Goal: Task Accomplishment & Management: Complete application form

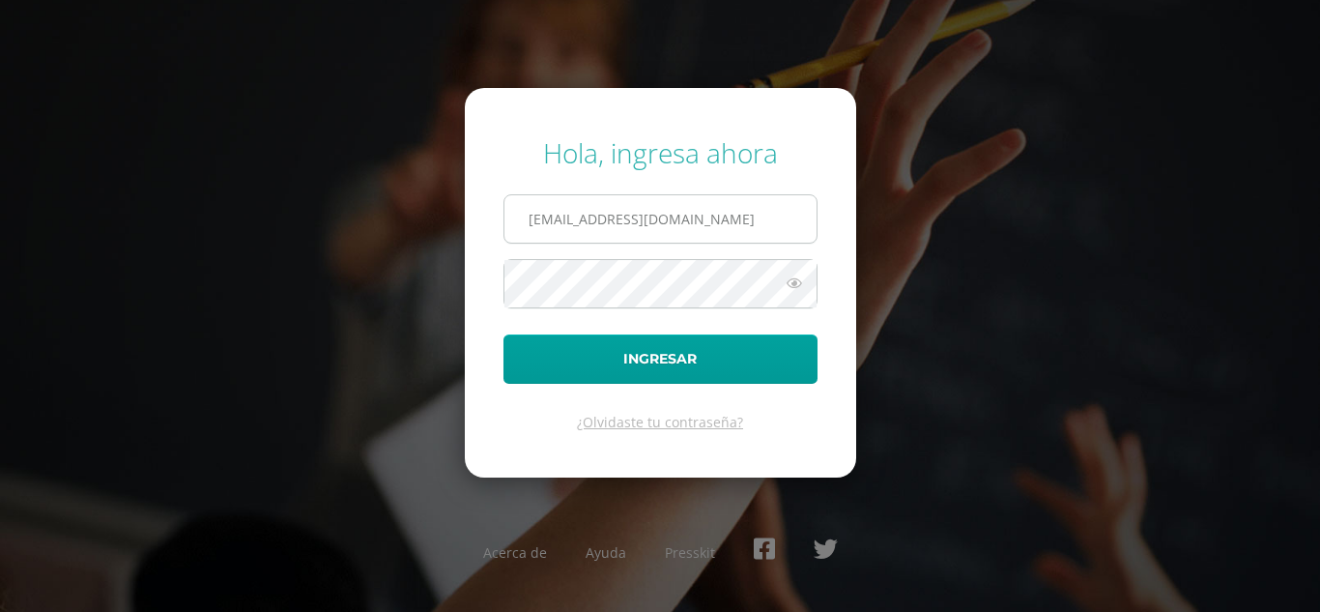
click at [771, 214] on input "extracurricular@donbosco.edu.gt" at bounding box center [660, 218] width 312 height 47
type input "[EMAIL_ADDRESS][DOMAIN_NAME]"
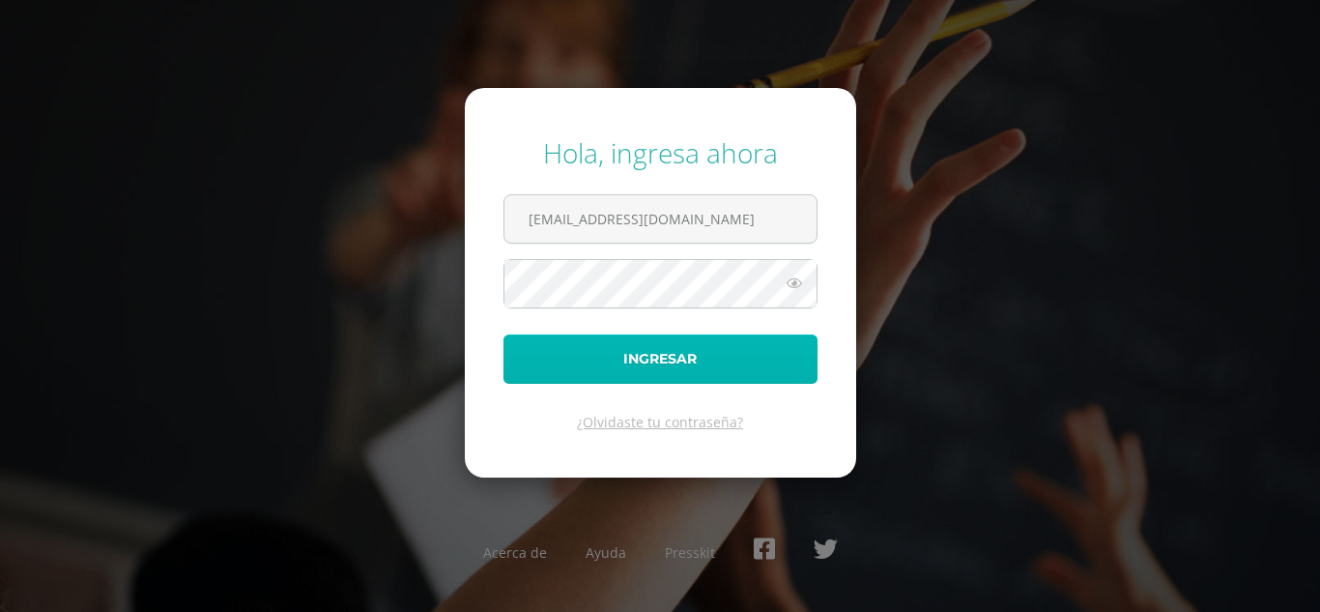
click at [720, 365] on button "Ingresar" at bounding box center [660, 358] width 314 height 49
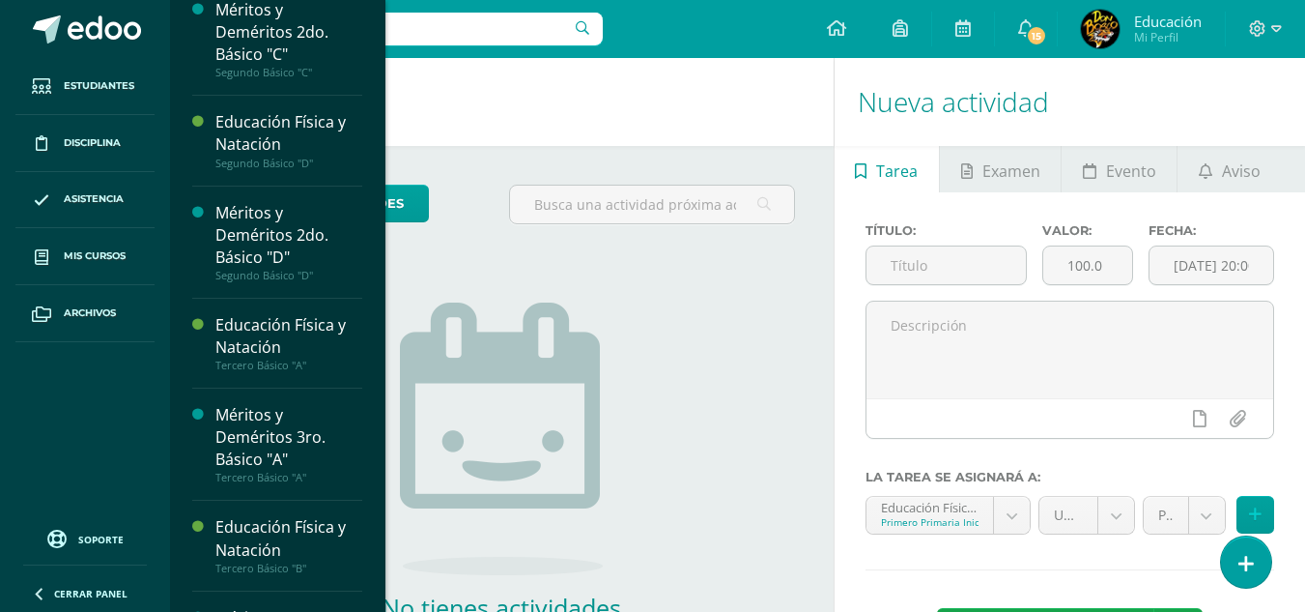
scroll to position [4418, 0]
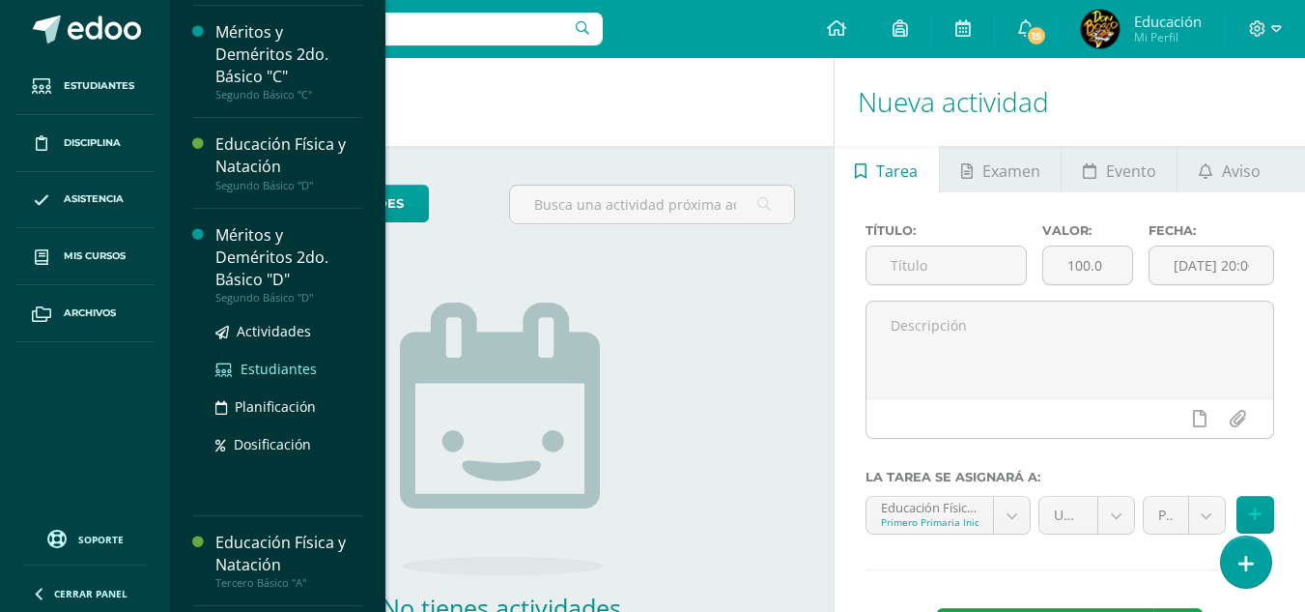
click at [267, 378] on span "Estudiantes" at bounding box center [279, 368] width 76 height 18
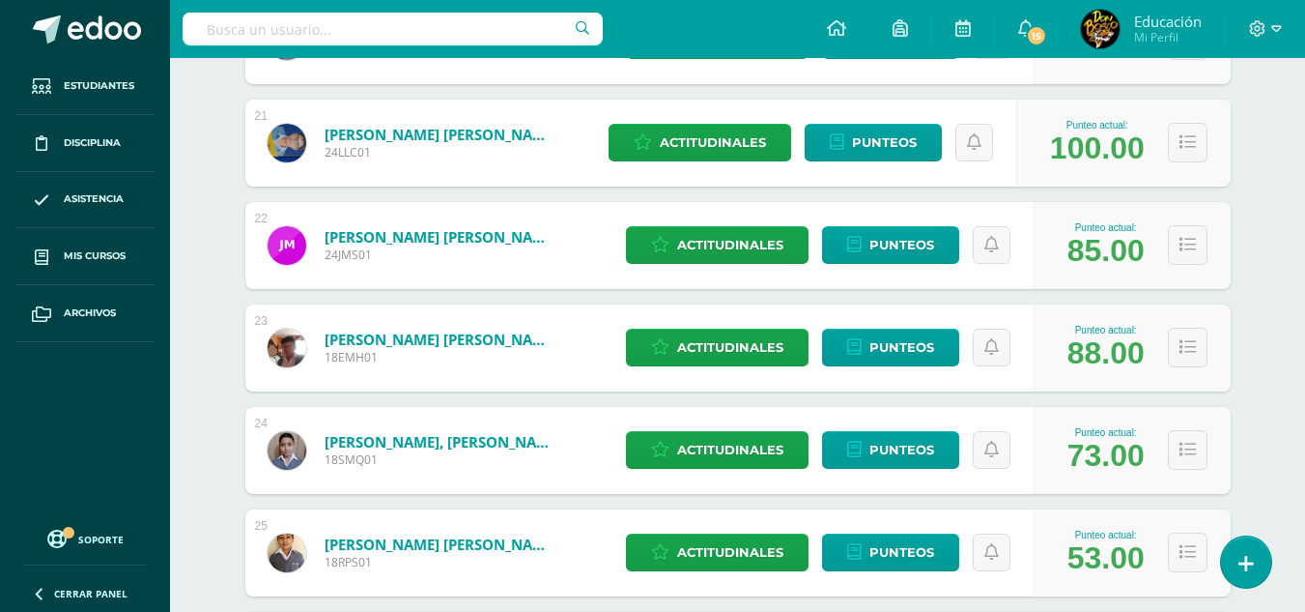
scroll to position [2446, 0]
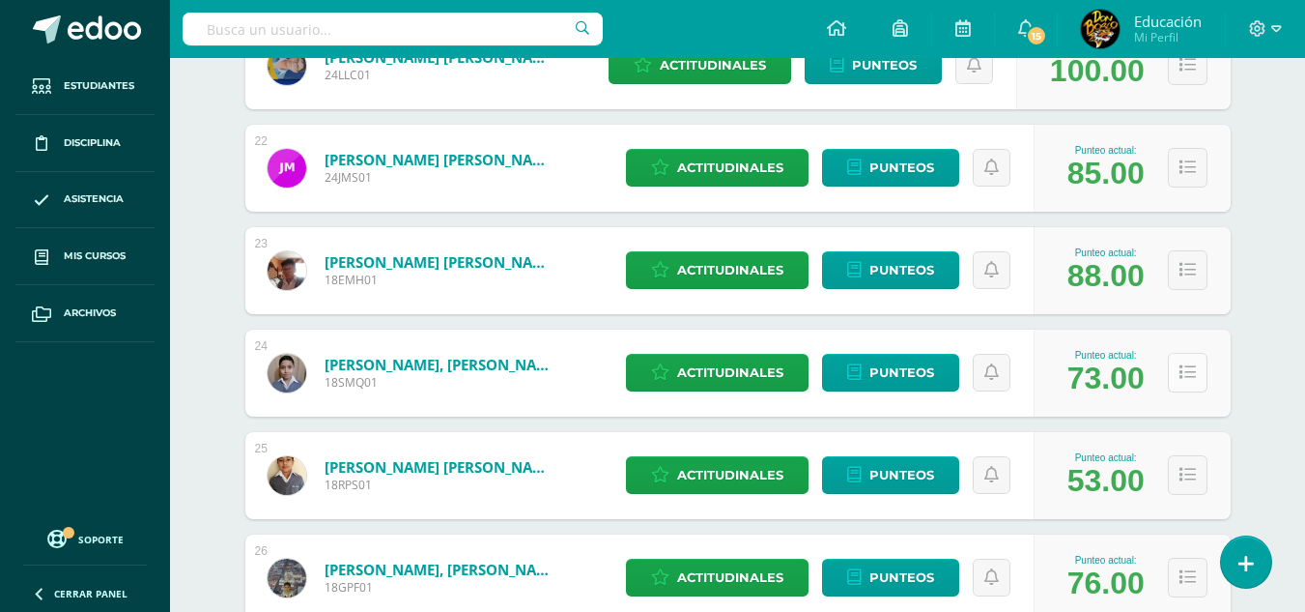
click at [1192, 371] on icon at bounding box center [1188, 372] width 16 height 16
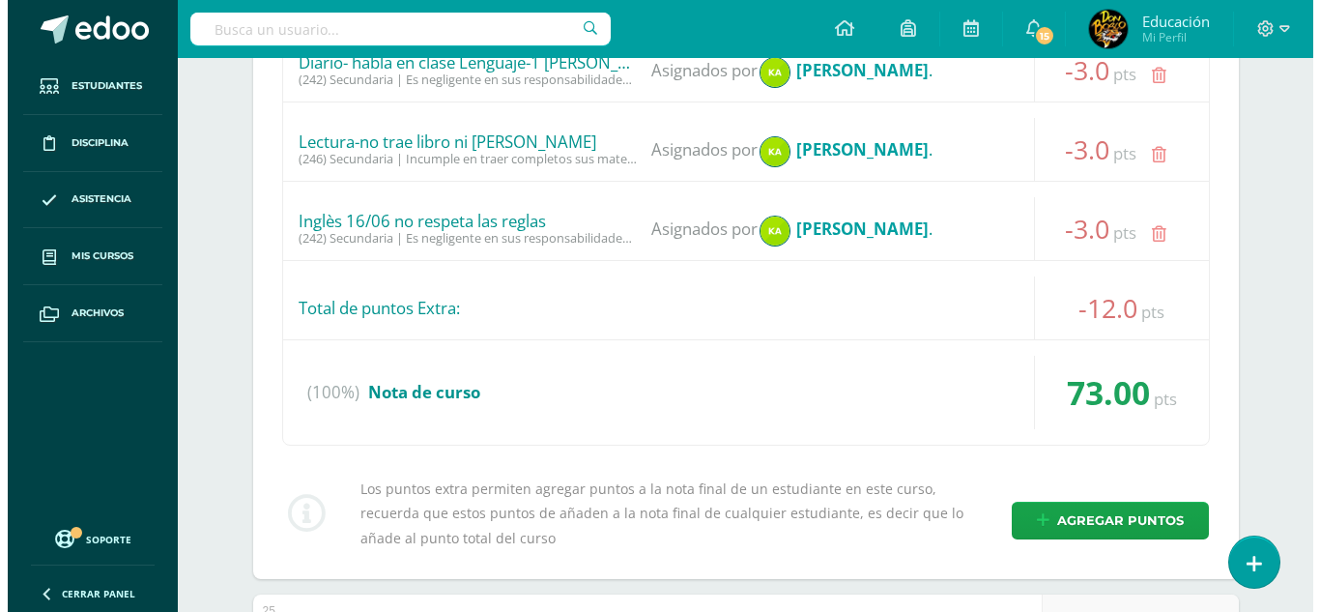
scroll to position [3258, 0]
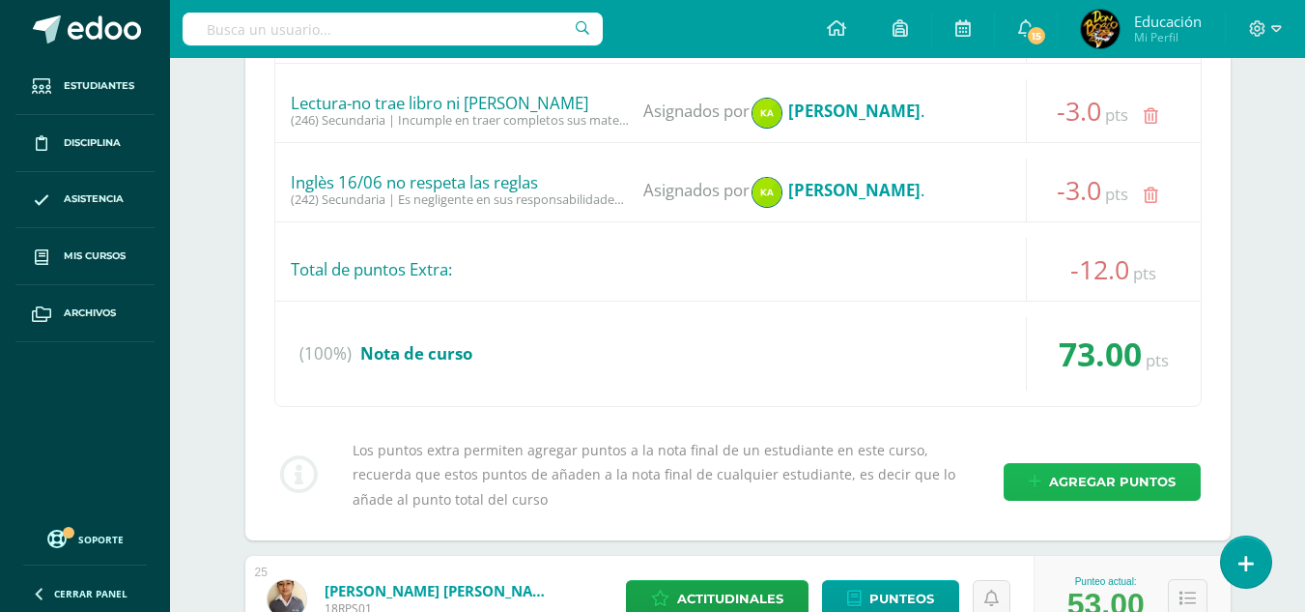
click at [1109, 485] on span "Agregar puntos" at bounding box center [1112, 482] width 127 height 36
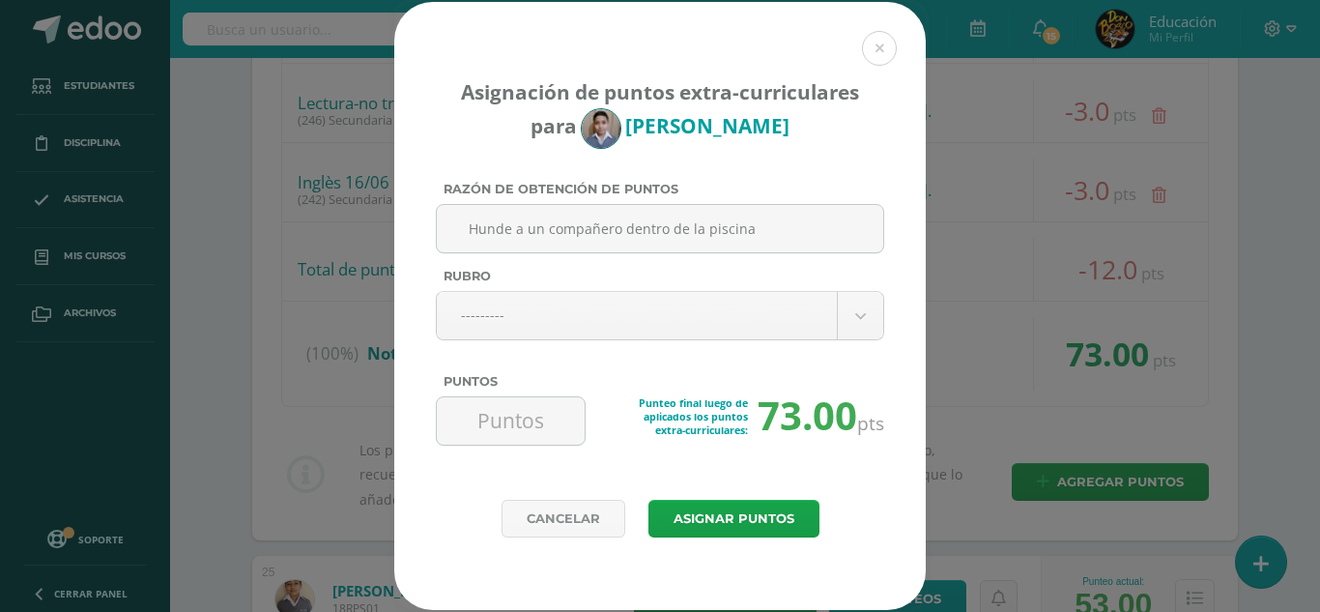
click at [805, 225] on input "Hunde a un compañero dentro de la piscina" at bounding box center [659, 228] width 431 height 47
type input "H"
click at [717, 232] on input "Actitud inapropiada dentro de la clase en piscina" at bounding box center [659, 228] width 431 height 47
click at [678, 230] on input "Actitud inapropiada dentro de la clase en piscina" at bounding box center [659, 228] width 431 height 47
type input "Actitud inapropiada dentro de clase en piscina"
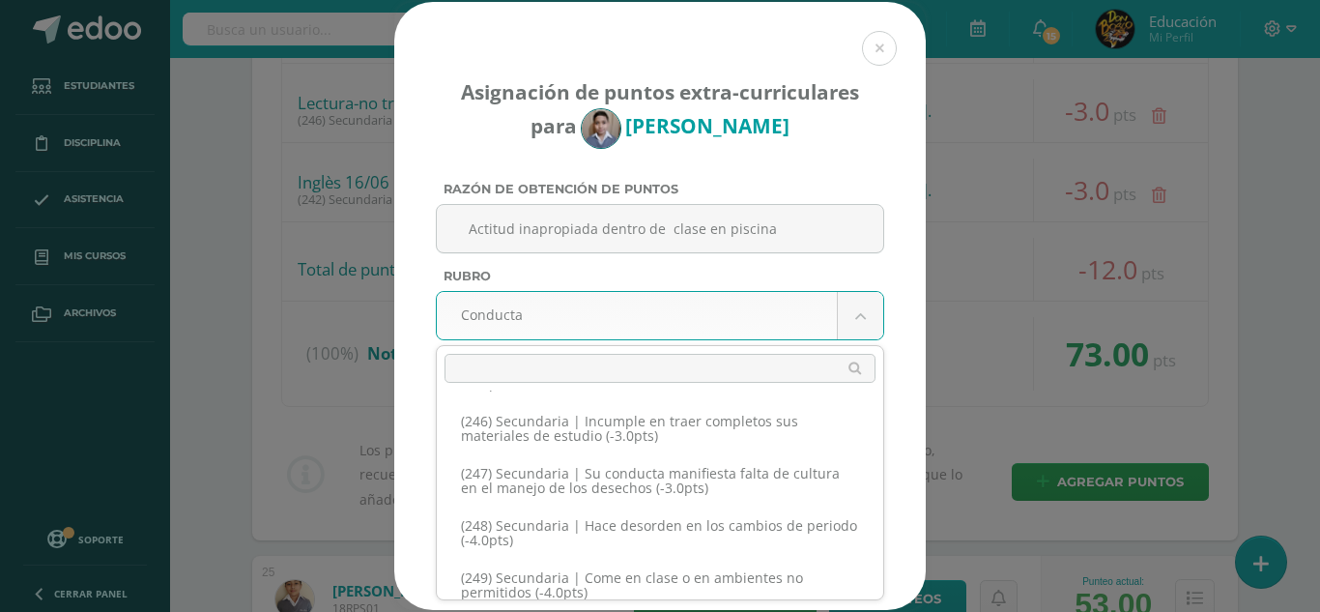
scroll to position [14840, 0]
select select "274"
type input "-3"
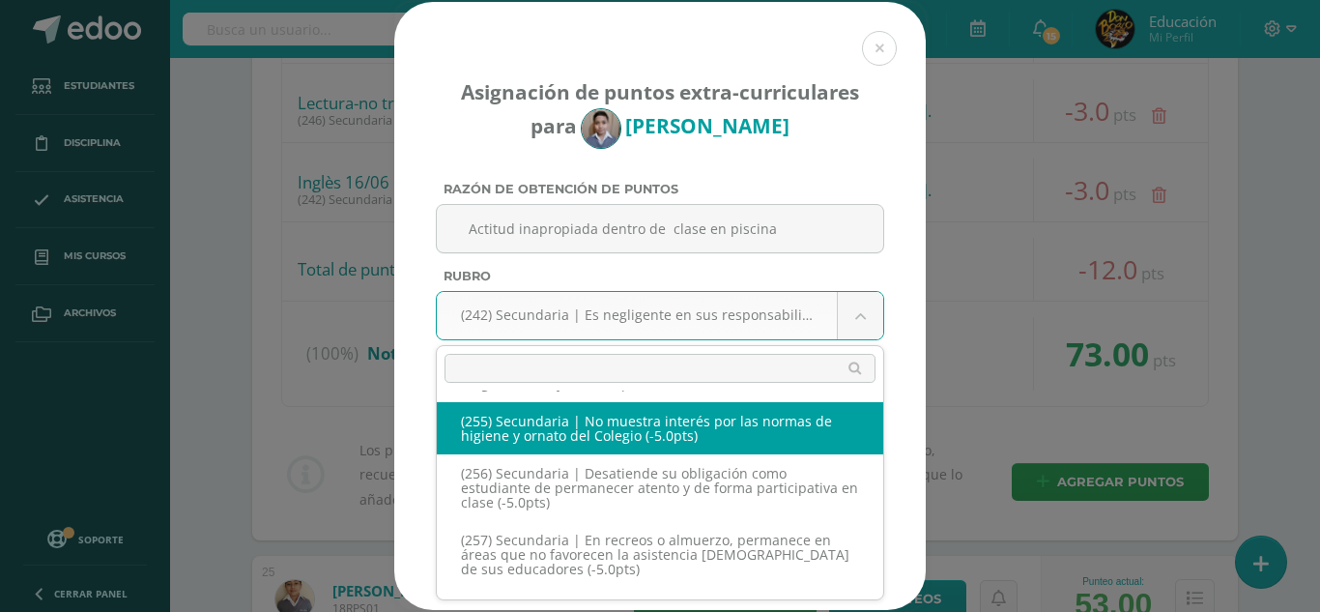
scroll to position [15414, 0]
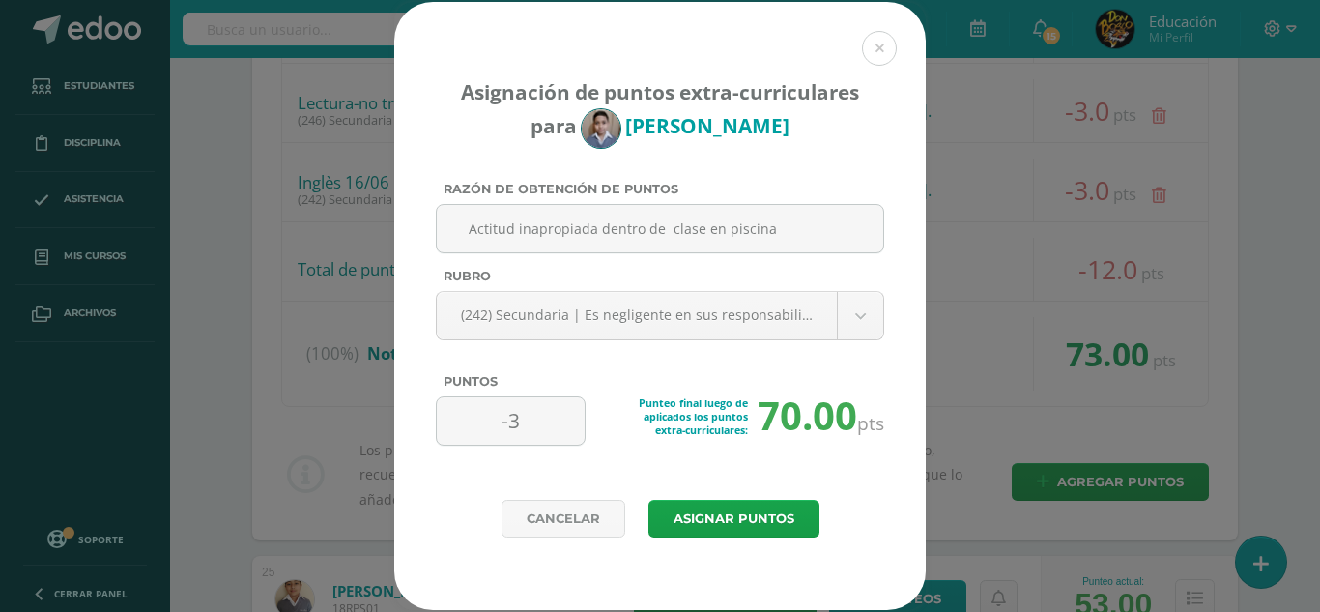
click at [776, 515] on button "Asignar puntos" at bounding box center [733, 519] width 171 height 38
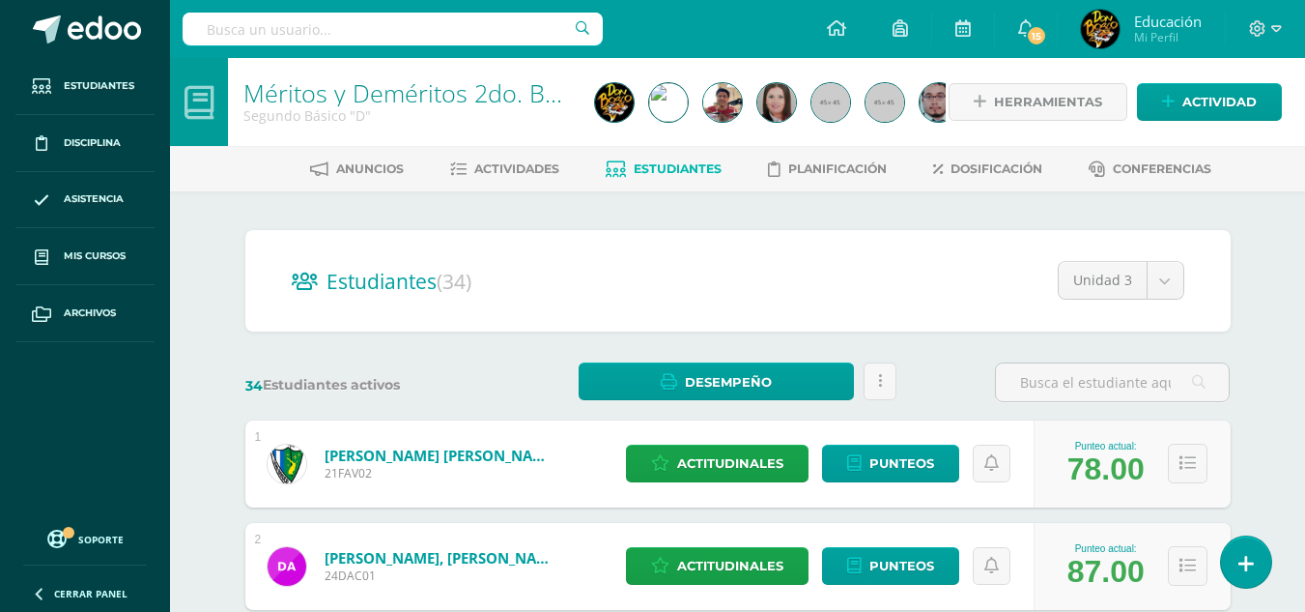
click at [1094, 381] on input "text" at bounding box center [1112, 382] width 233 height 38
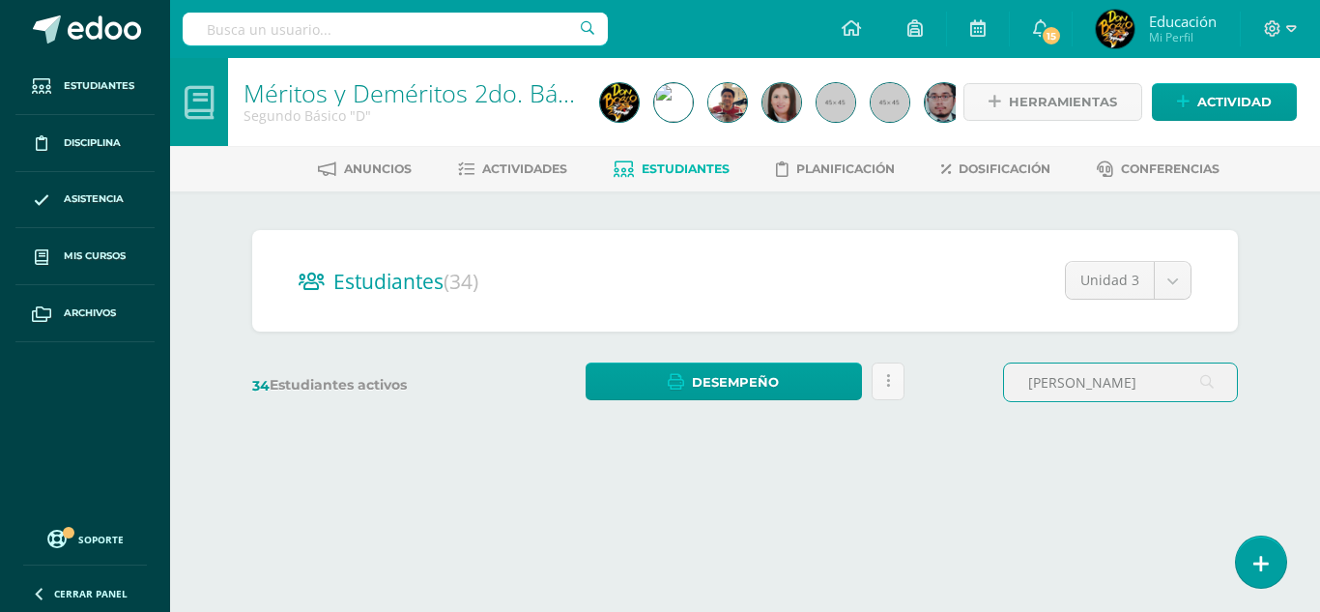
type input "perez"
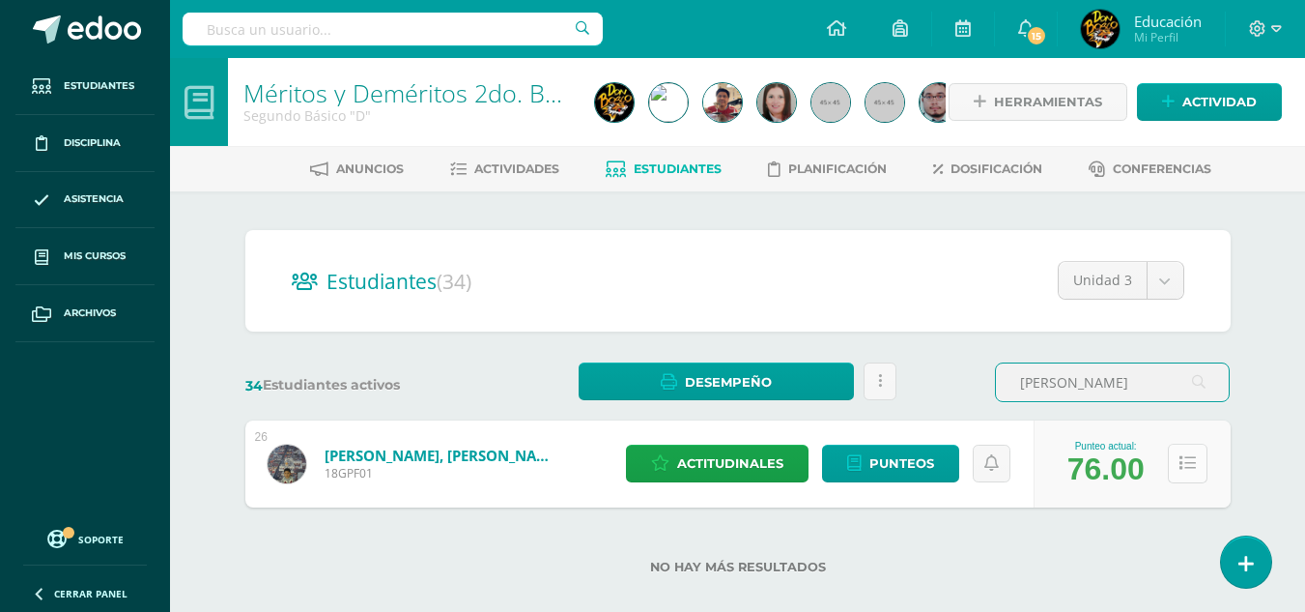
click at [1185, 461] on icon at bounding box center [1188, 463] width 16 height 16
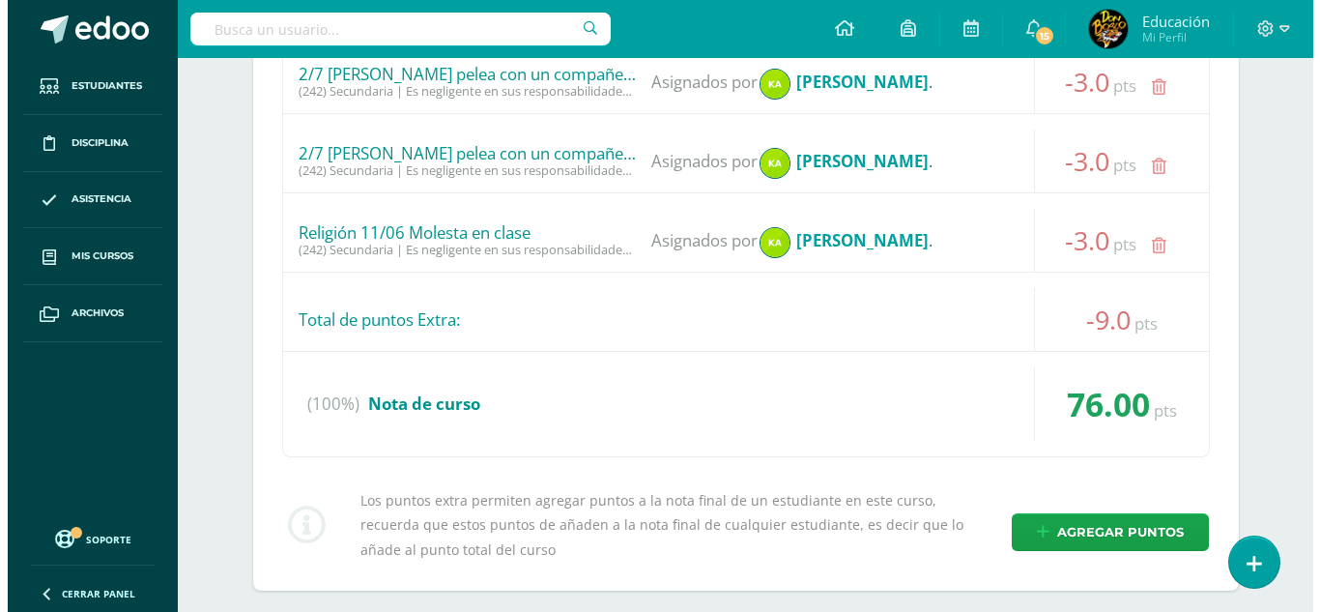
scroll to position [812, 0]
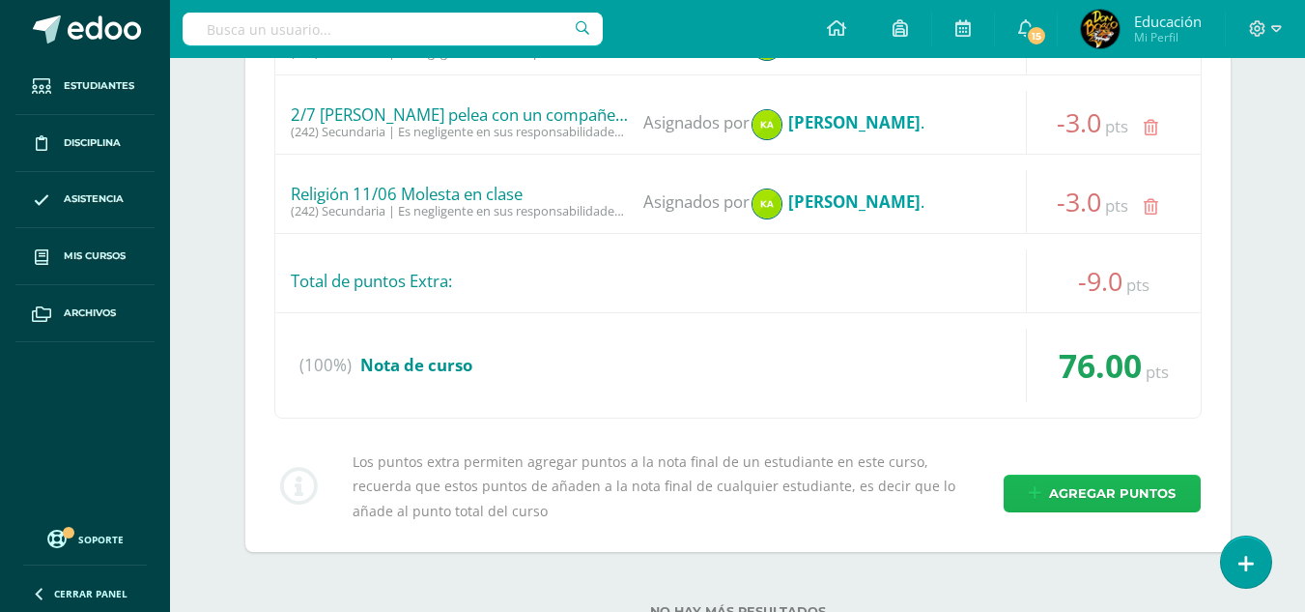
click at [1155, 496] on span "Agregar puntos" at bounding box center [1112, 493] width 127 height 36
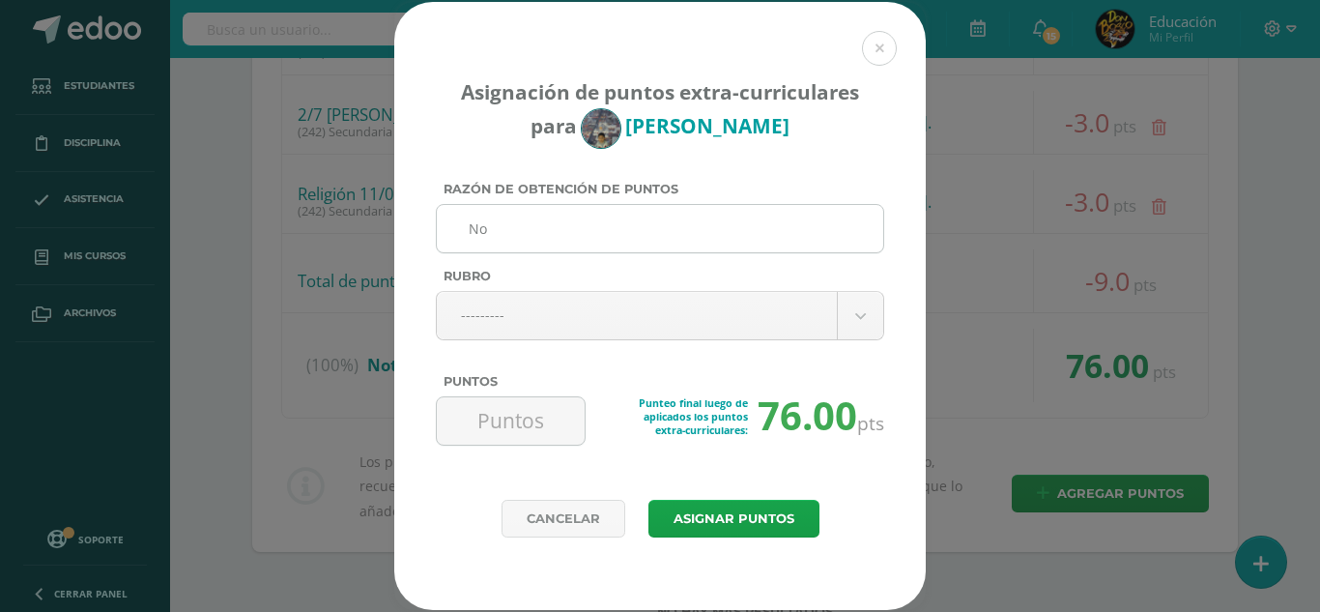
type input "N"
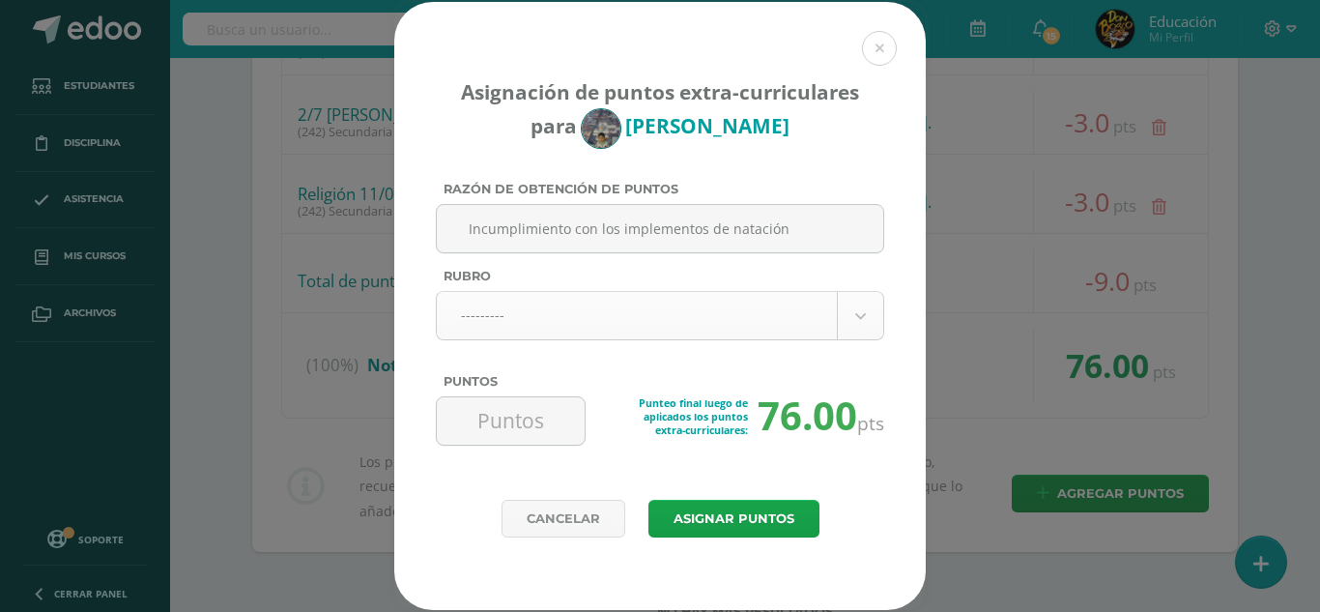
type input "Incumplimiento con los implementos de natación"
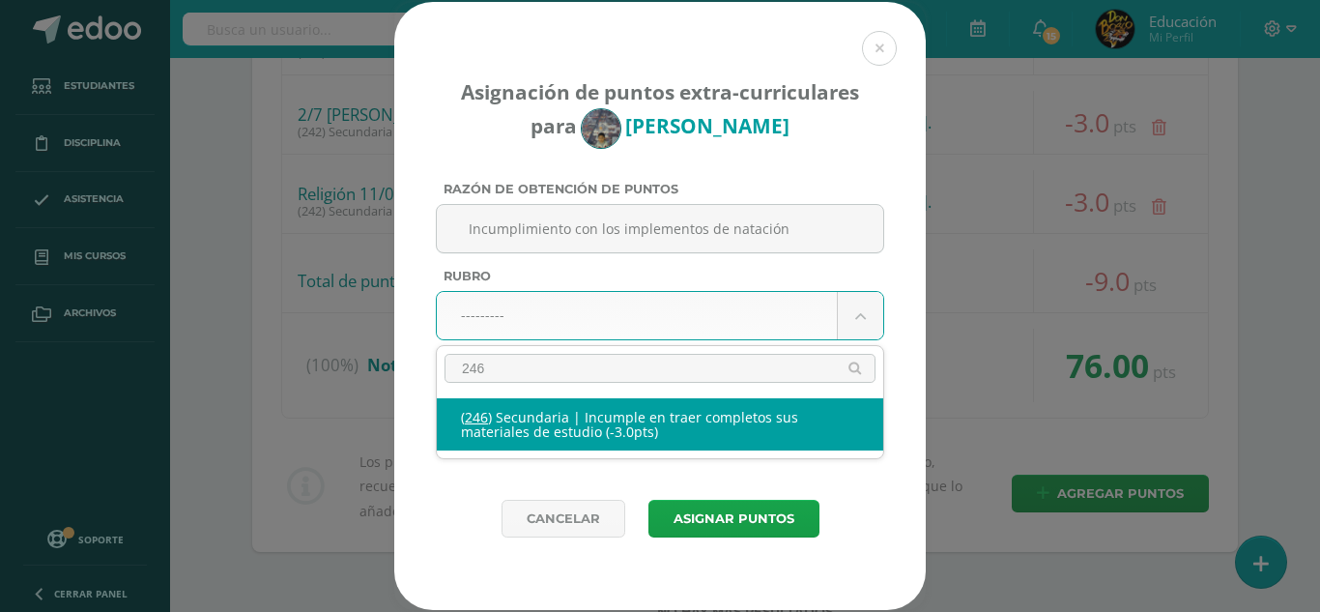
type input "246"
select select "278"
type input "-3"
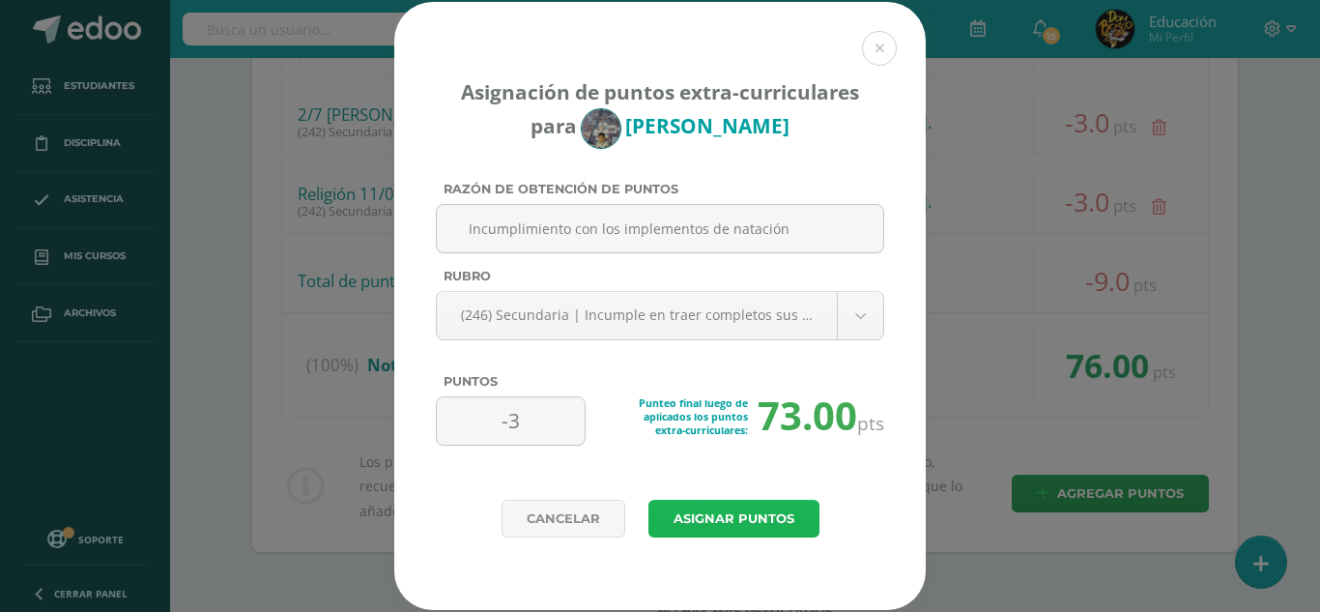
click at [752, 523] on button "Asignar puntos" at bounding box center [733, 519] width 171 height 38
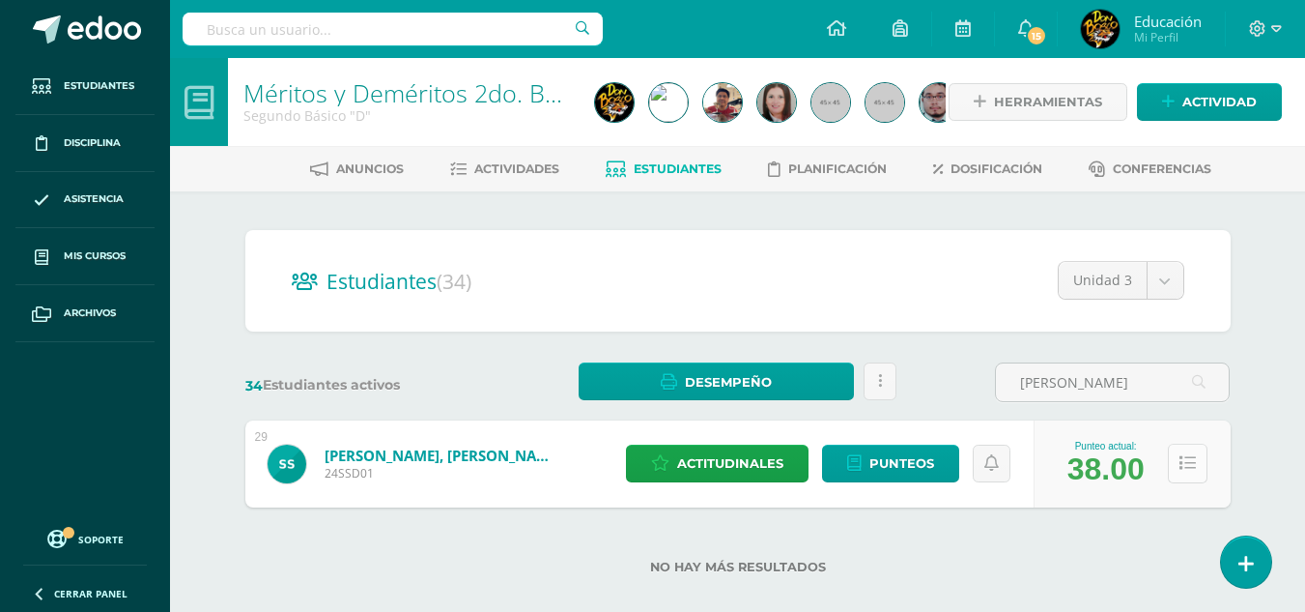
type input "sarti"
click at [1186, 469] on icon at bounding box center [1188, 463] width 16 height 16
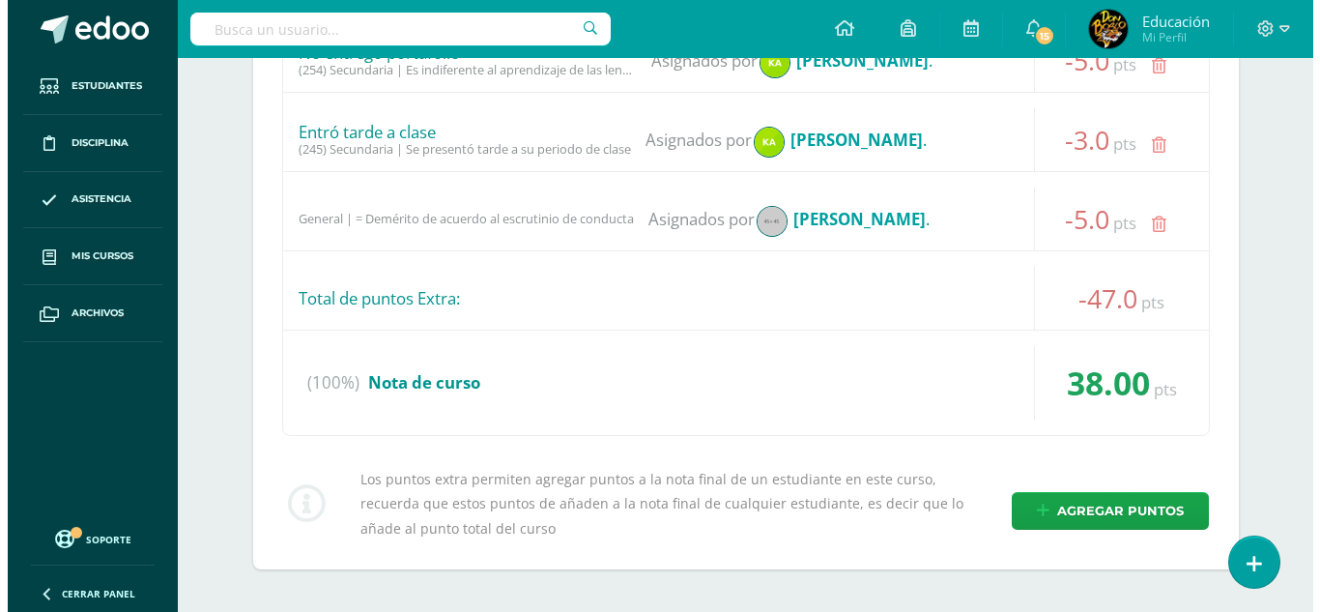
scroll to position [1546, 0]
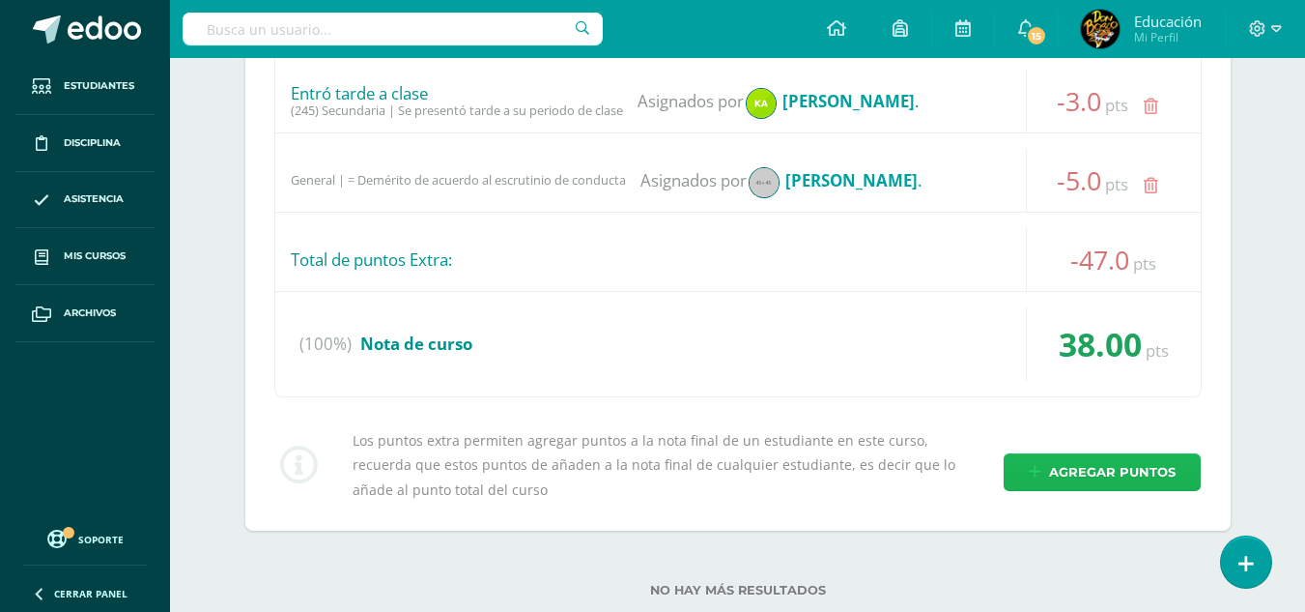
click at [1152, 473] on span "Agregar puntos" at bounding box center [1112, 472] width 127 height 36
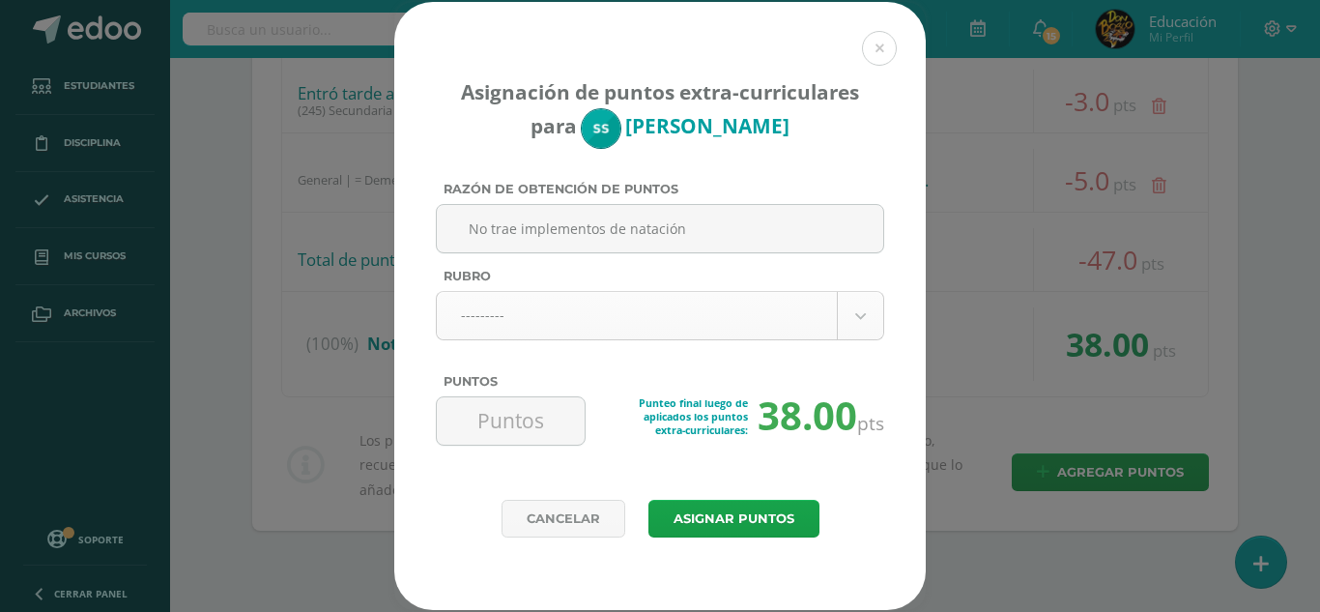
type input "No trae implementos de natación"
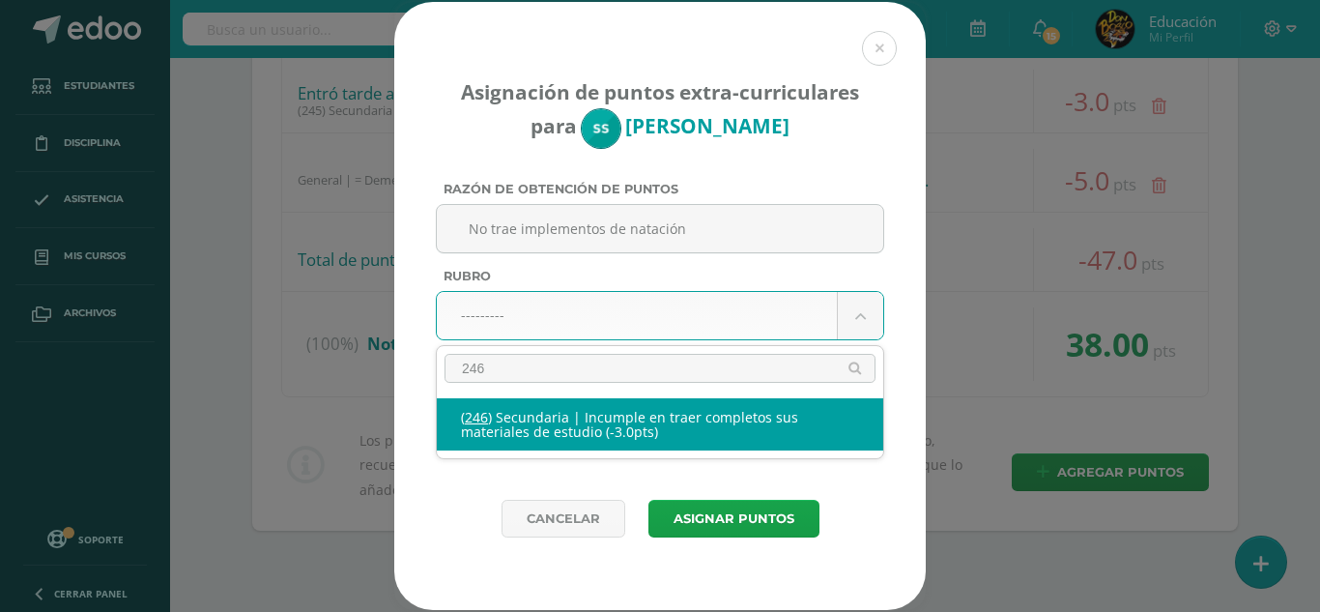
type input "246"
select select "278"
type input "-3"
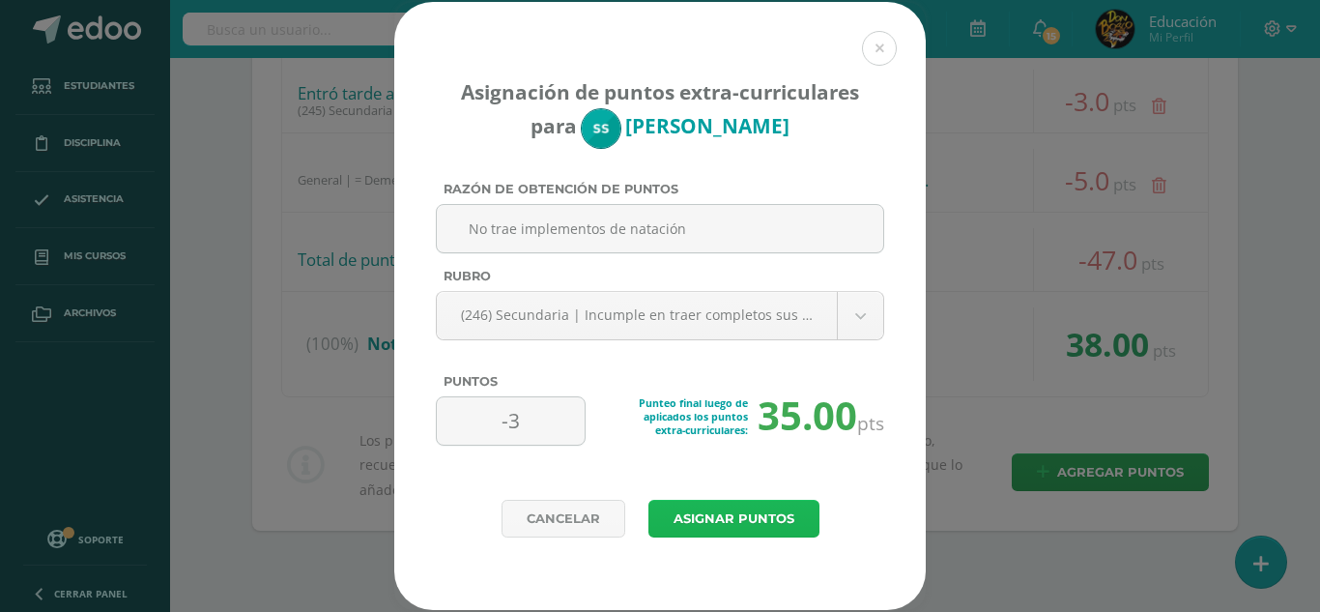
click at [762, 526] on button "Asignar puntos" at bounding box center [733, 519] width 171 height 38
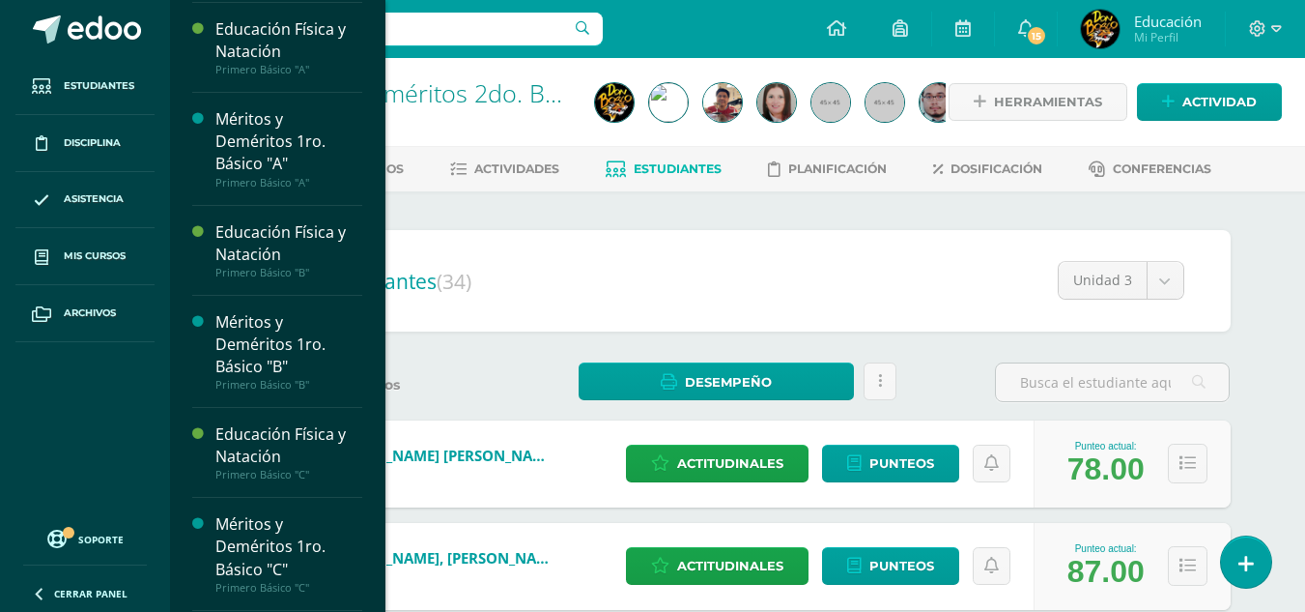
scroll to position [2925, 0]
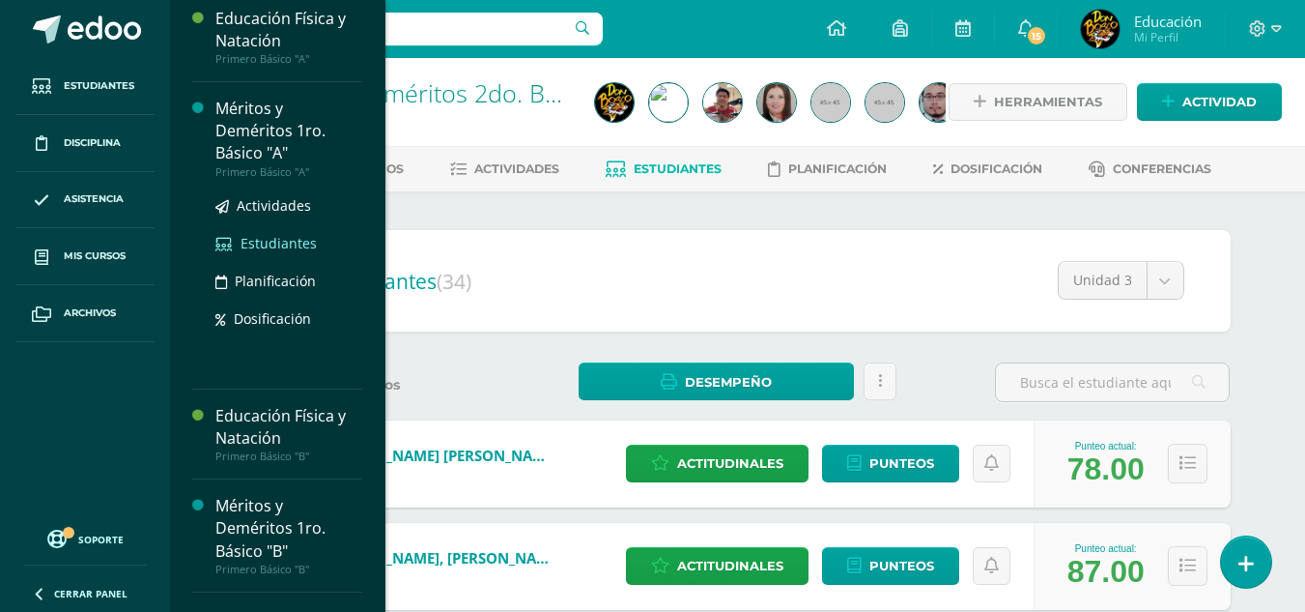
click at [293, 252] on span "Estudiantes" at bounding box center [279, 243] width 76 height 18
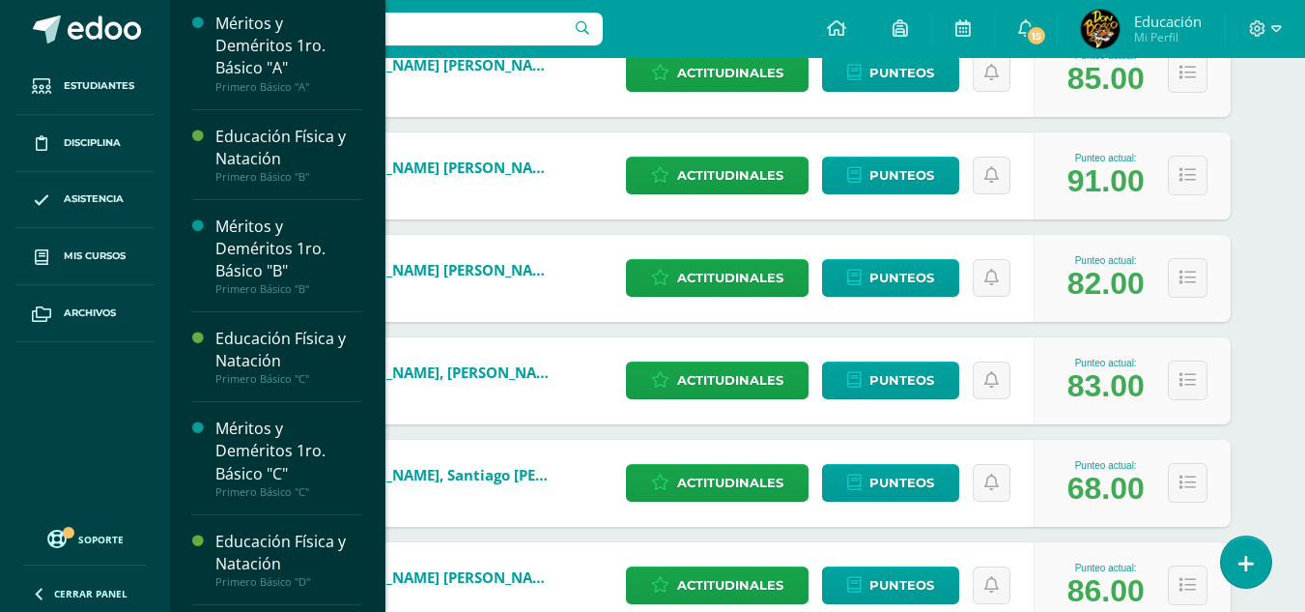
scroll to position [3052, 0]
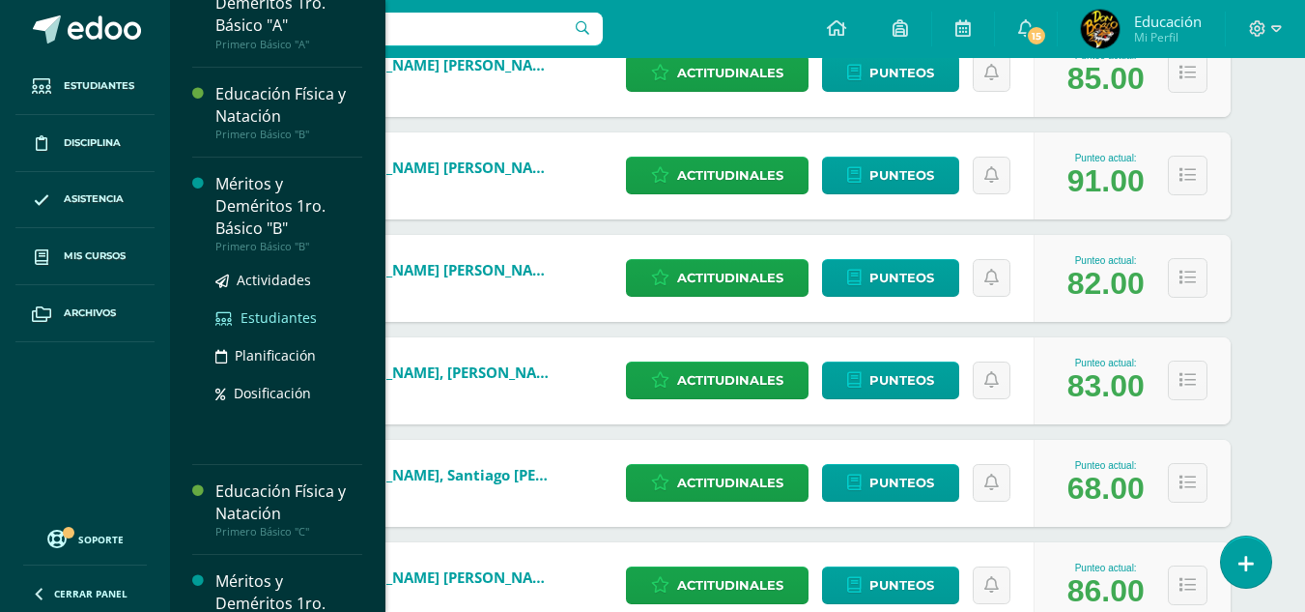
click at [284, 327] on span "Estudiantes" at bounding box center [279, 317] width 76 height 18
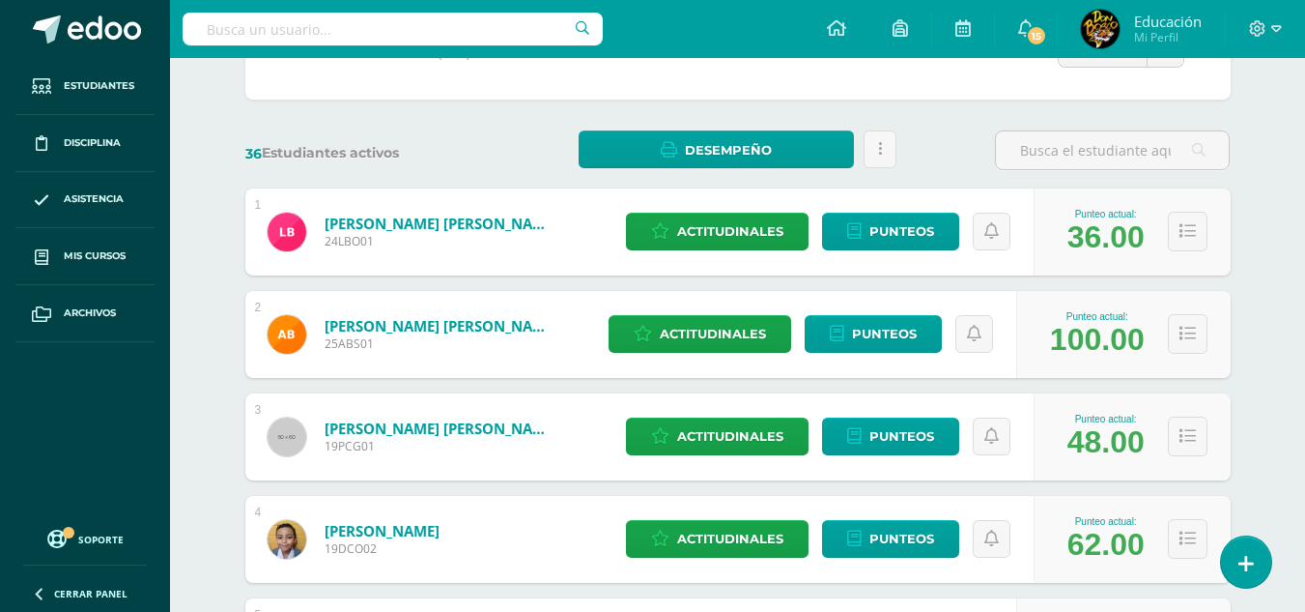
scroll to position [271, 0]
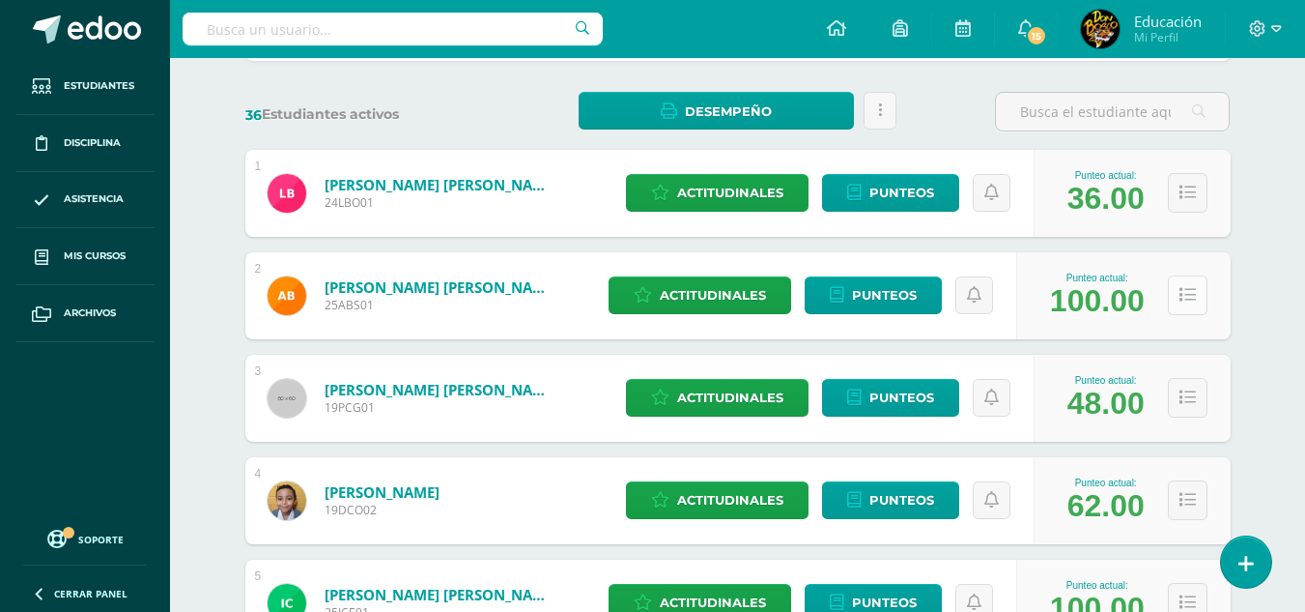
click at [1181, 291] on icon at bounding box center [1188, 295] width 16 height 16
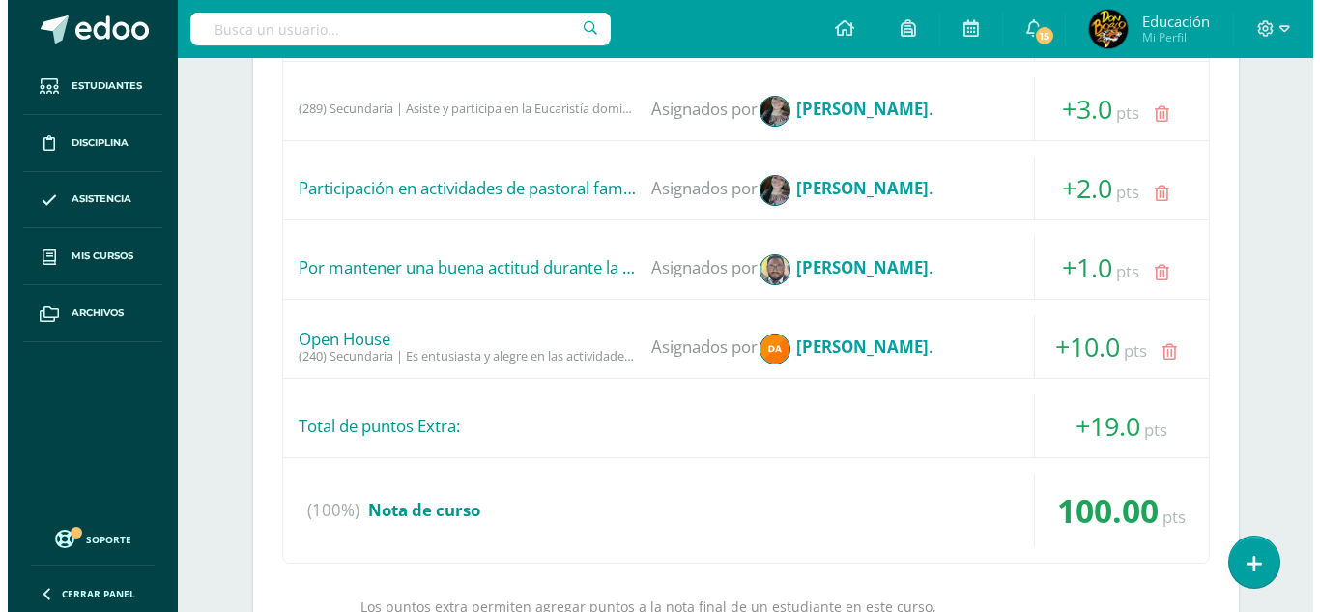
scroll to position [966, 0]
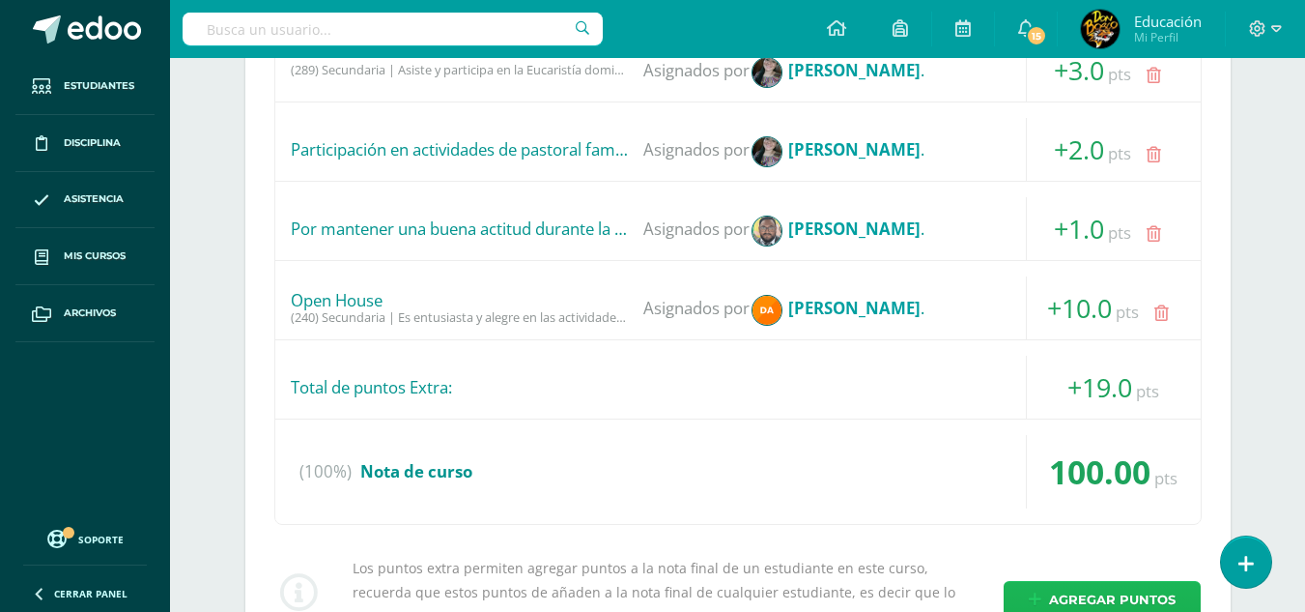
click at [1058, 593] on span "Agregar puntos" at bounding box center [1112, 600] width 127 height 36
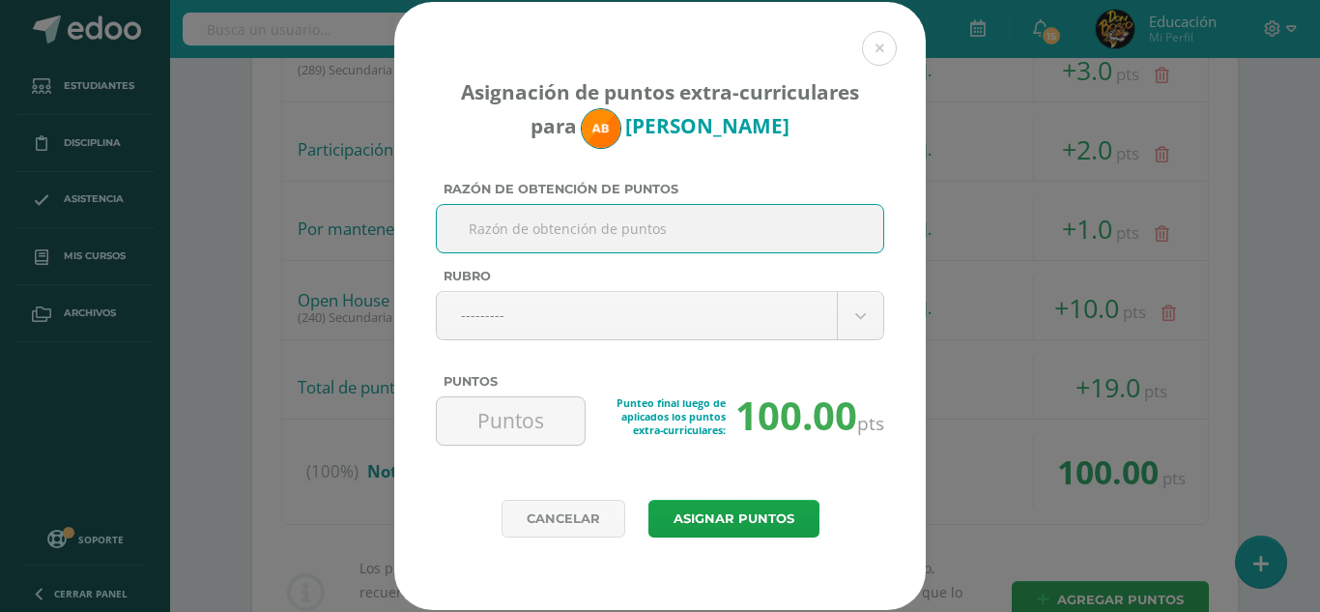
click at [707, 212] on input "Razón de obtención de puntos" at bounding box center [659, 228] width 431 height 47
drag, startPoint x: 702, startPoint y: 233, endPoint x: 471, endPoint y: 224, distance: 232.1
click at [471, 224] on input "Utiliza la blusa fuera del pantalon" at bounding box center [659, 228] width 431 height 47
type input "Utiliza la blusa fuera del pantalon"
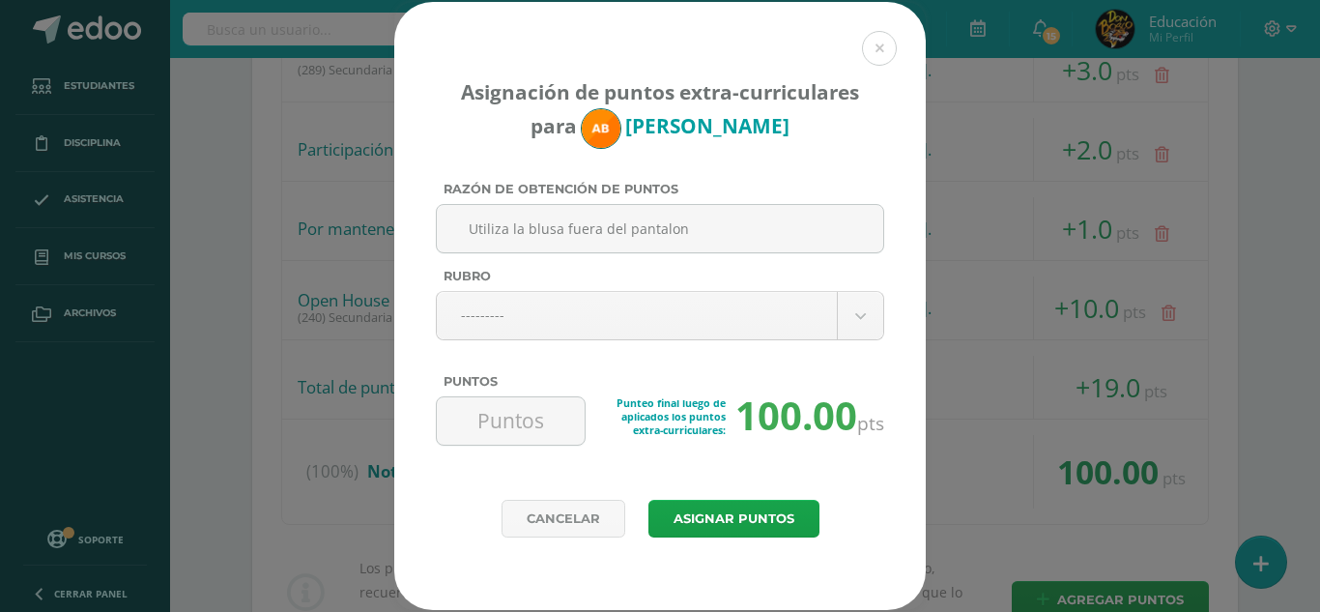
click at [752, 255] on div "Utiliza la blusa fuera del pantalon" at bounding box center [660, 236] width 448 height 65
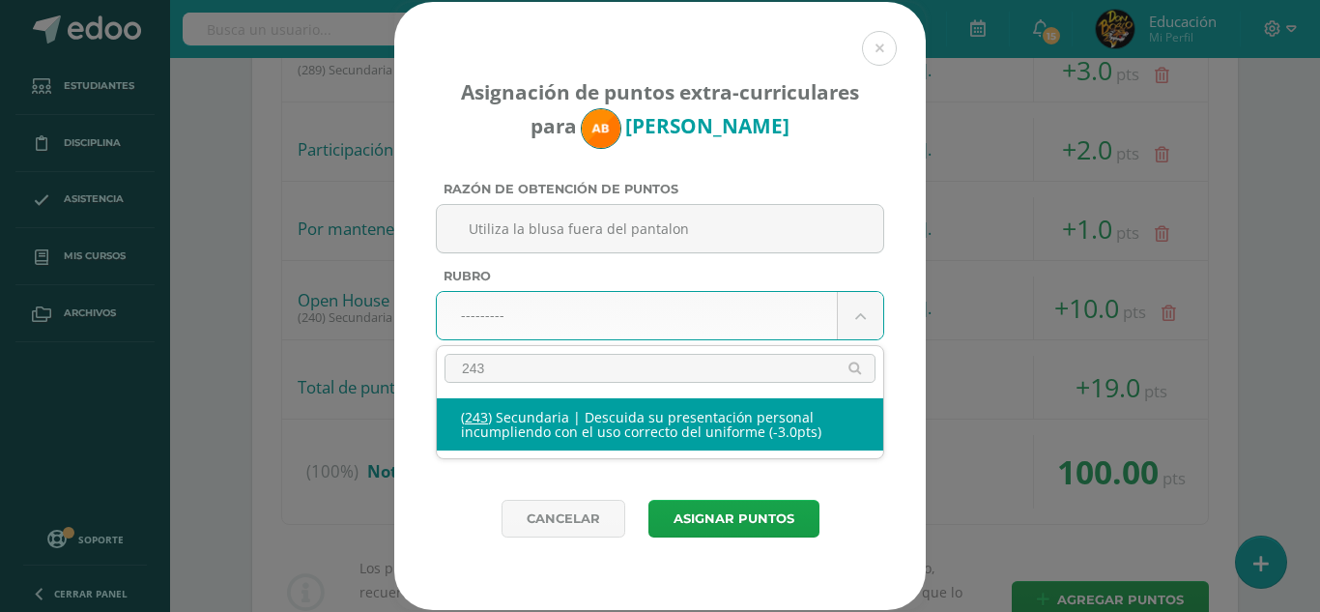
type input "243"
select select "275"
type input "-3"
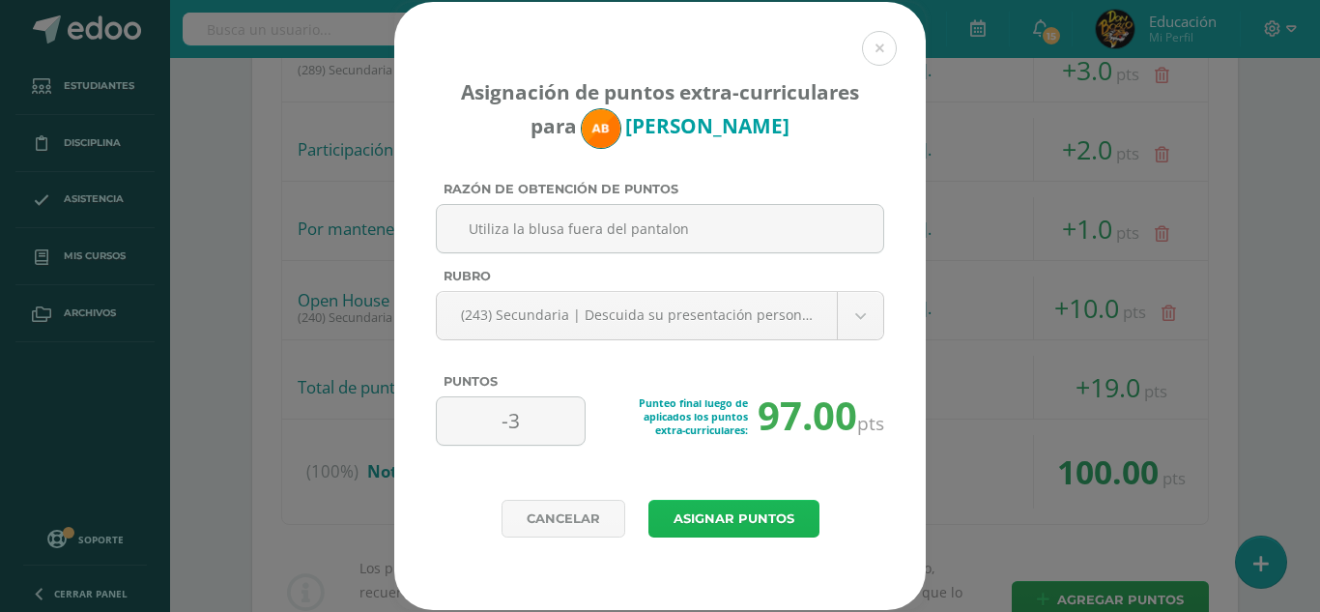
click at [746, 512] on button "Asignar puntos" at bounding box center [733, 519] width 171 height 38
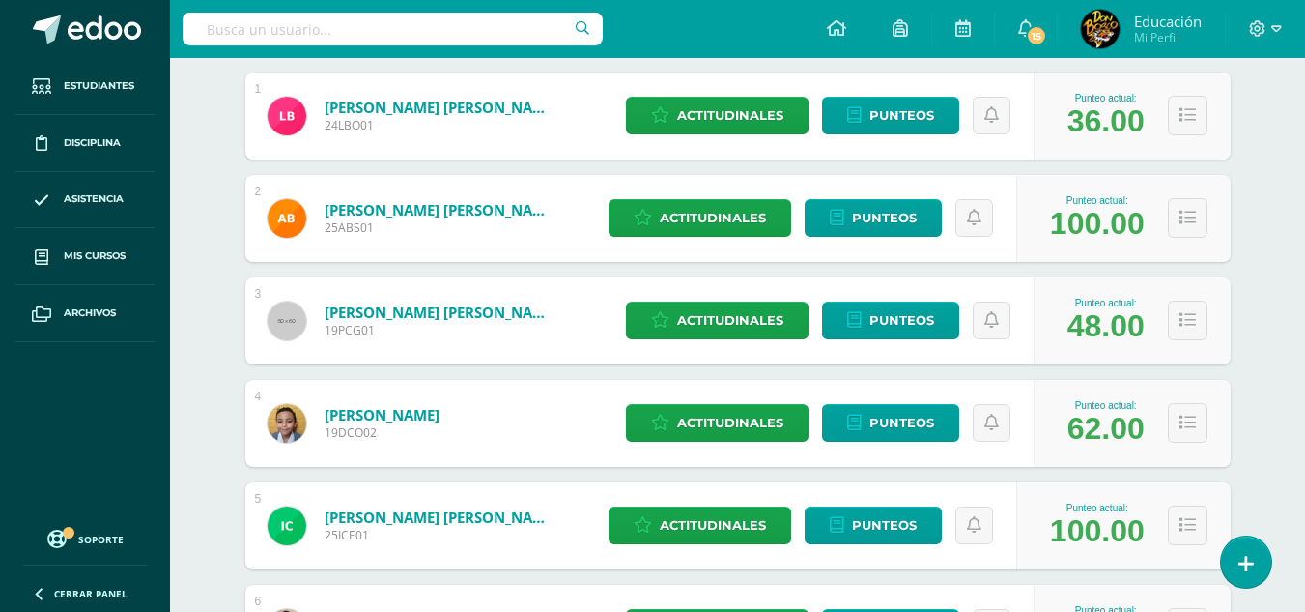
scroll to position [386, 0]
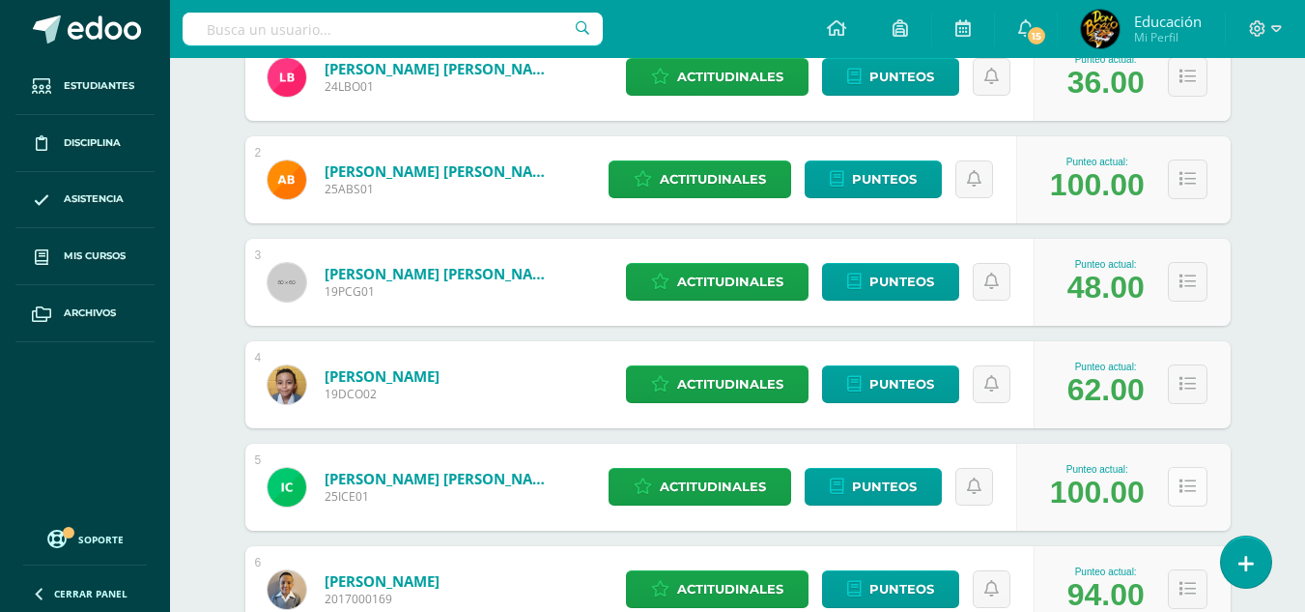
click at [1195, 484] on button at bounding box center [1188, 487] width 40 height 40
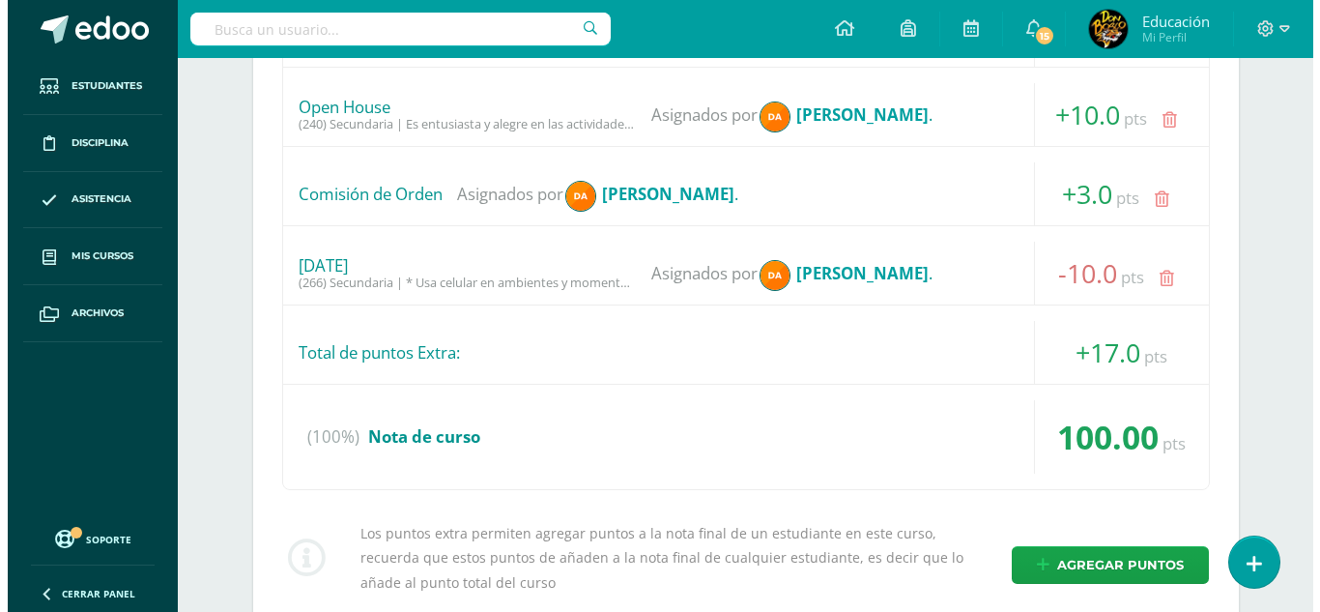
scroll to position [1585, 0]
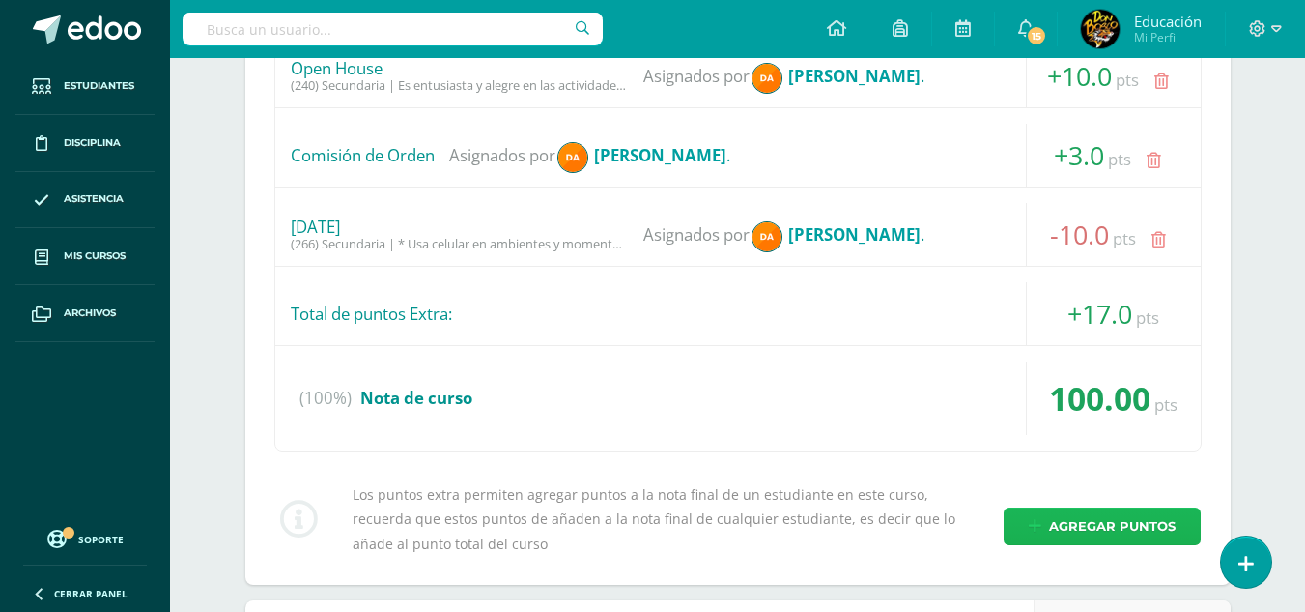
click at [1128, 516] on span "Agregar puntos" at bounding box center [1112, 526] width 127 height 36
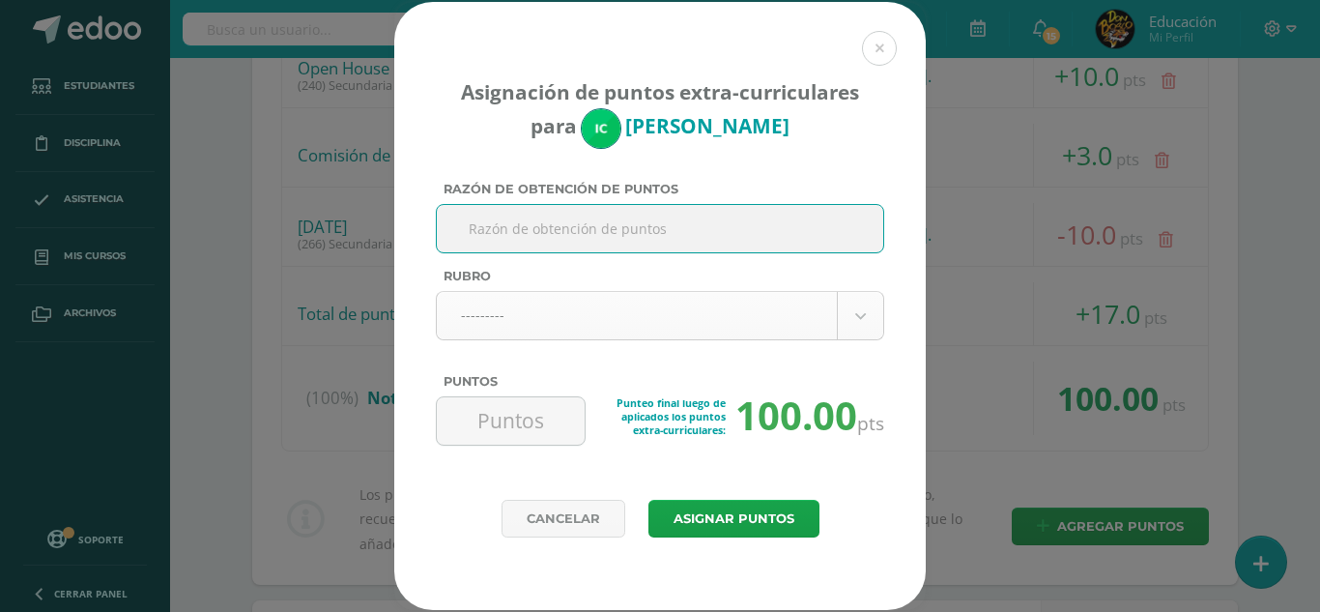
paste input "Utiliza la blusa fuera del pantalon"
type input "Utiliza la blusa fuera del pantalon"
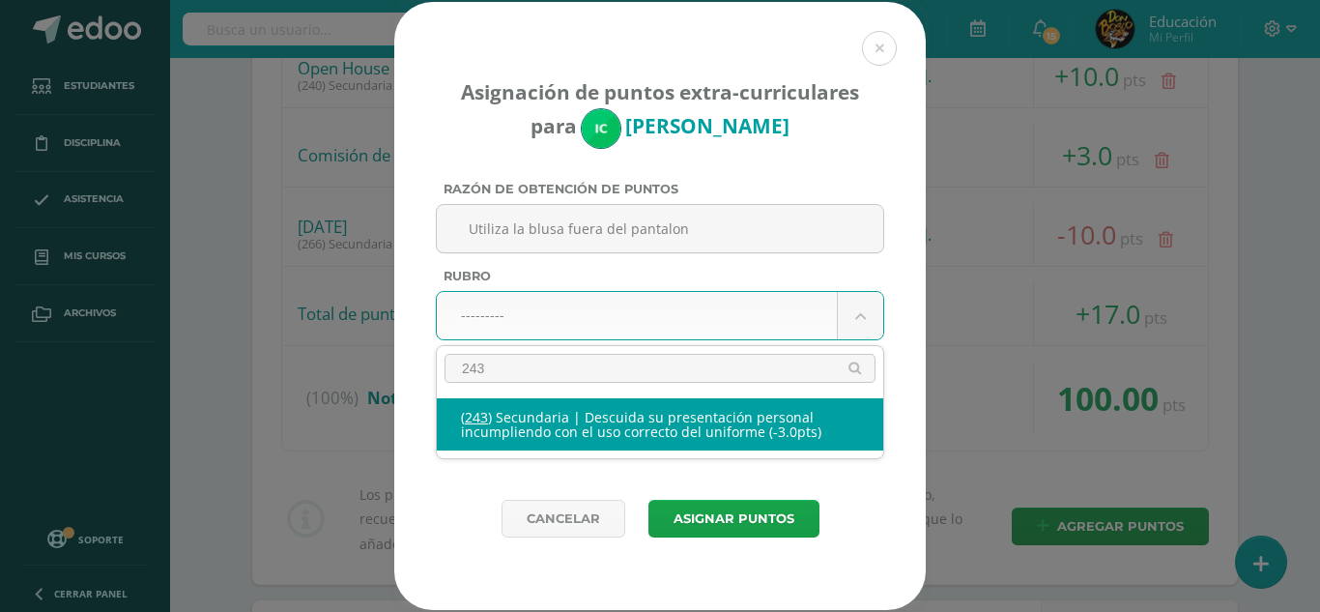
type input "243"
select select "275"
type input "-3"
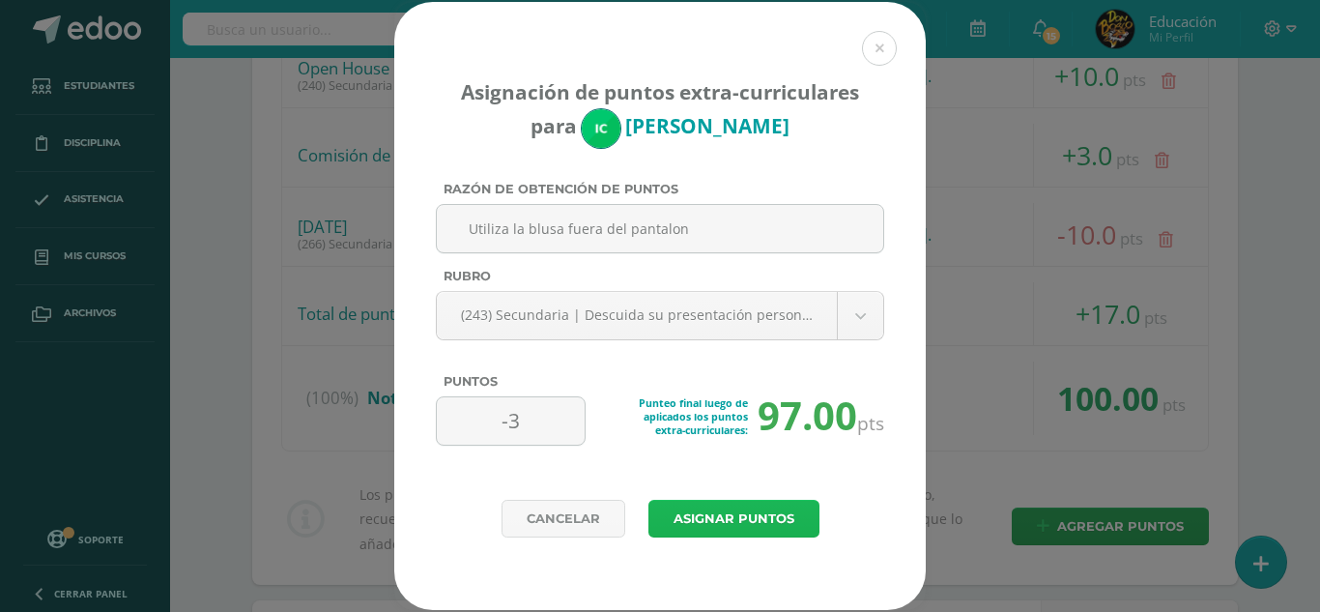
click at [772, 524] on button "Asignar puntos" at bounding box center [733, 519] width 171 height 38
click at [756, 516] on button "Asignar puntos" at bounding box center [733, 519] width 171 height 38
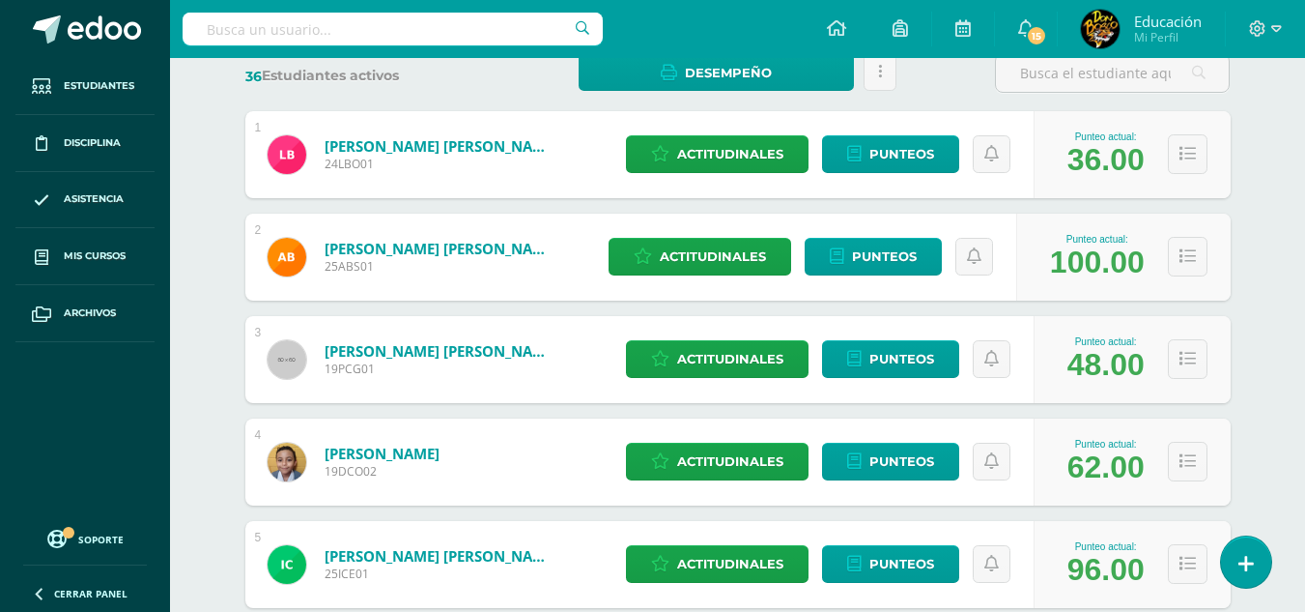
scroll to position [348, 0]
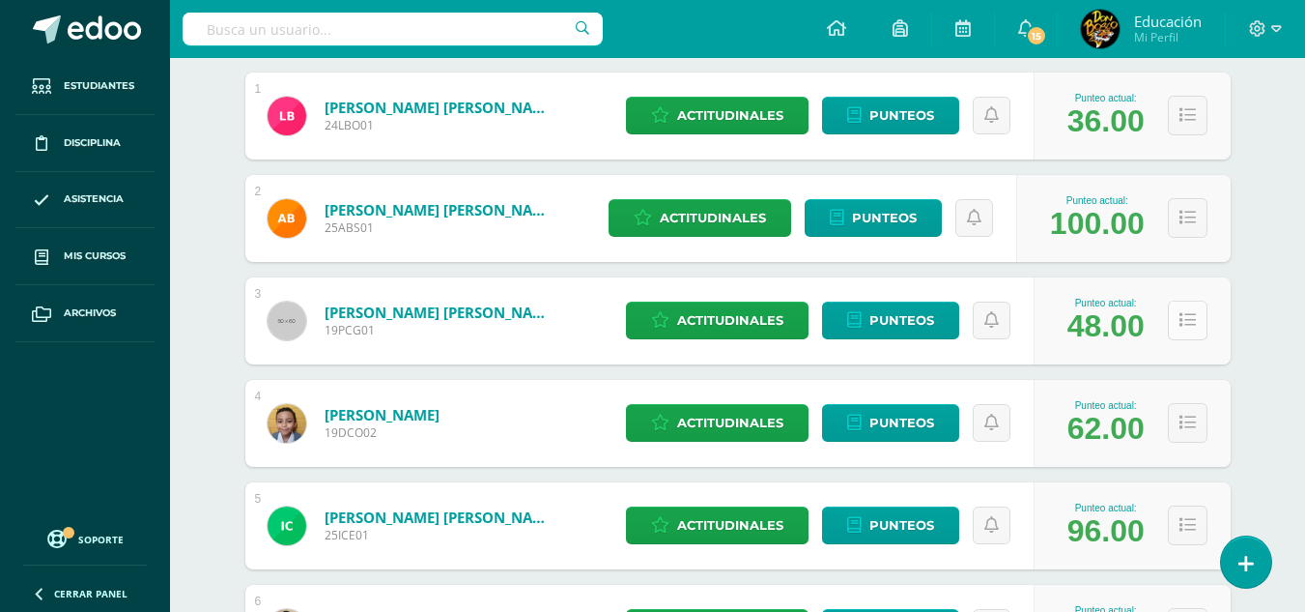
click at [1191, 327] on icon at bounding box center [1188, 320] width 16 height 16
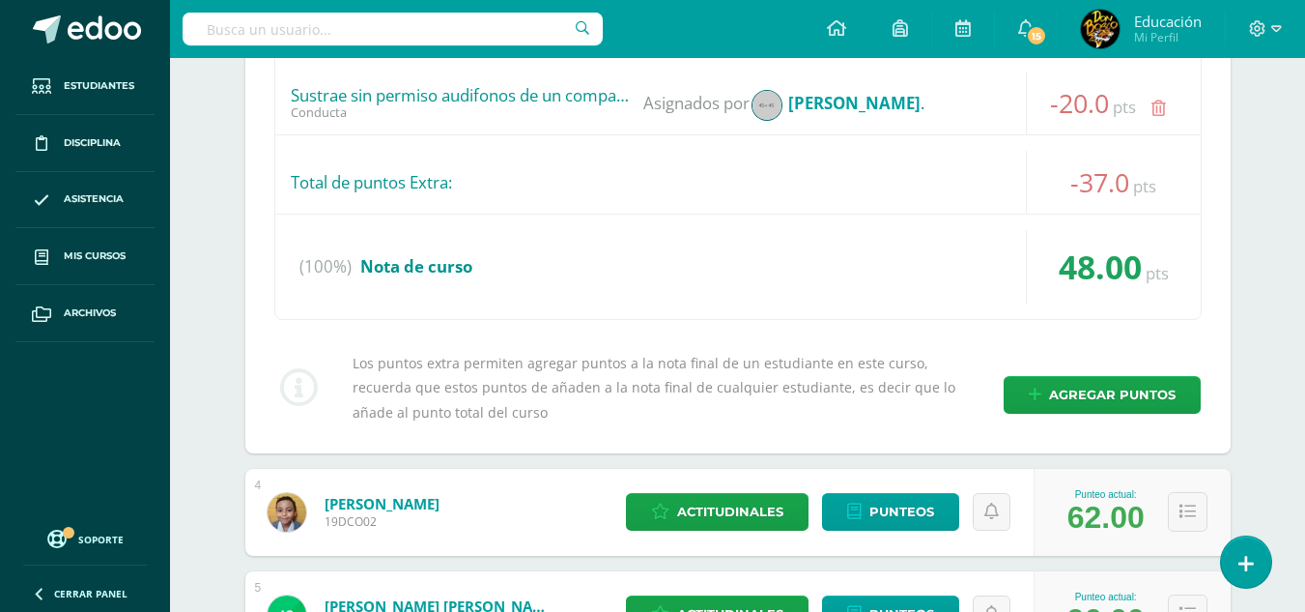
scroll to position [1391, 0]
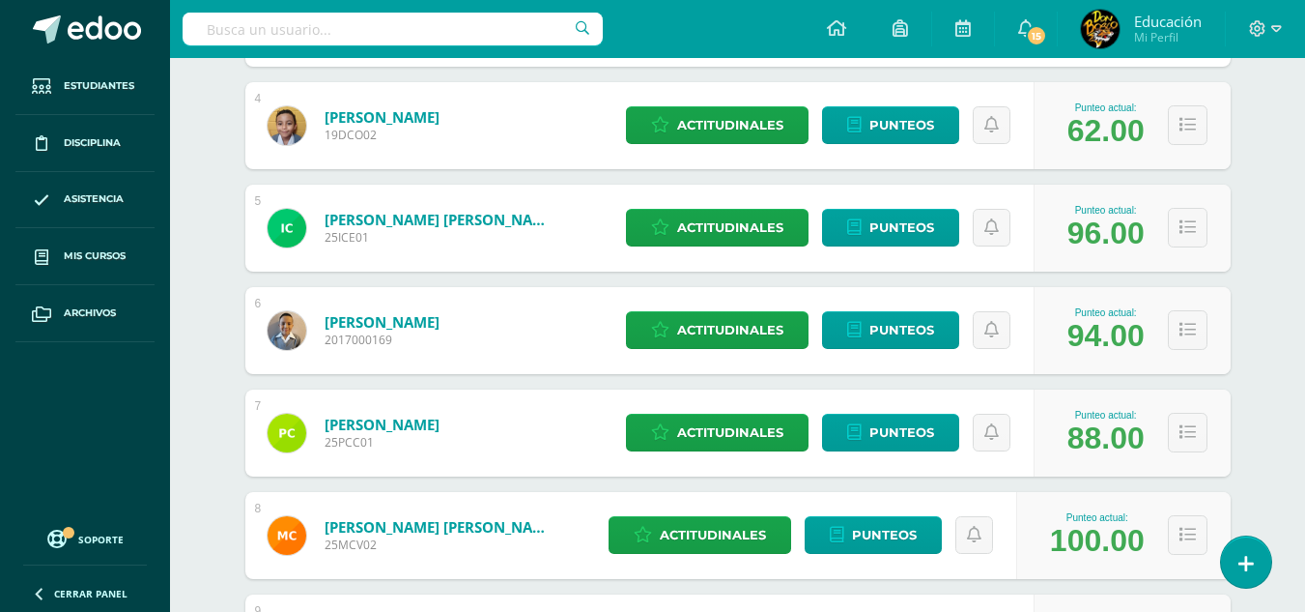
scroll to position [1778, 0]
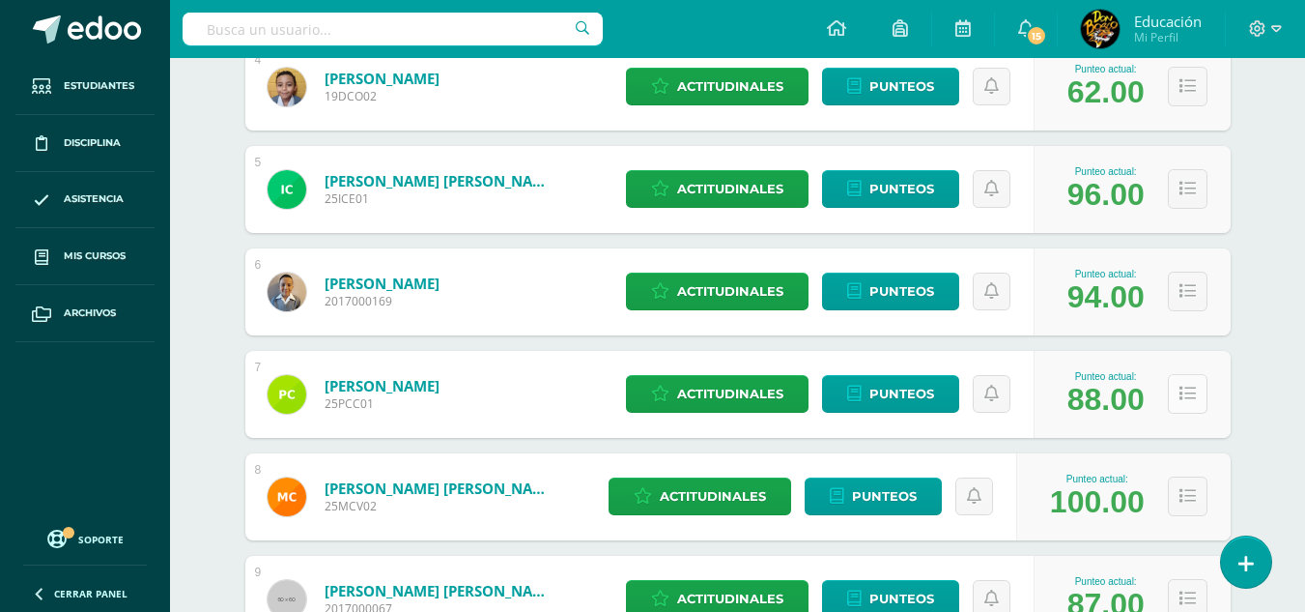
click at [1186, 398] on icon at bounding box center [1188, 394] width 16 height 16
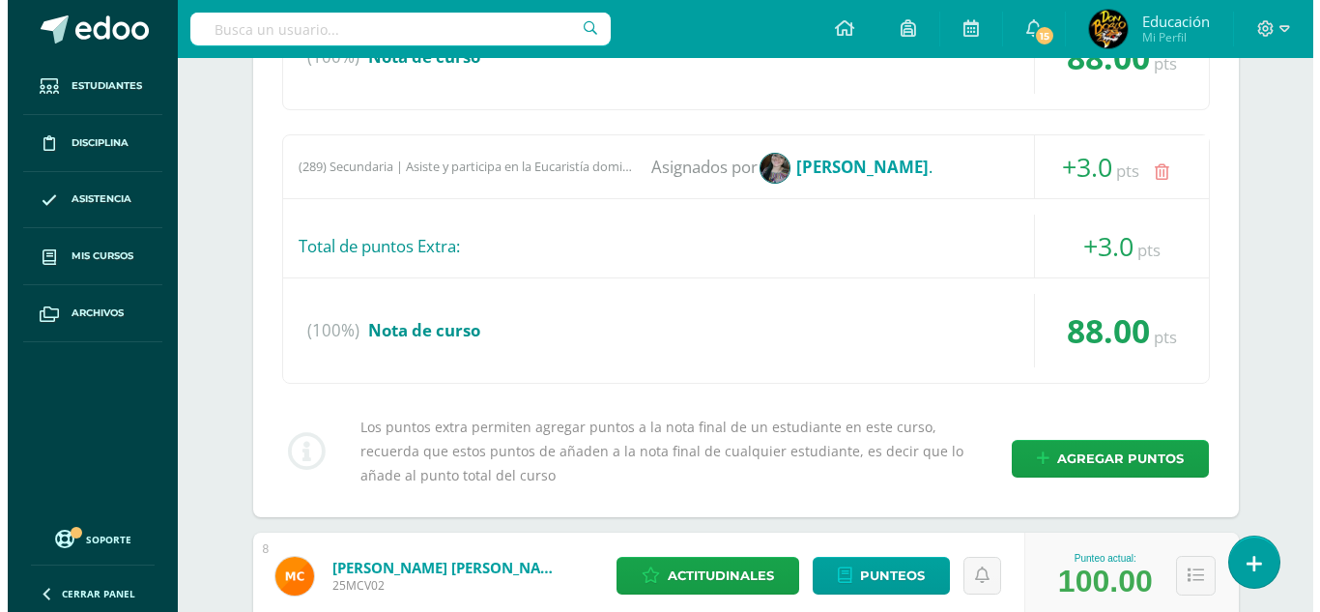
scroll to position [2435, 0]
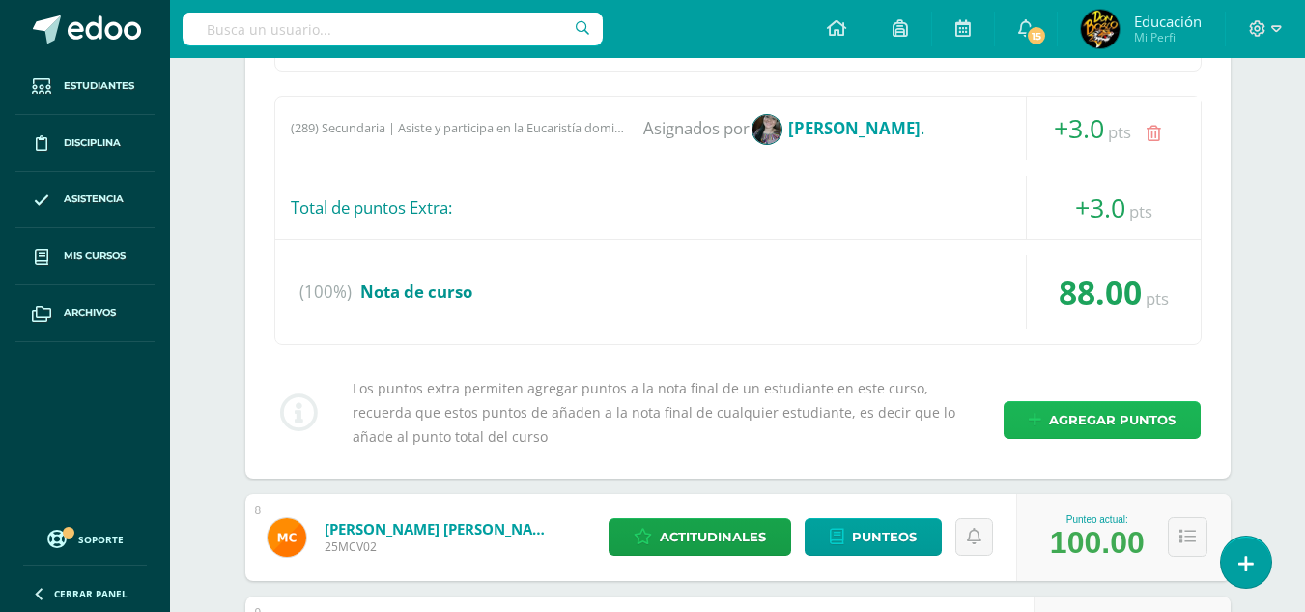
click at [1117, 411] on span "Agregar puntos" at bounding box center [1112, 420] width 127 height 36
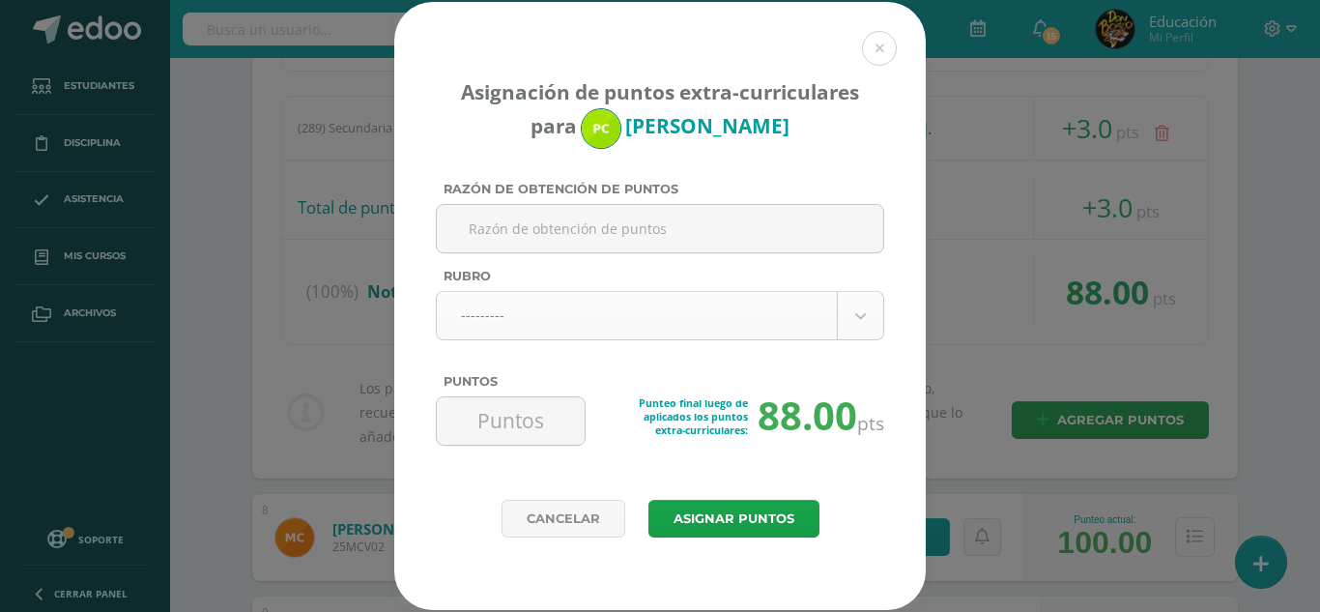
paste input "Utiliza la blusa fuera del pantalon"
type input "Utiliza la blusa fuera del pantalon"
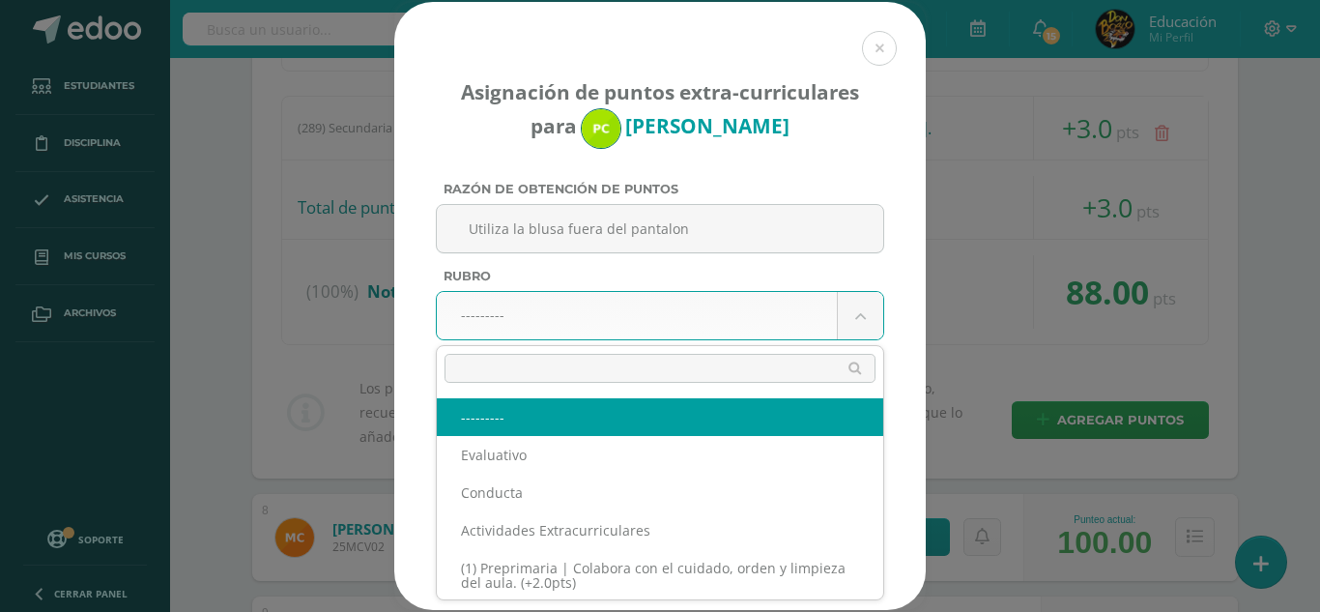
click at [765, 316] on body "Asignación de puntos extra-curriculares para Paula Chinchilla Razón de obtenció…" at bounding box center [660, 571] width 1320 height 6012
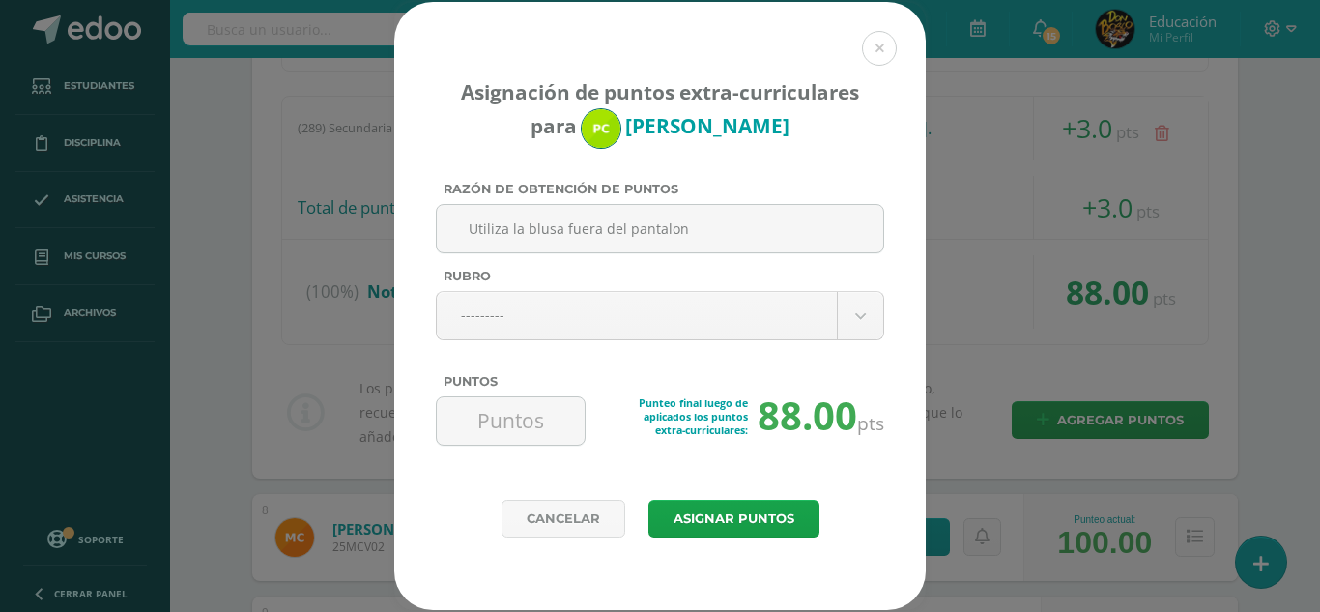
click at [779, 524] on body "Asignación de puntos extra-curriculares para Paula Chinchilla Razón de obtenció…" at bounding box center [660, 571] width 1320 height 6012
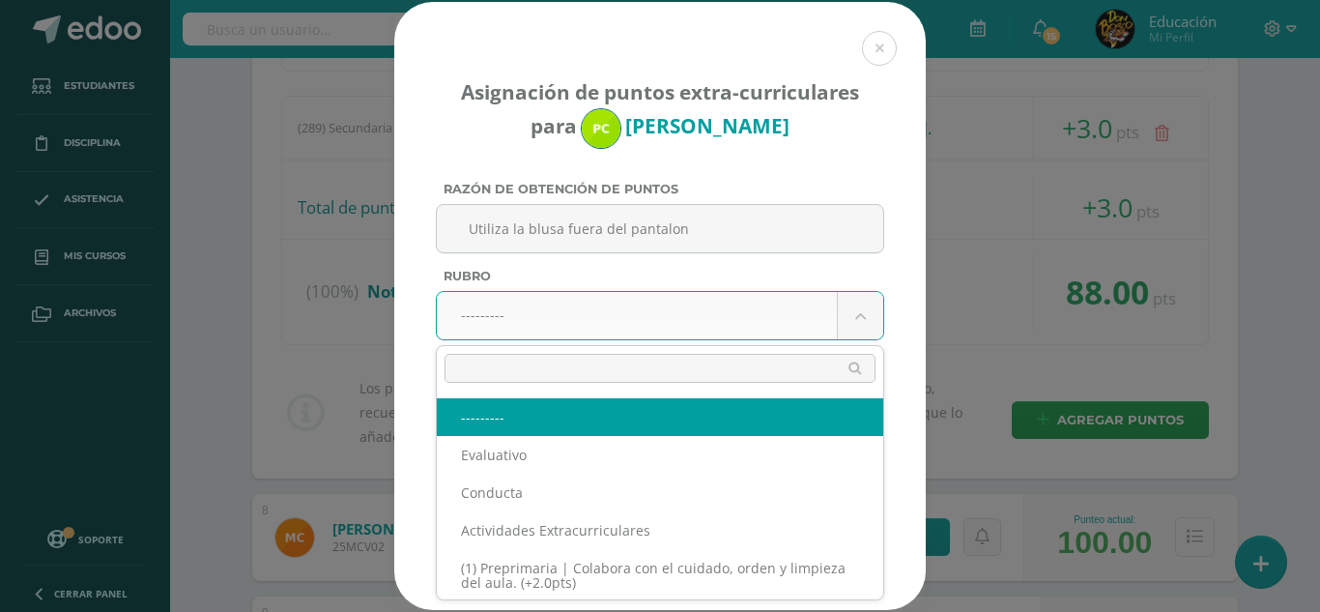
click at [857, 322] on body "Asignación de puntos extra-curriculares para Paula Chinchilla Razón de obtenció…" at bounding box center [660, 571] width 1320 height 6012
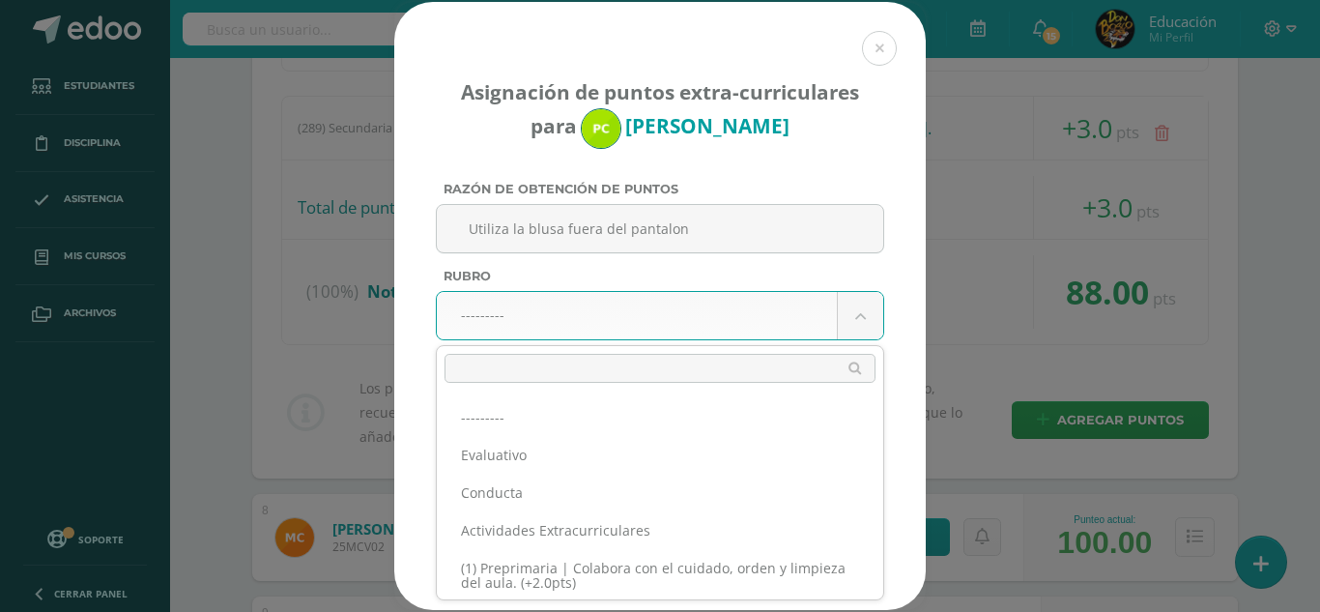
click at [701, 315] on body "Asignación de puntos extra-curriculares para Paula Chinchilla Razón de obtenció…" at bounding box center [660, 571] width 1320 height 6012
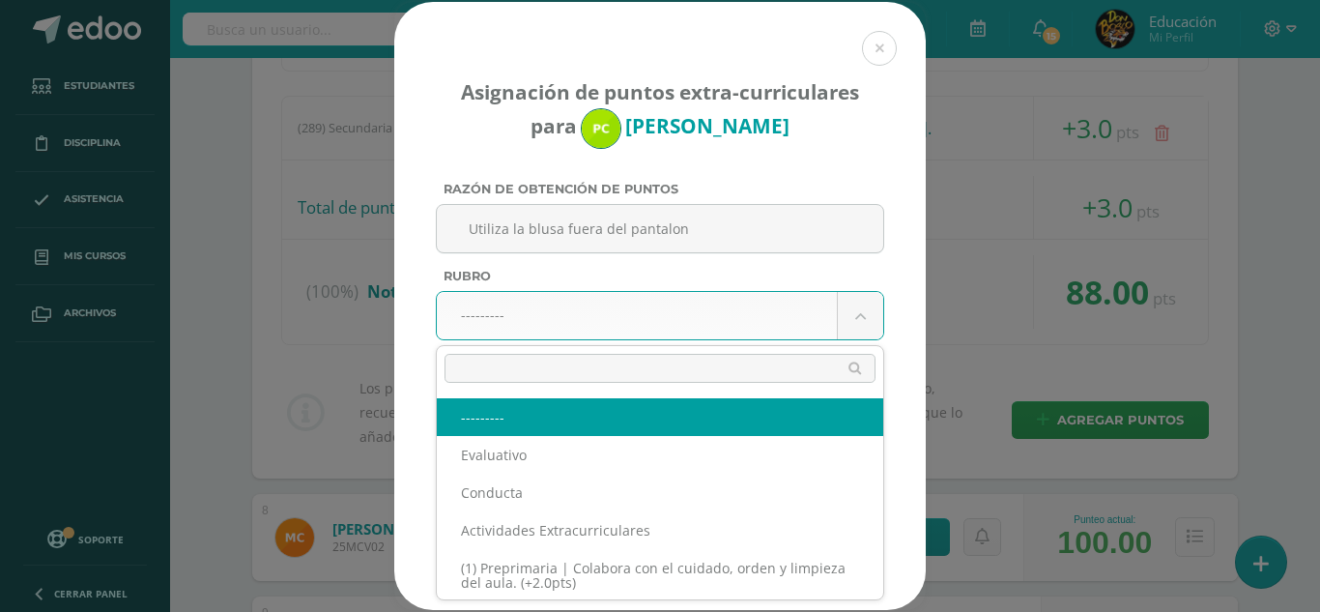
click at [605, 325] on body "Asignación de puntos extra-curriculares para Paula Chinchilla Razón de obtenció…" at bounding box center [660, 571] width 1320 height 6012
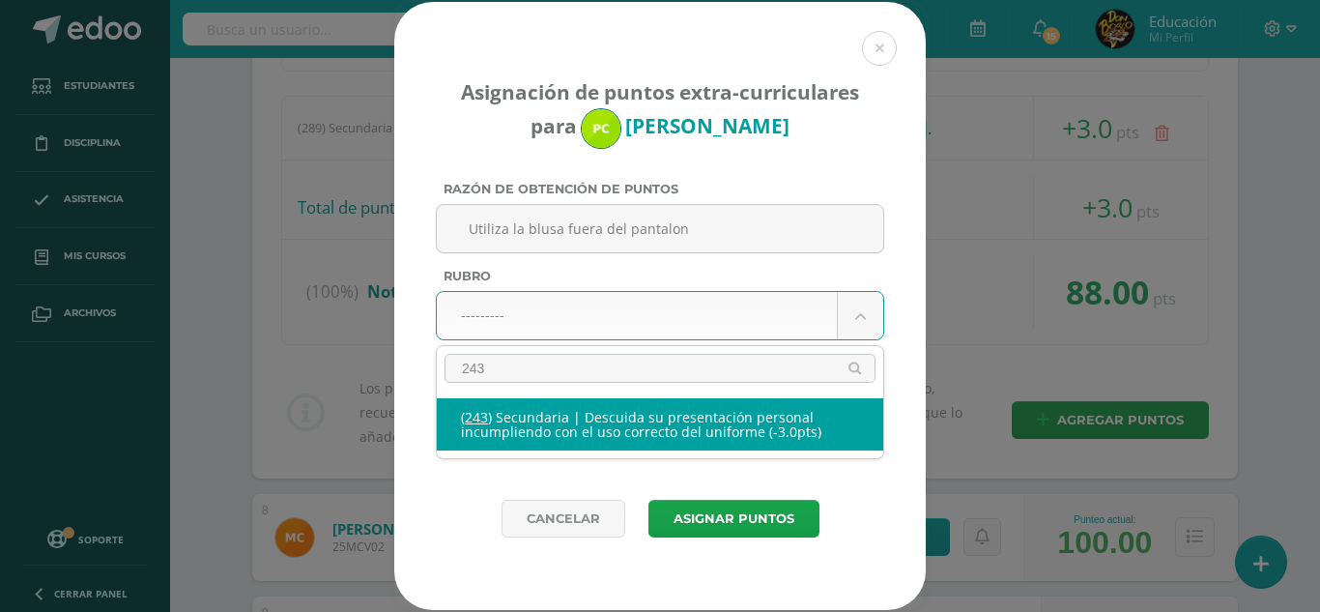
type input "243"
select select "275"
type input "-3"
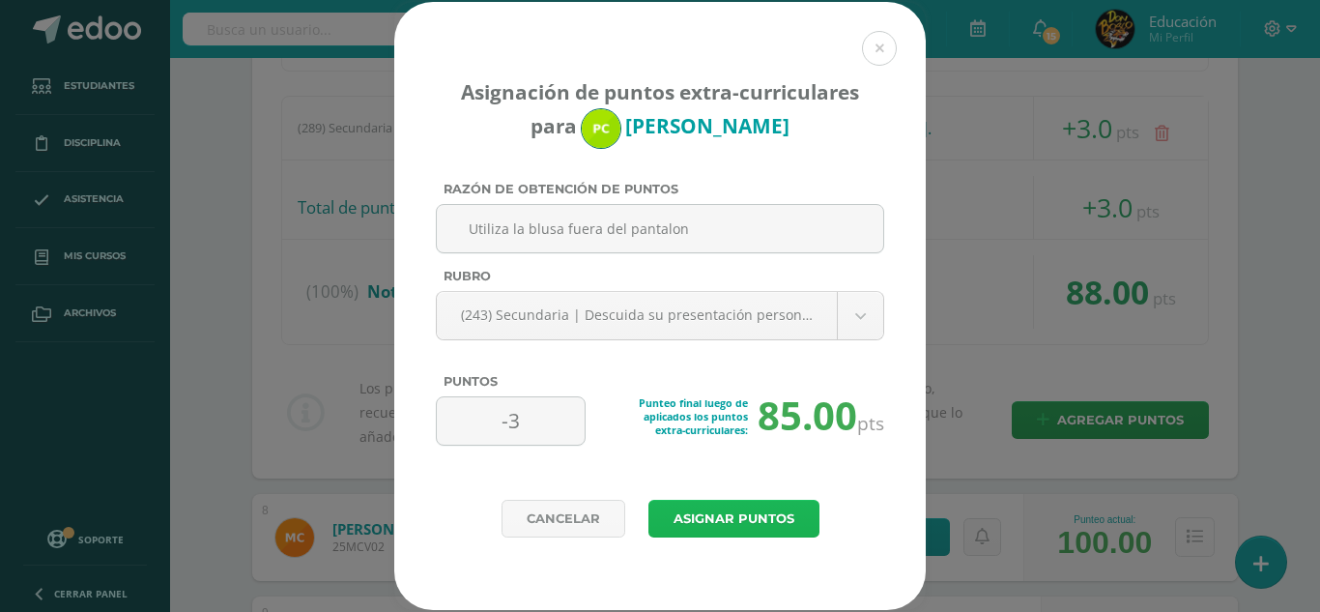
click at [744, 517] on button "Asignar puntos" at bounding box center [733, 519] width 171 height 38
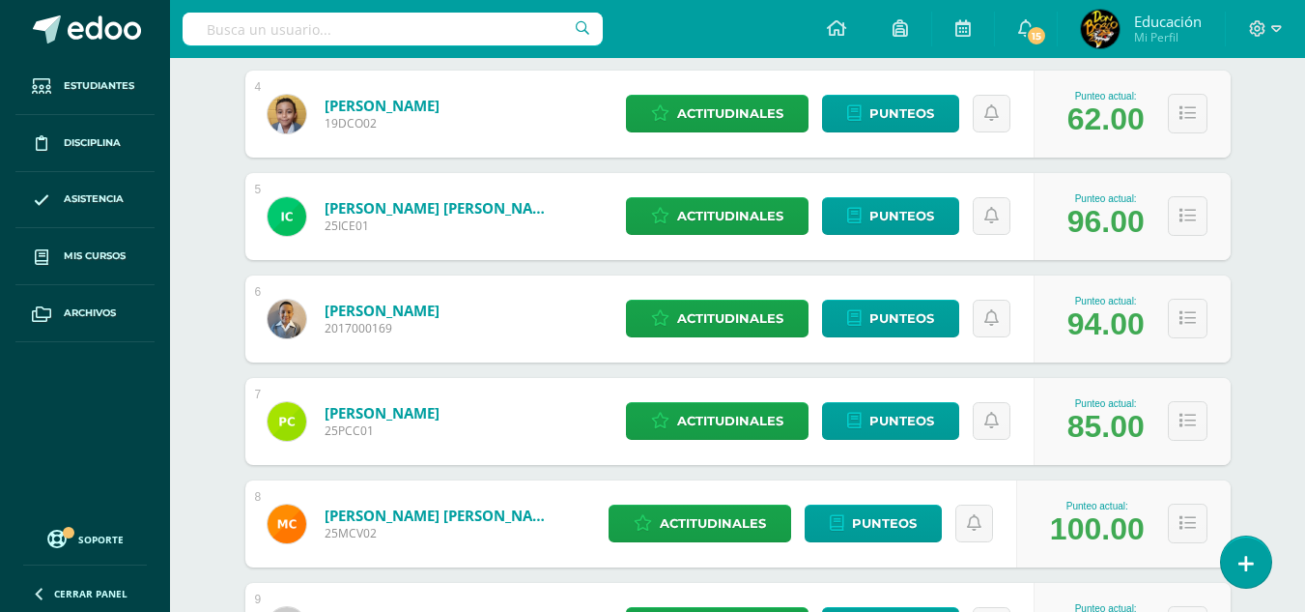
scroll to position [696, 0]
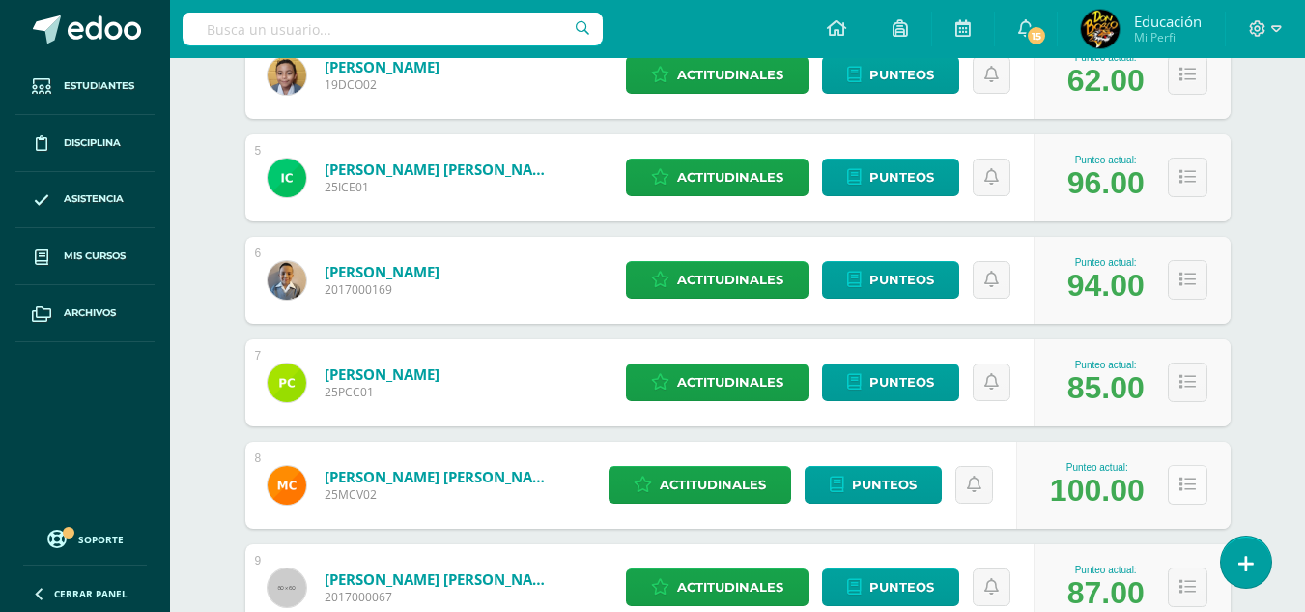
click at [1188, 483] on icon at bounding box center [1188, 484] width 16 height 16
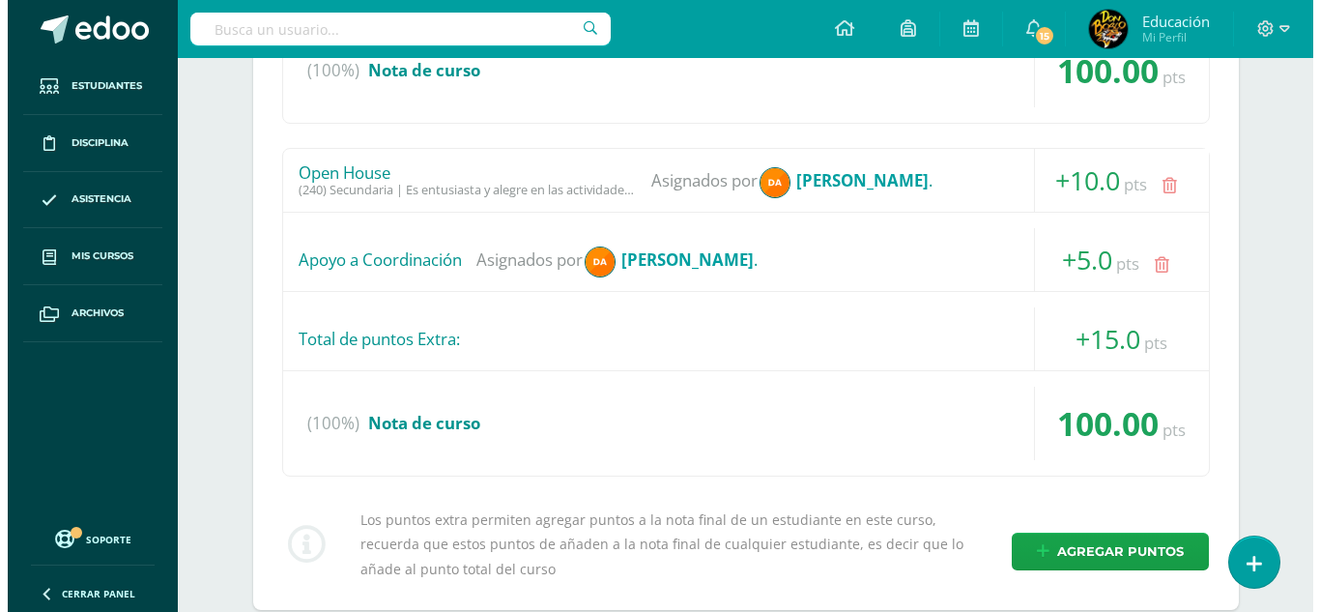
scroll to position [1430, 0]
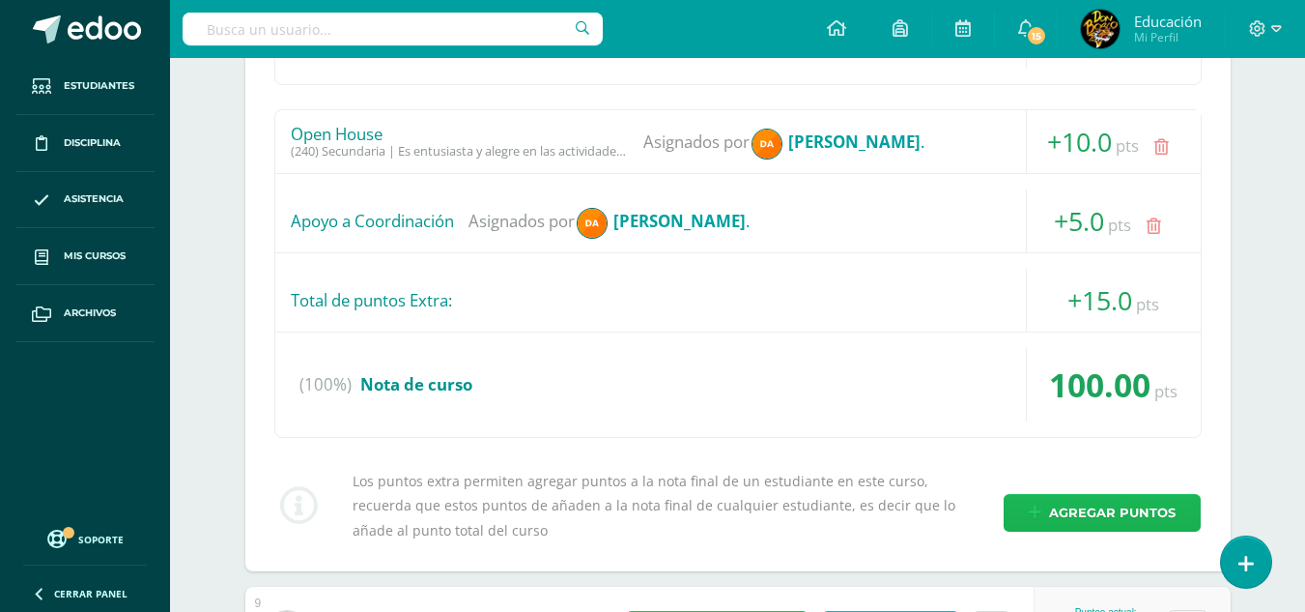
click at [1138, 506] on span "Agregar puntos" at bounding box center [1112, 513] width 127 height 36
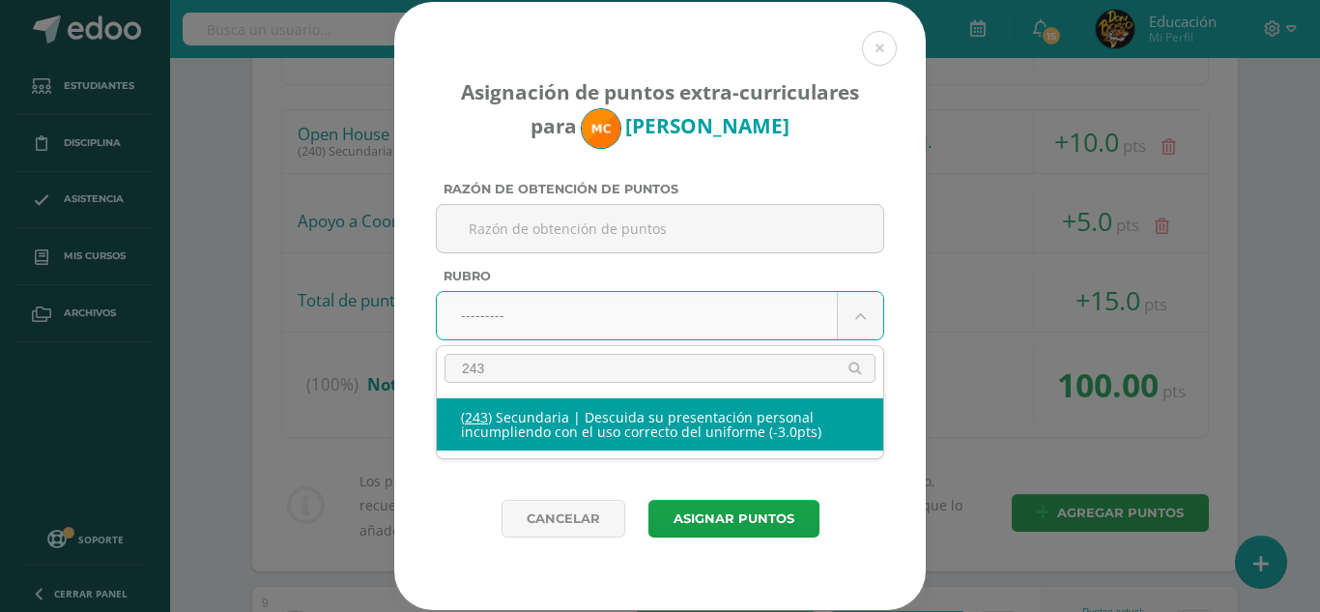
type input "243"
select select "275"
type input "-3"
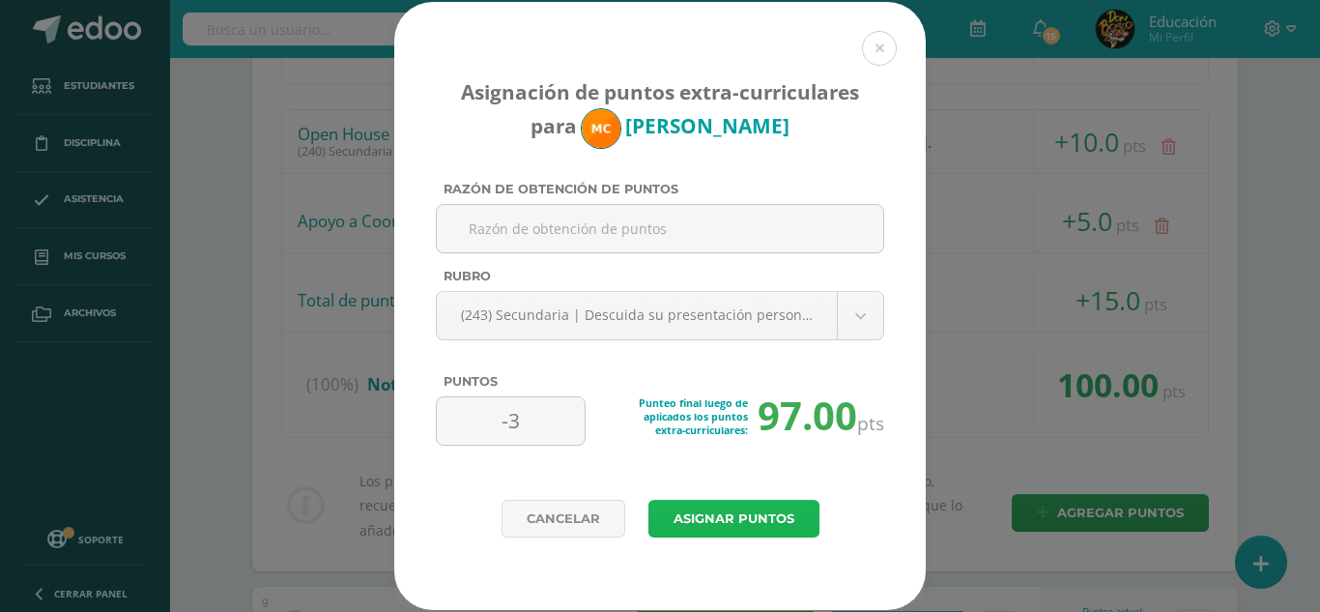
click at [735, 517] on button "Asignar puntos" at bounding box center [733, 519] width 171 height 38
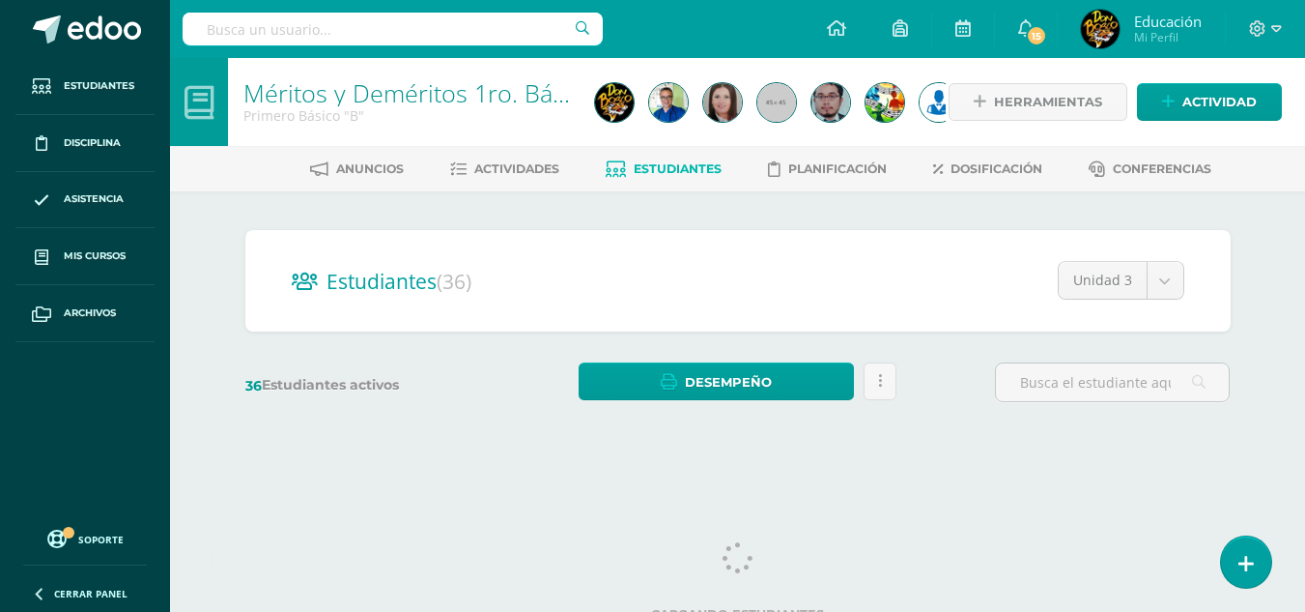
click at [1269, 370] on div "Estudiantes (36) Unidad 3 Unidad 4 Unidad 3 Unidad 2 Unidad 1 36 Estudiantes ac…" at bounding box center [738, 325] width 1063 height 268
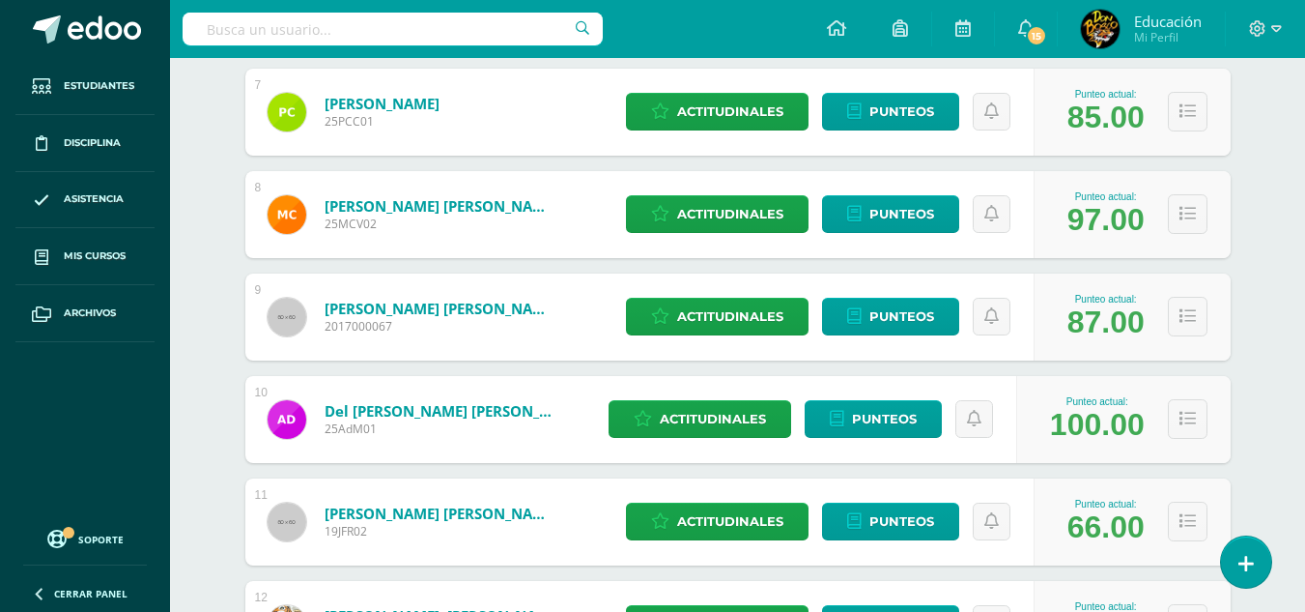
scroll to position [928, 0]
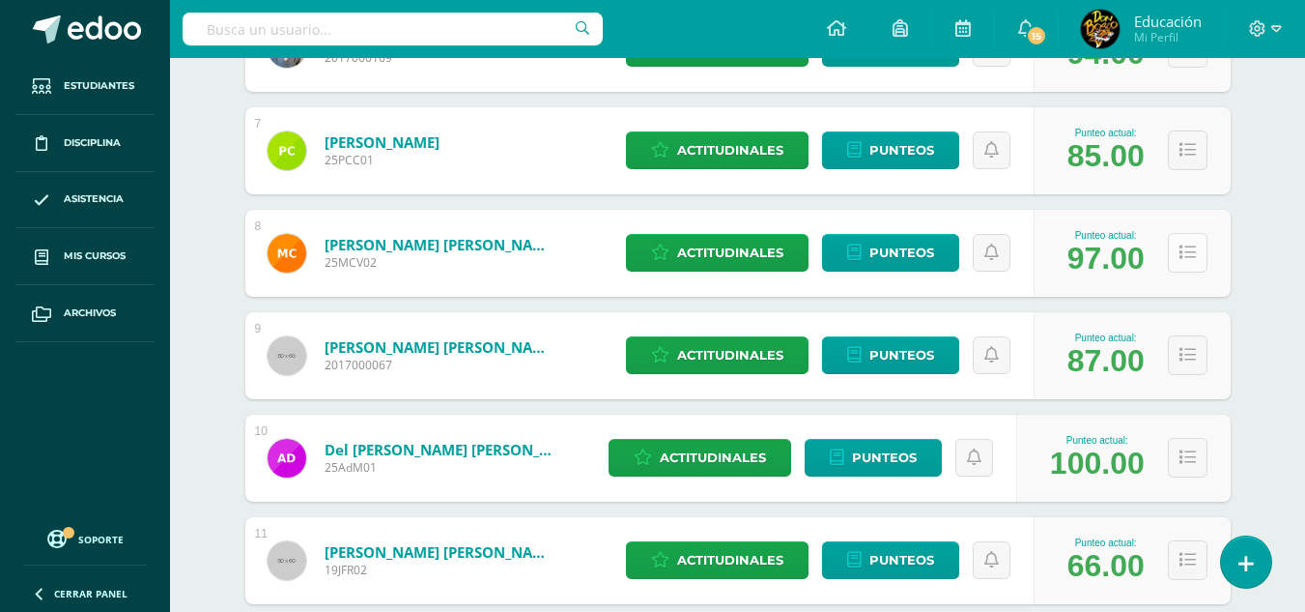
click at [1185, 253] on icon at bounding box center [1188, 252] width 16 height 16
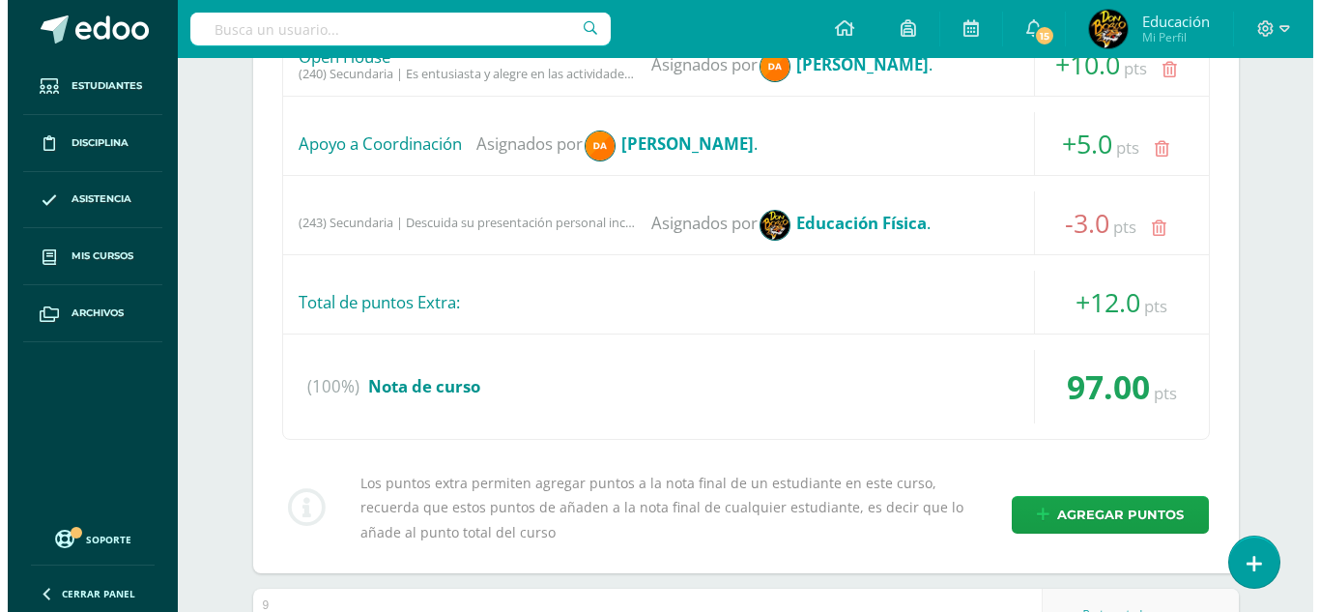
scroll to position [1546, 0]
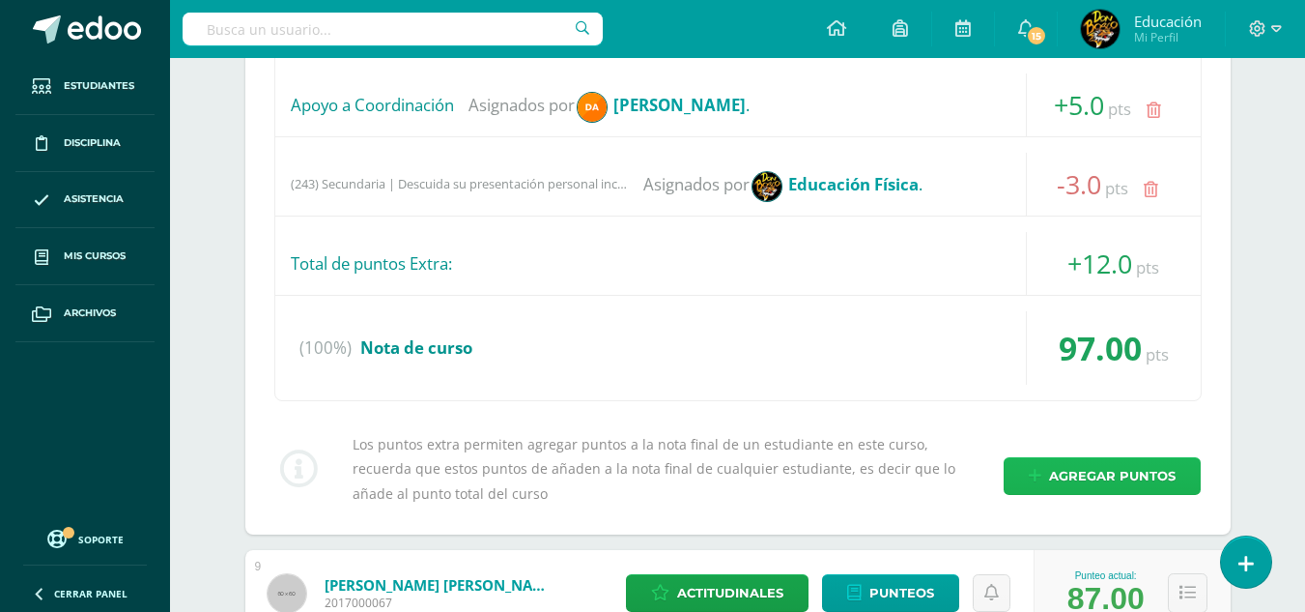
click at [1086, 476] on span "Agregar puntos" at bounding box center [1112, 476] width 127 height 36
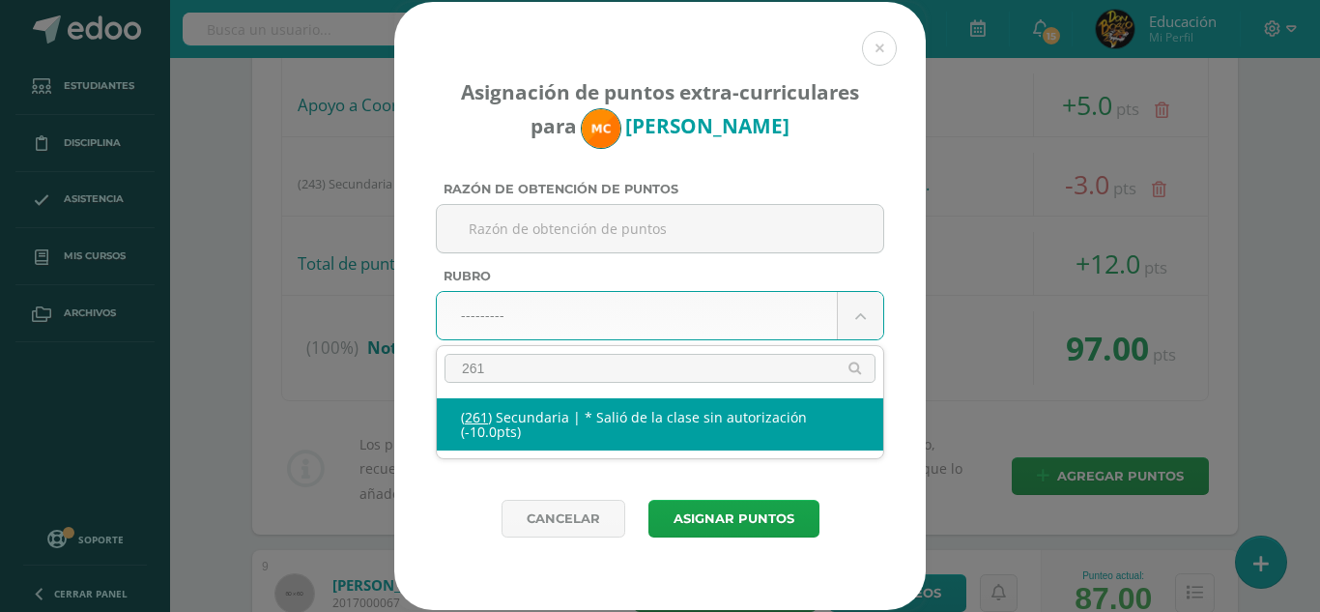
type input "261"
select select "293"
type input "-10"
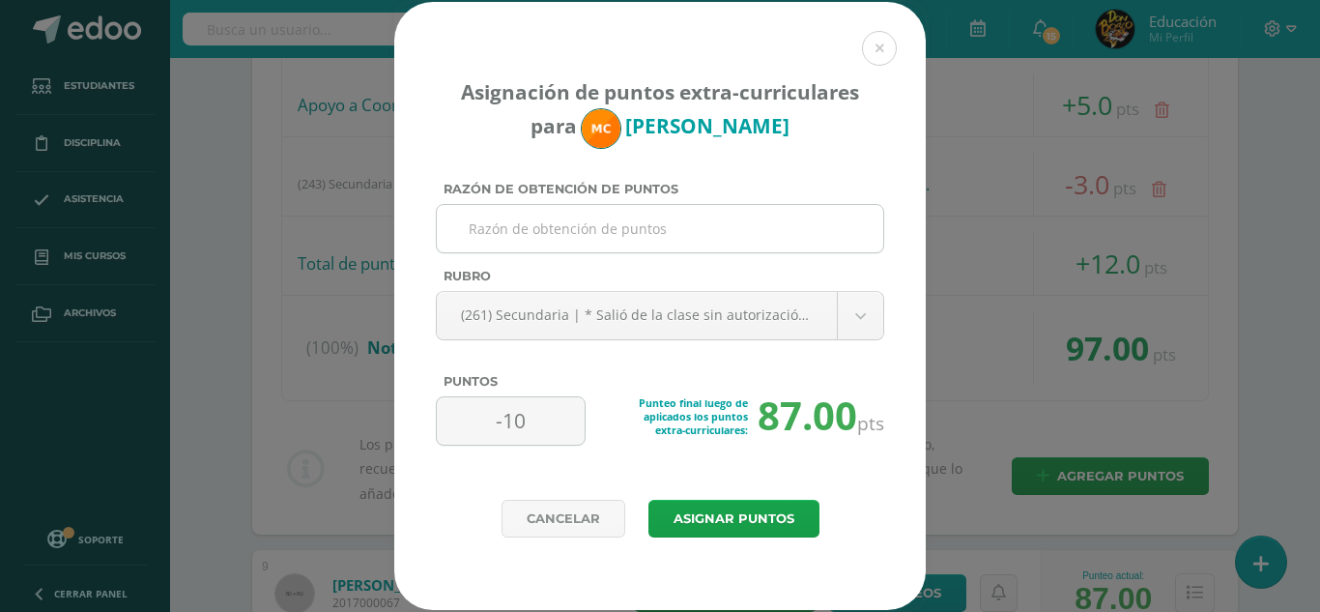
click at [582, 235] on input "Razón de obtención de puntos" at bounding box center [659, 228] width 431 height 47
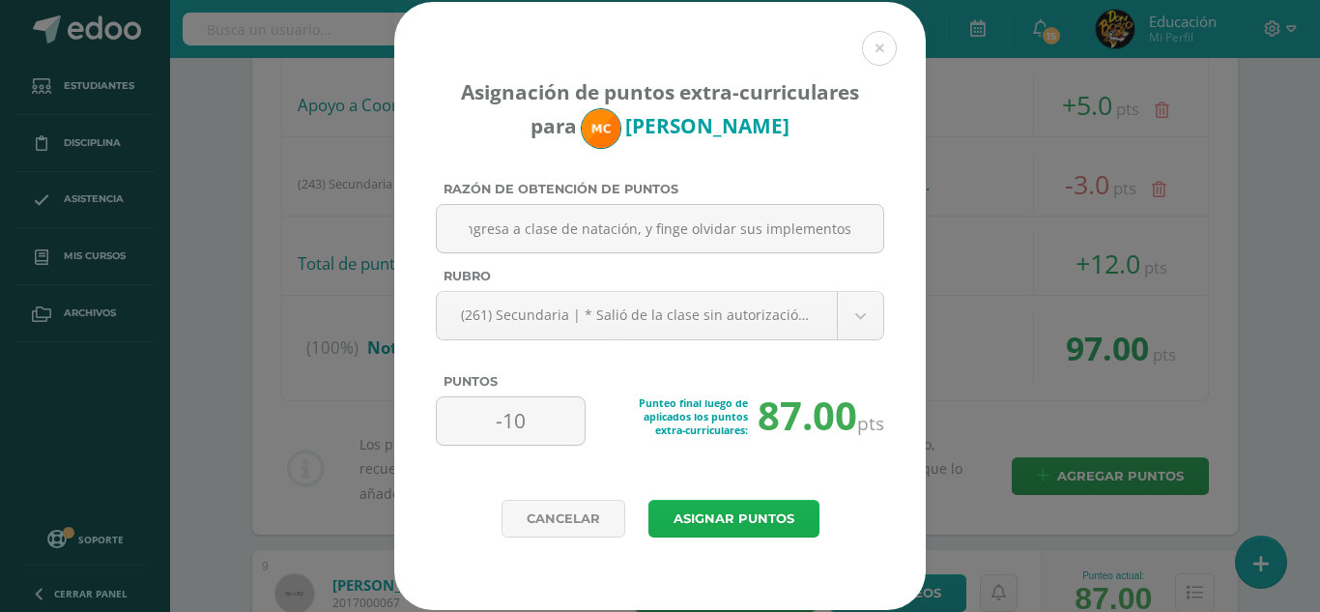
type input "No ingresa a clase de natación, y finge olvidar sus implementos"
click at [706, 523] on button "Asignar puntos" at bounding box center [733, 519] width 171 height 38
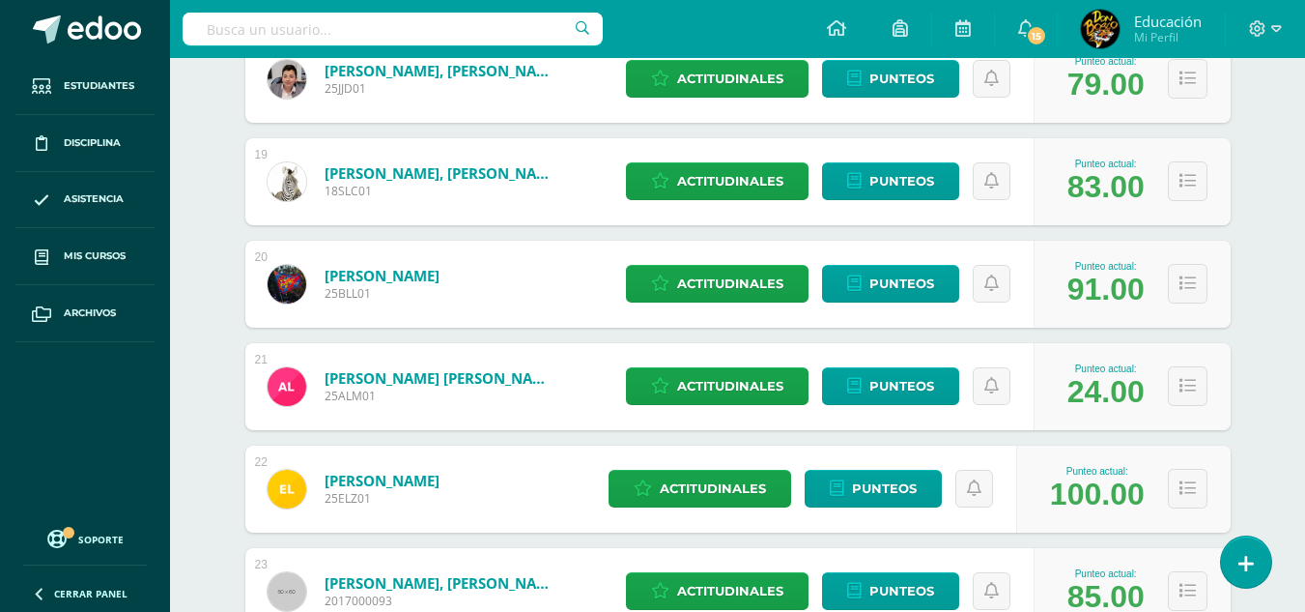
scroll to position [2164, 0]
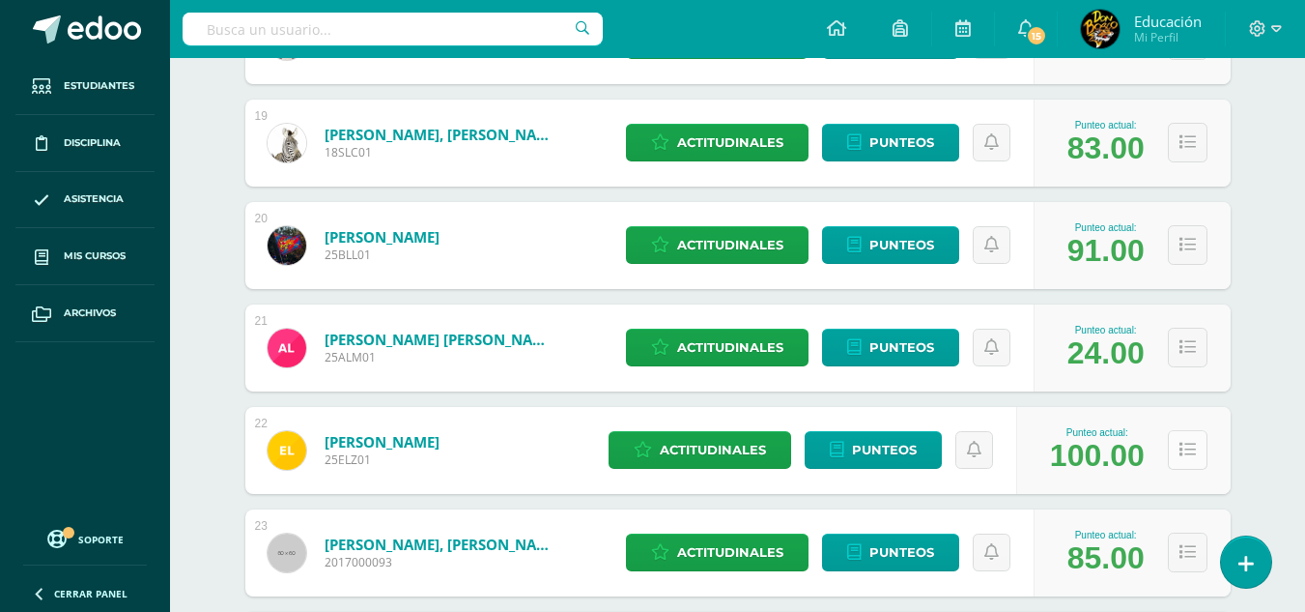
click at [1194, 445] on icon at bounding box center [1188, 450] width 16 height 16
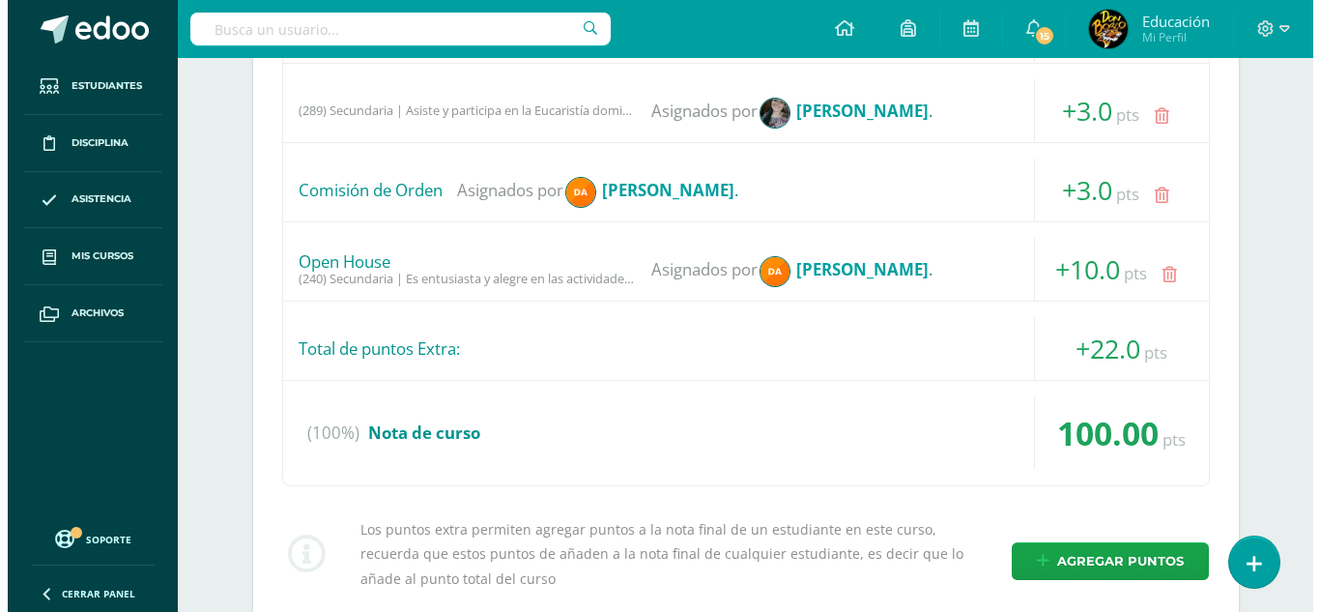
scroll to position [3092, 0]
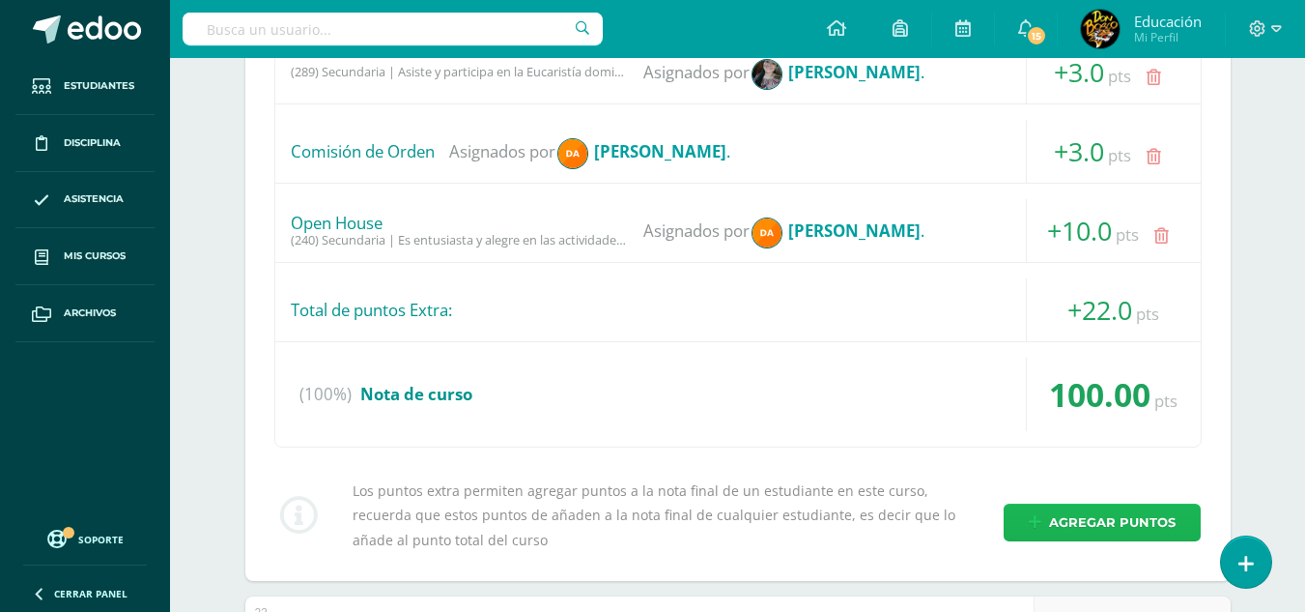
click at [1101, 515] on span "Agregar puntos" at bounding box center [1112, 522] width 127 height 36
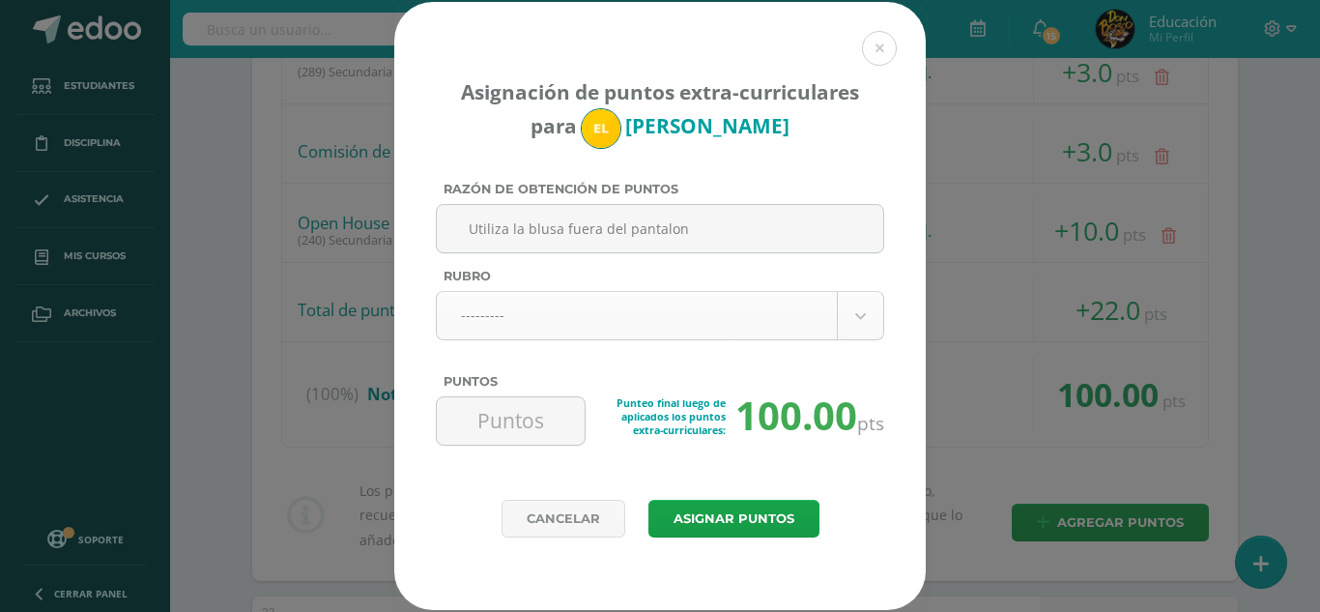
click at [772, 226] on input "Utiliza la blusa fuera del pantalon" at bounding box center [659, 228] width 431 height 47
type input "Utiliza la blusa fuera del pantalon y sin cincho"
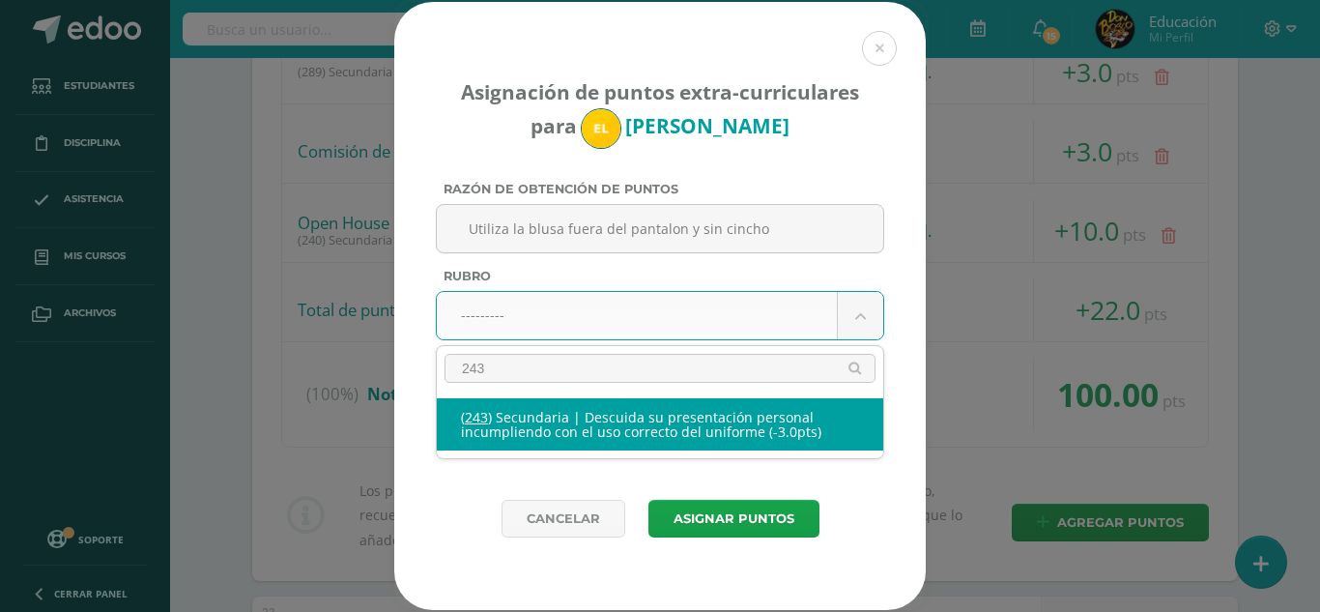
type input "243"
select select "275"
type input "-3"
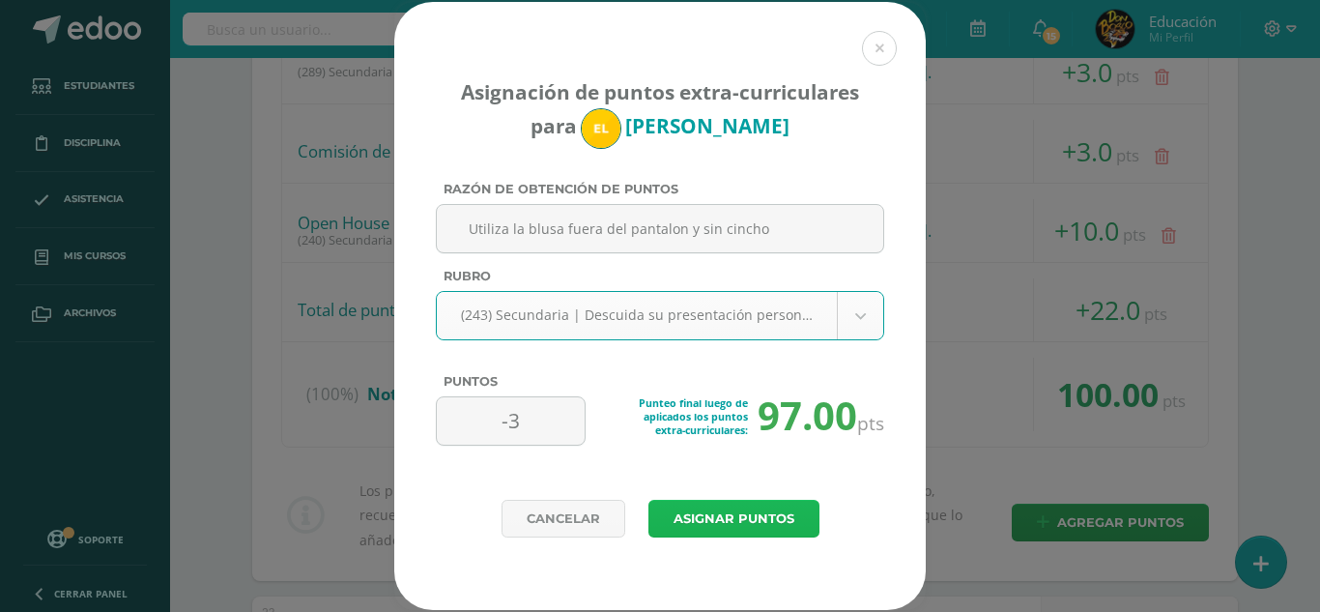
click at [767, 514] on button "Asignar puntos" at bounding box center [733, 519] width 171 height 38
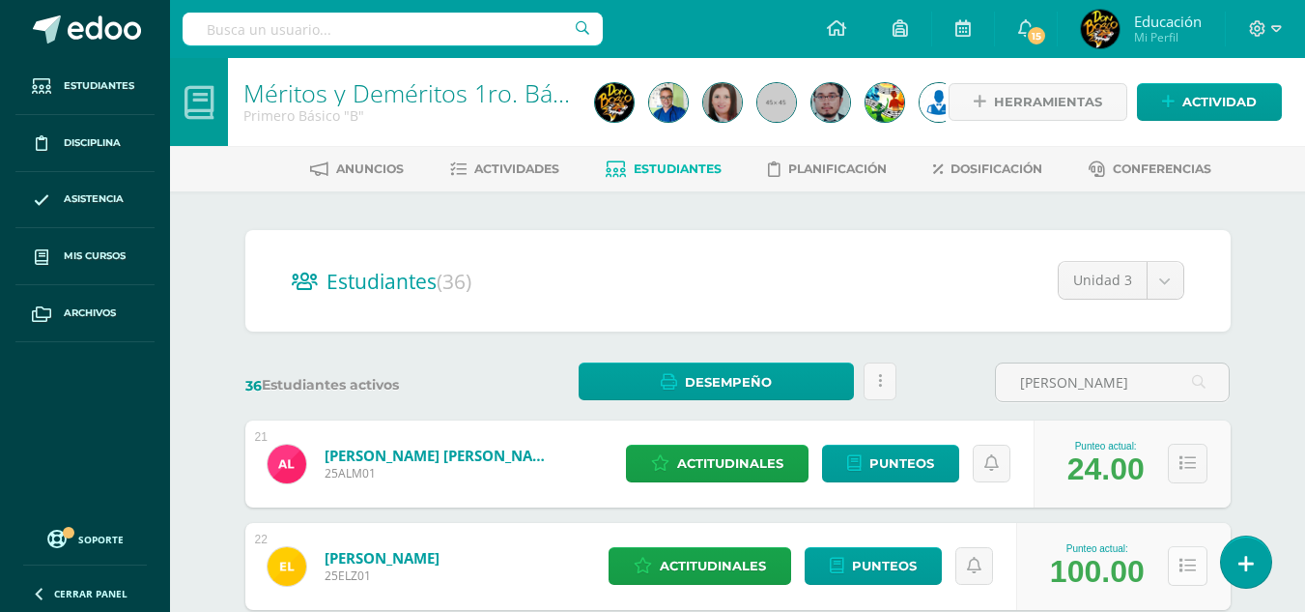
type input "[PERSON_NAME]"
click at [1191, 559] on icon at bounding box center [1188, 565] width 16 height 16
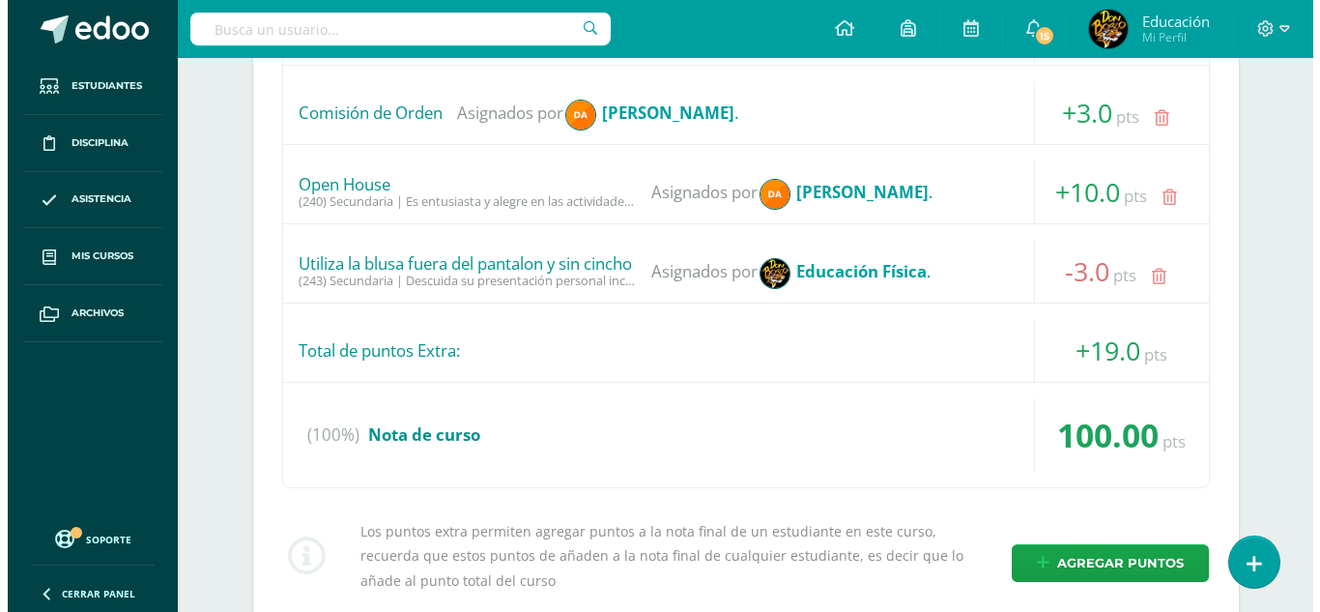
scroll to position [1121, 0]
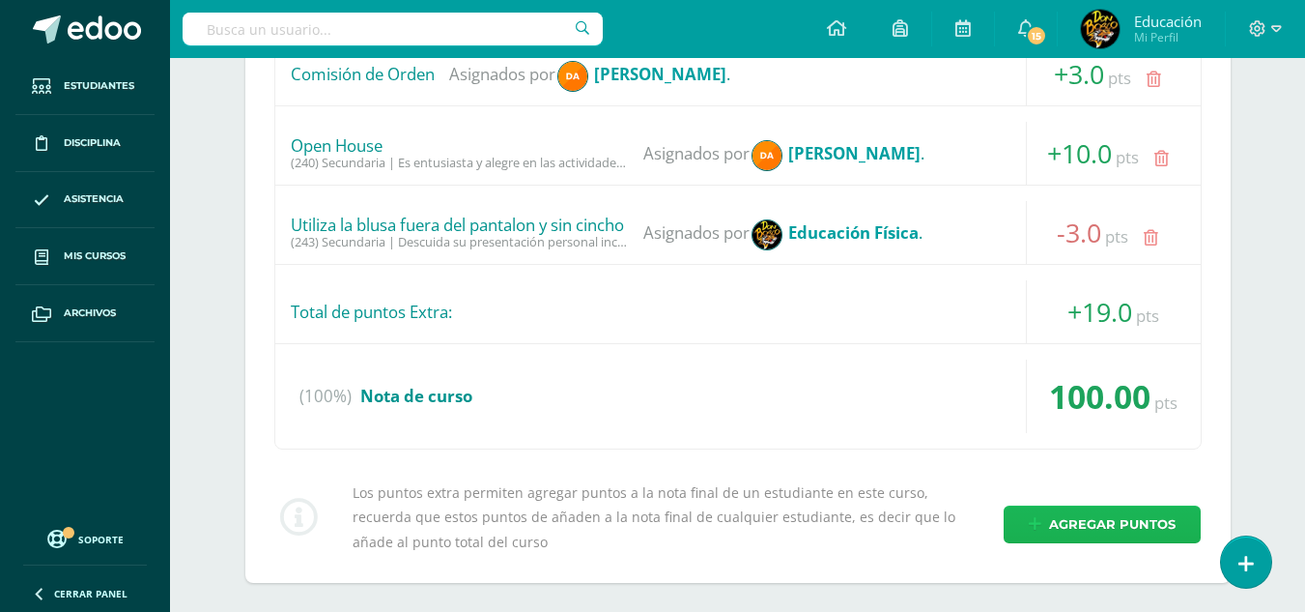
click at [1085, 527] on span "Agregar puntos" at bounding box center [1112, 524] width 127 height 36
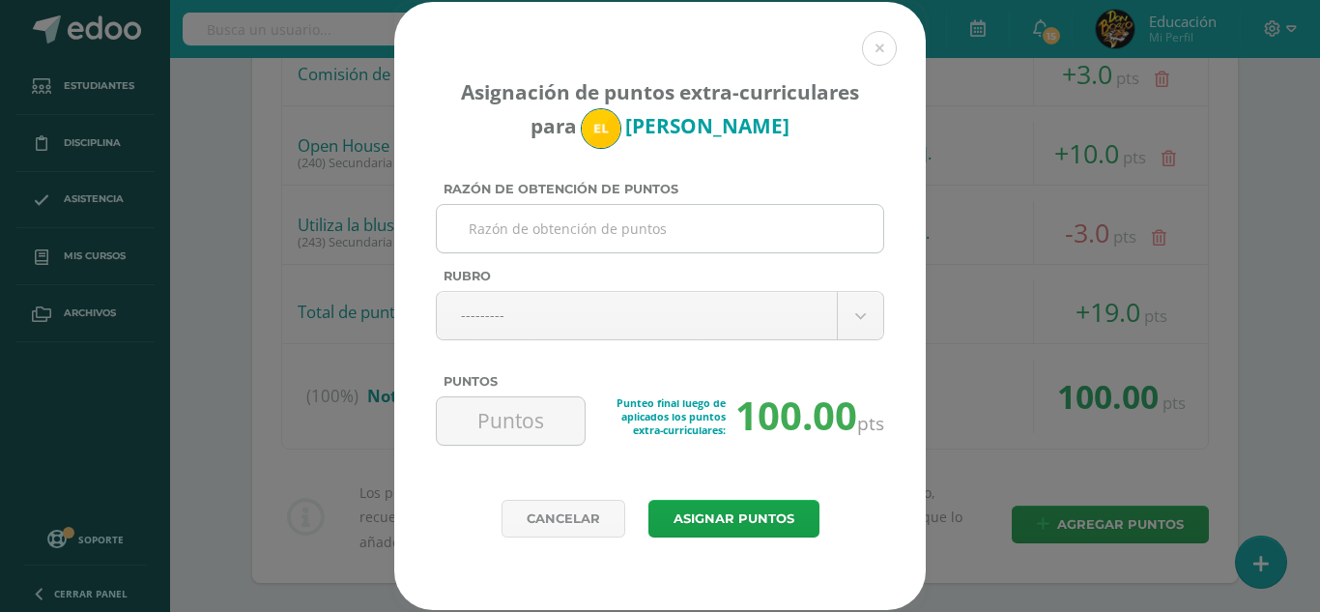
click at [733, 231] on input "Razón de obtención de puntos" at bounding box center [659, 228] width 431 height 47
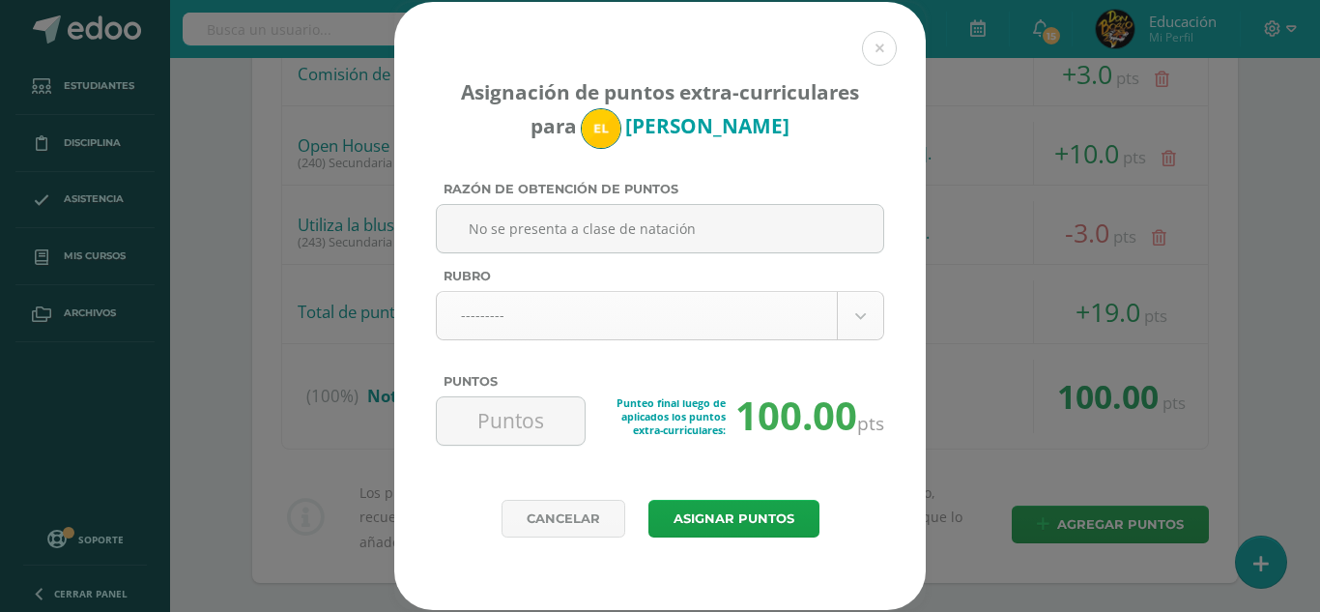
type input "No se presenta a clase de natación"
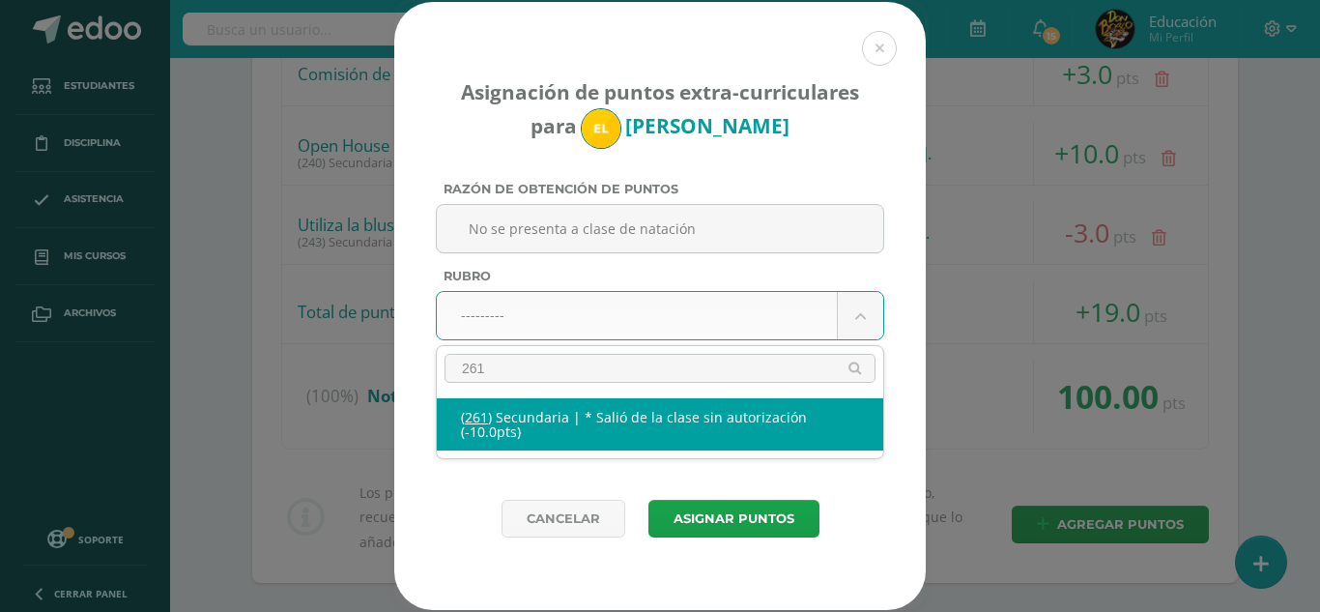
type input "261"
select select "293"
type input "-10"
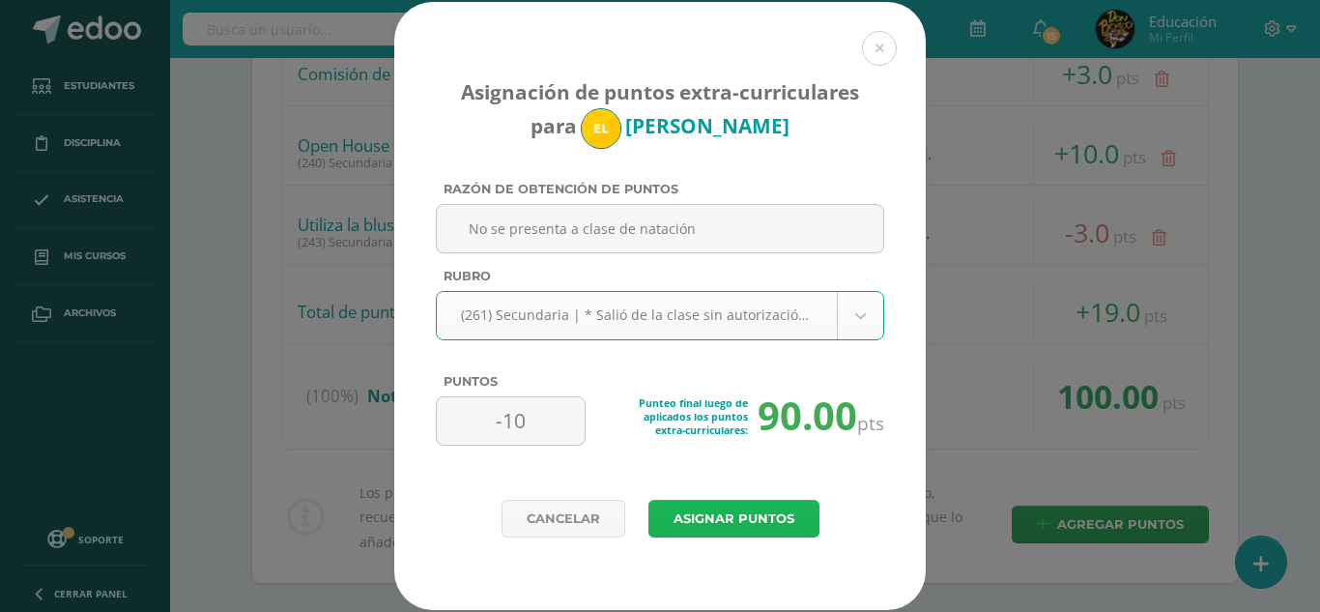
click at [744, 509] on button "Asignar puntos" at bounding box center [733, 519] width 171 height 38
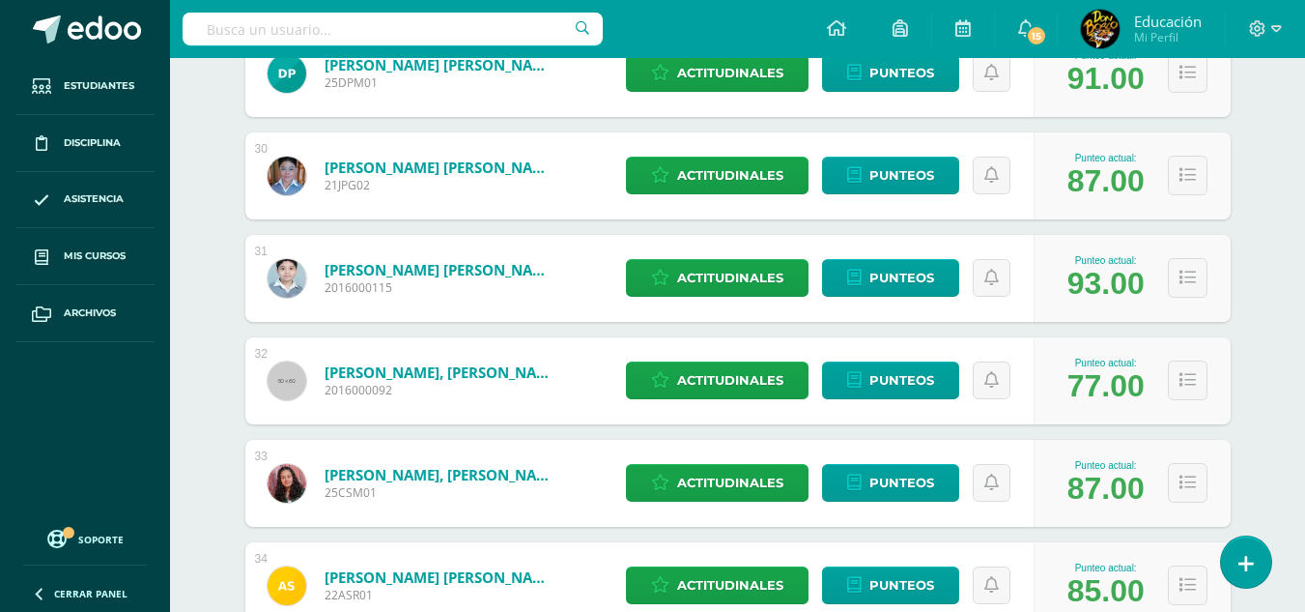
scroll to position [3297, 0]
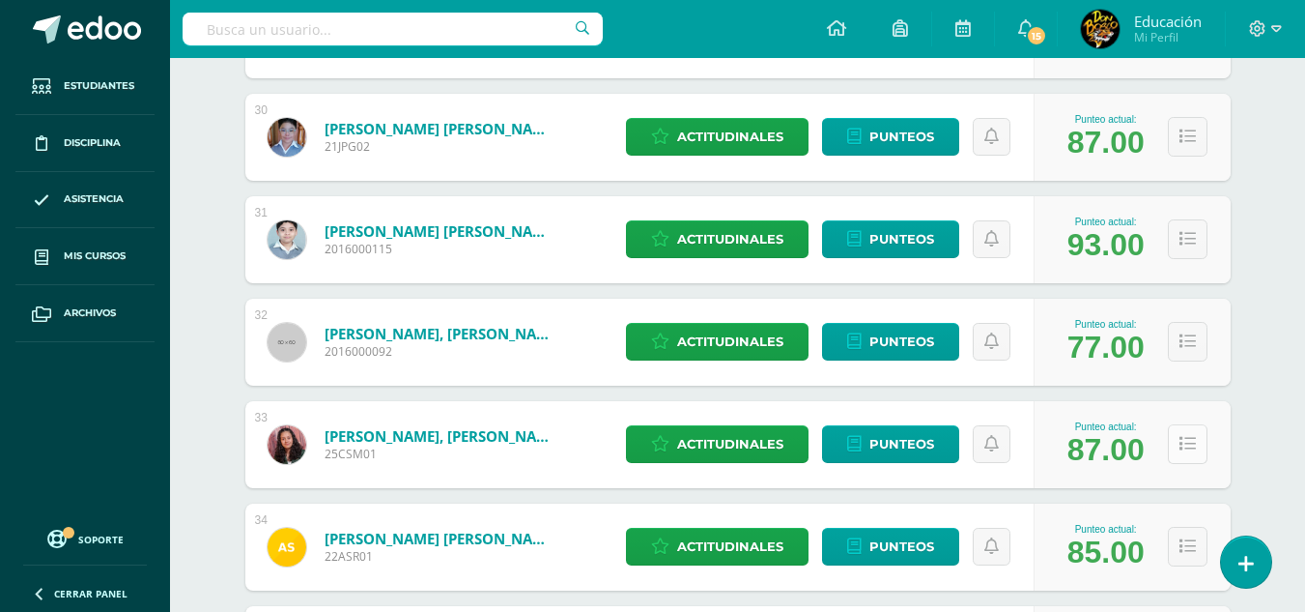
click at [1184, 440] on icon at bounding box center [1188, 444] width 16 height 16
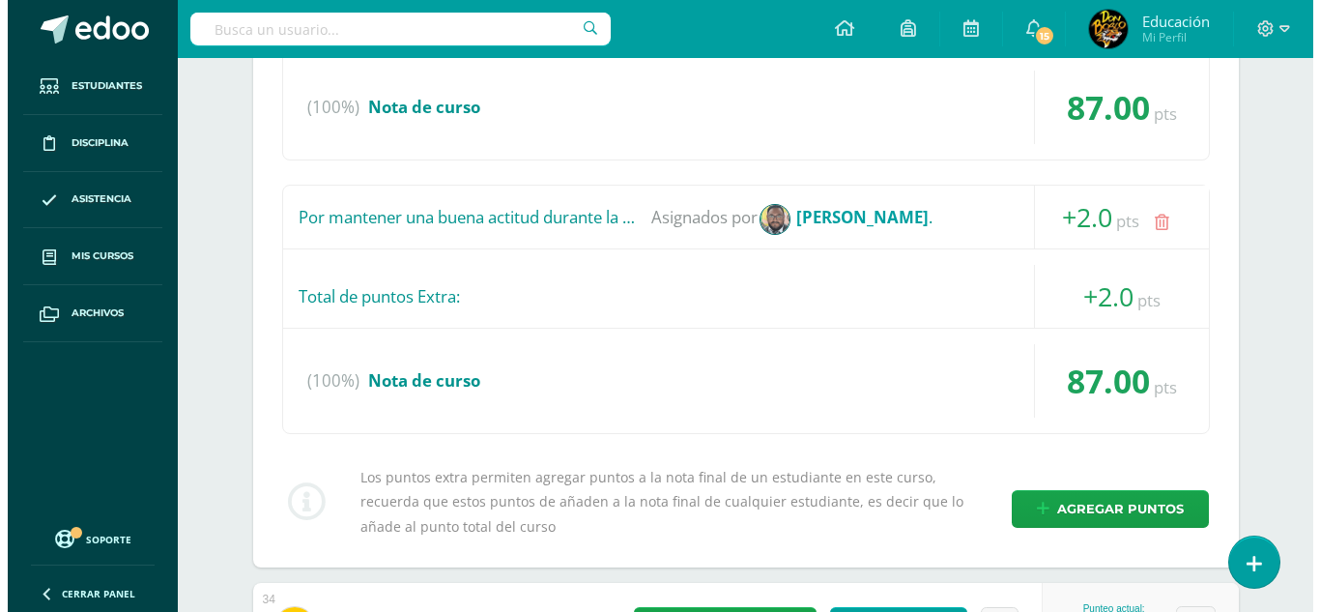
scroll to position [3954, 0]
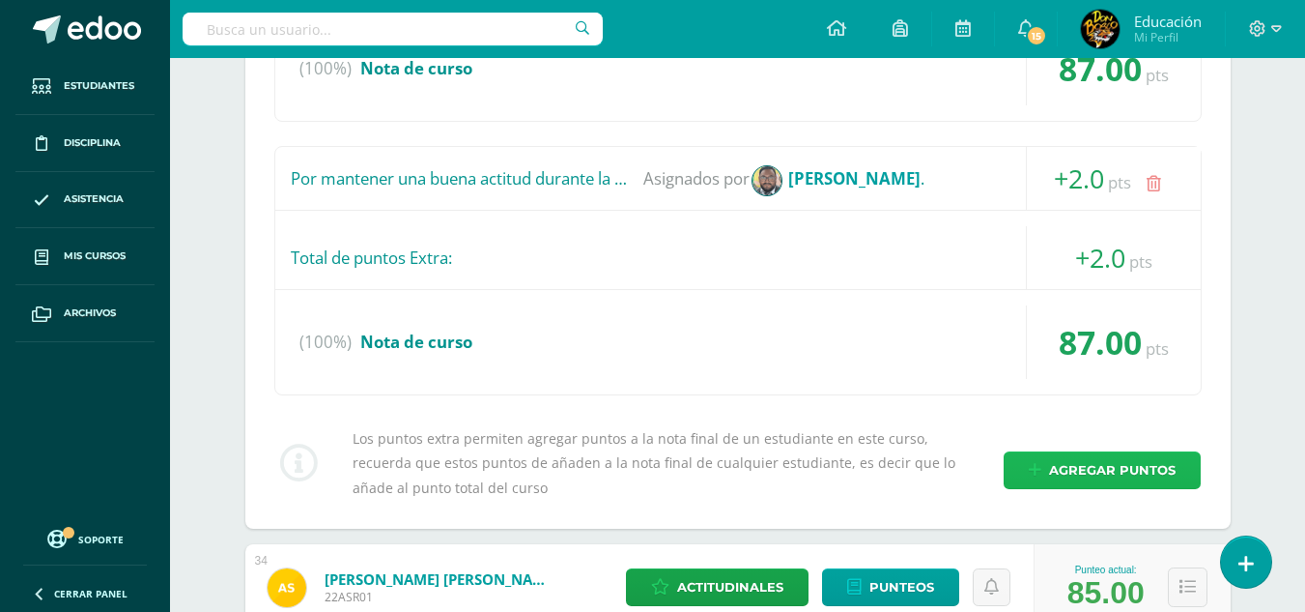
click at [1140, 469] on span "Agregar puntos" at bounding box center [1112, 470] width 127 height 36
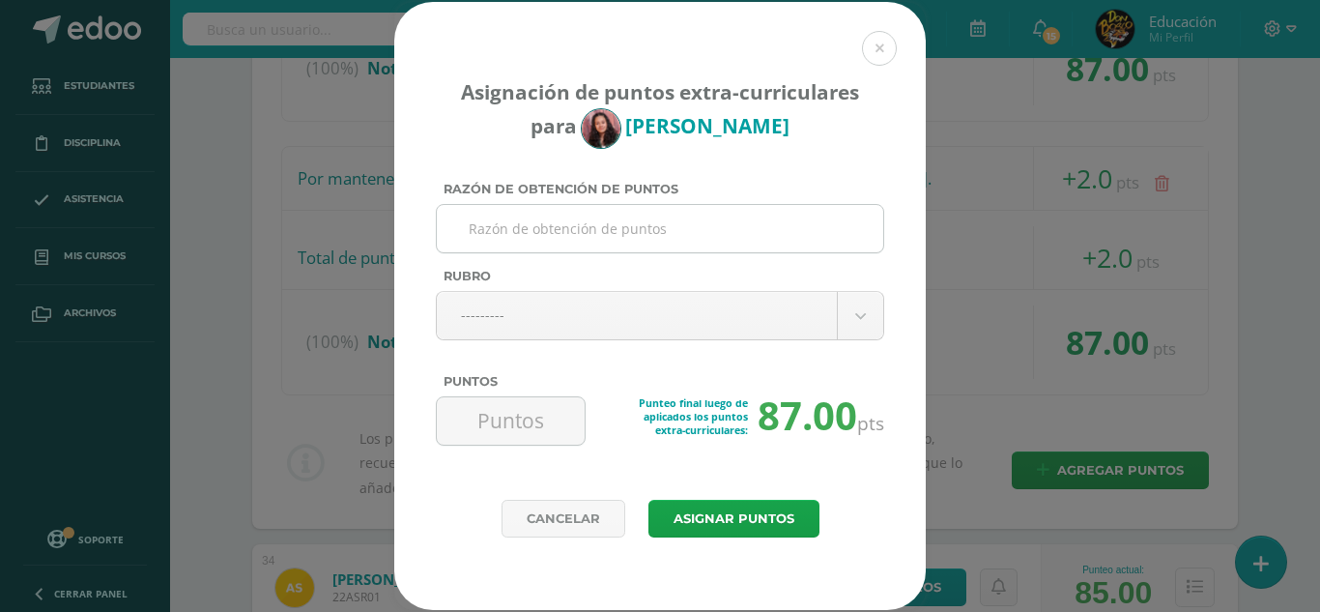
paste input "Utiliza la blusa fuera del pantalon"
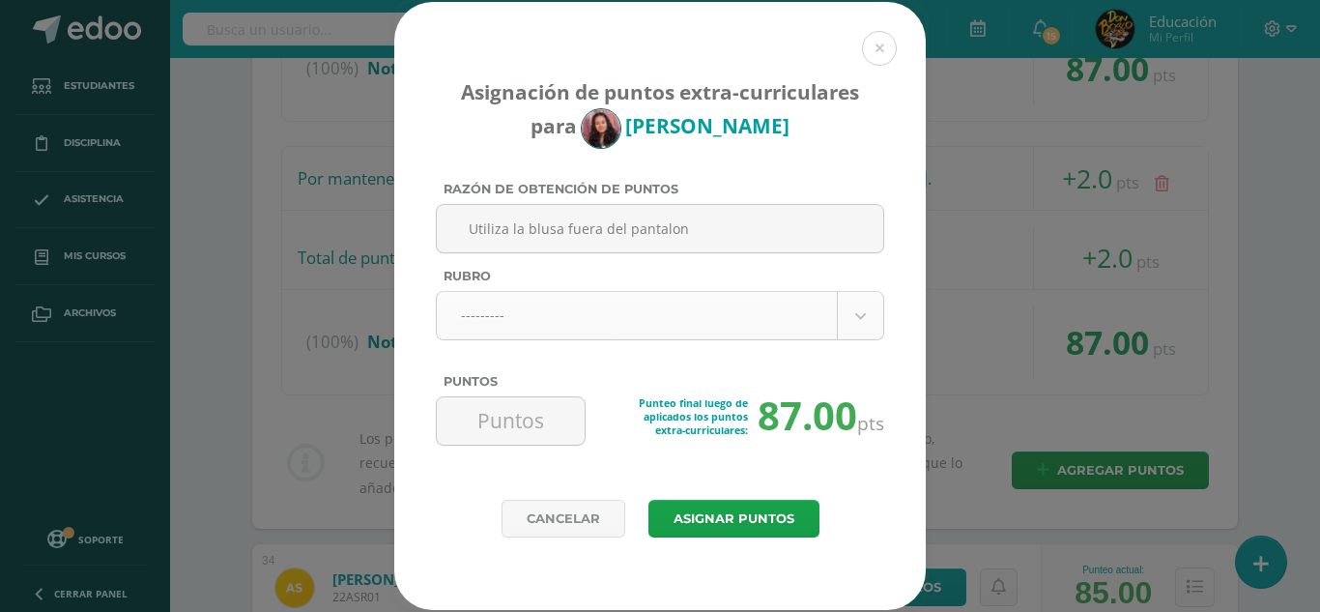
type input "Utiliza la blusa fuera del pantalon"
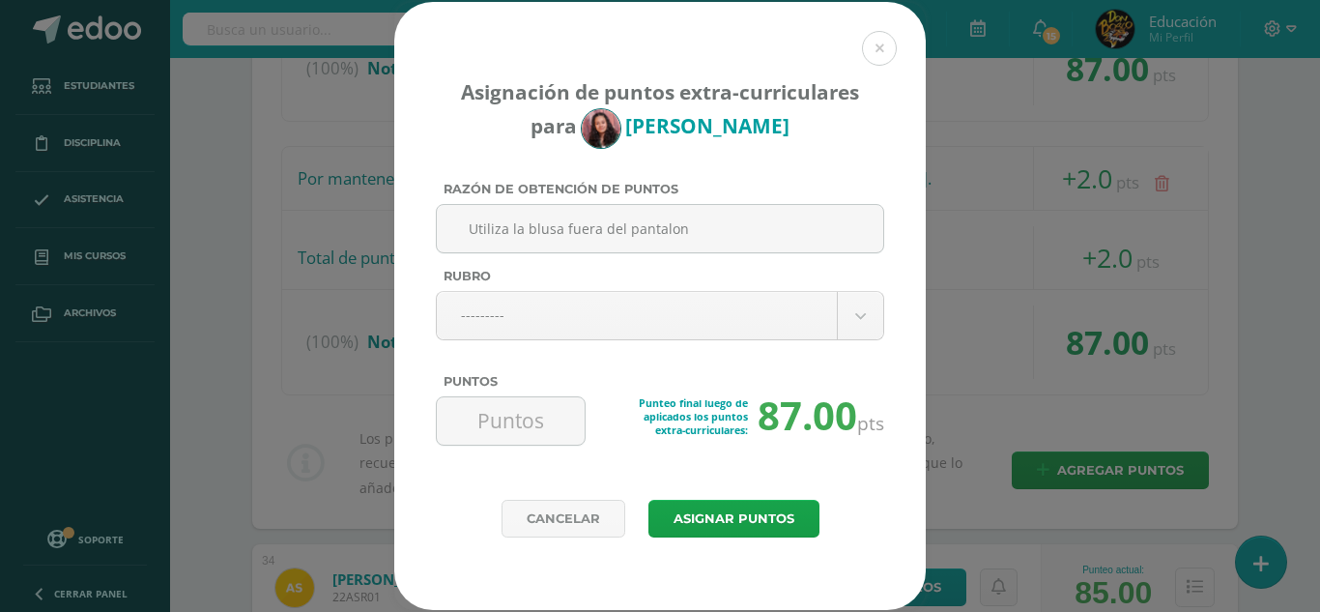
click at [749, 521] on button "Asignar puntos" at bounding box center [733, 519] width 171 height 38
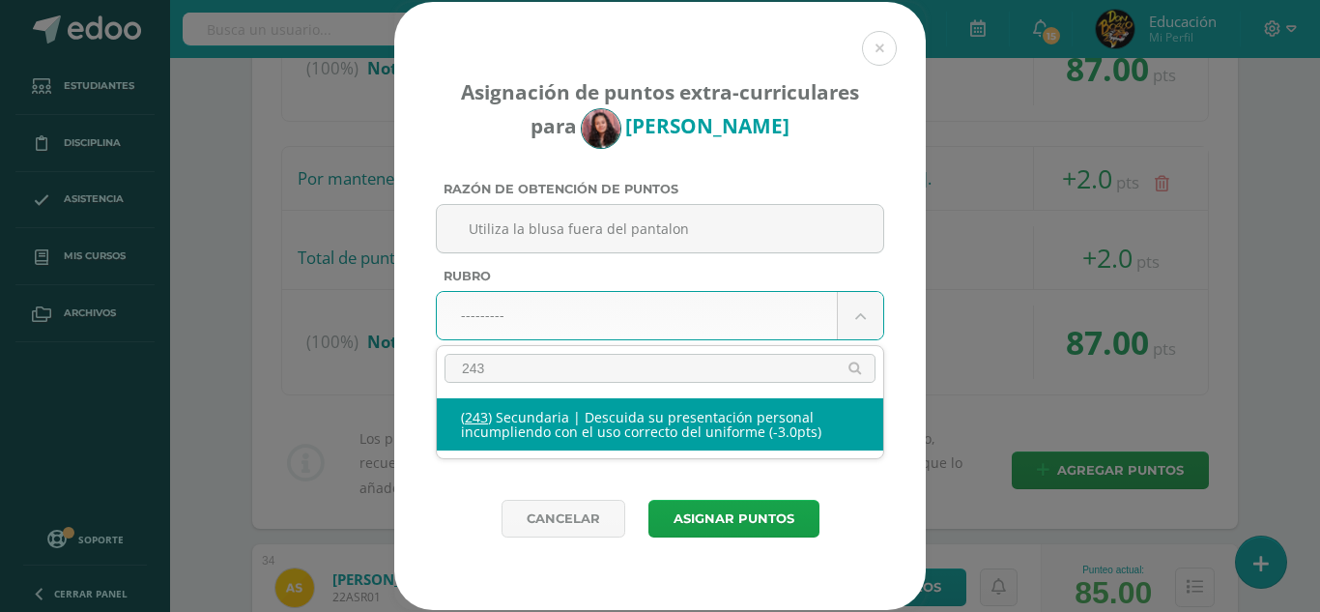
type input "243"
select select "275"
type input "-3"
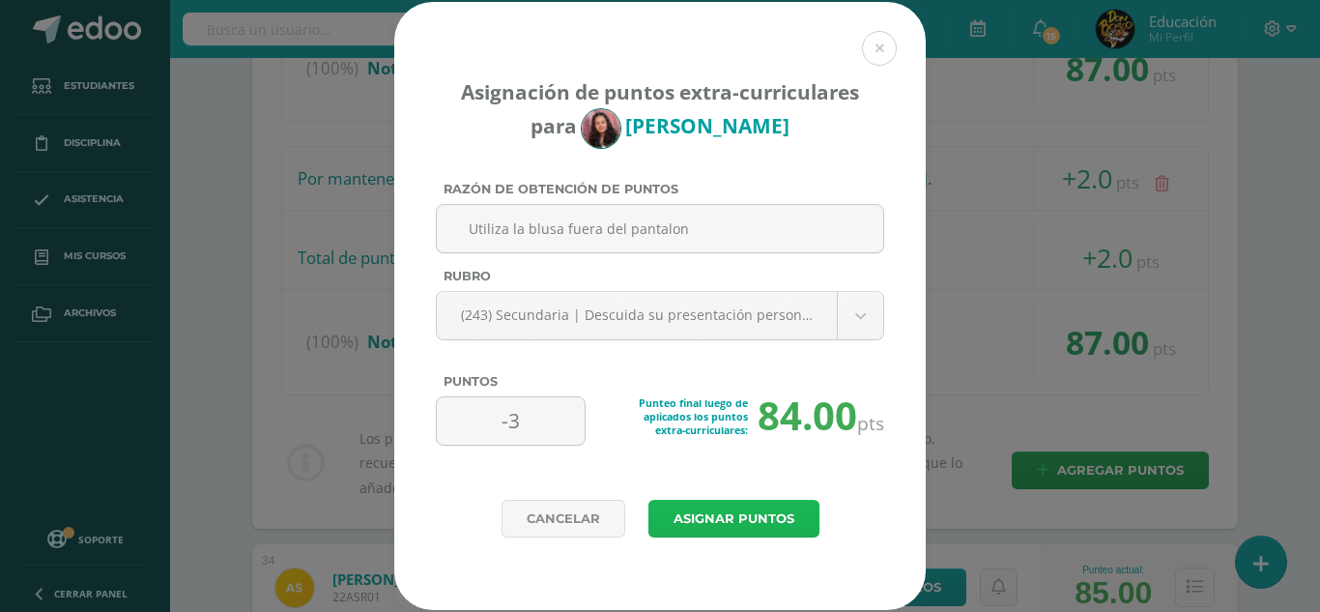
click at [730, 521] on button "Asignar puntos" at bounding box center [733, 519] width 171 height 38
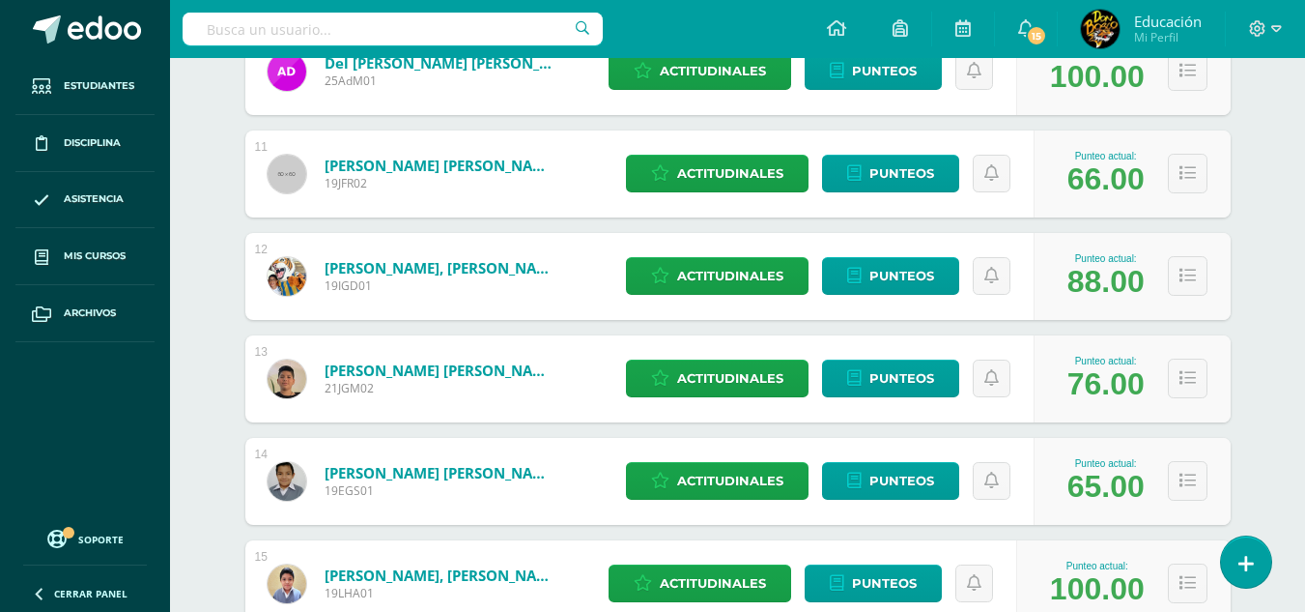
scroll to position [1430, 0]
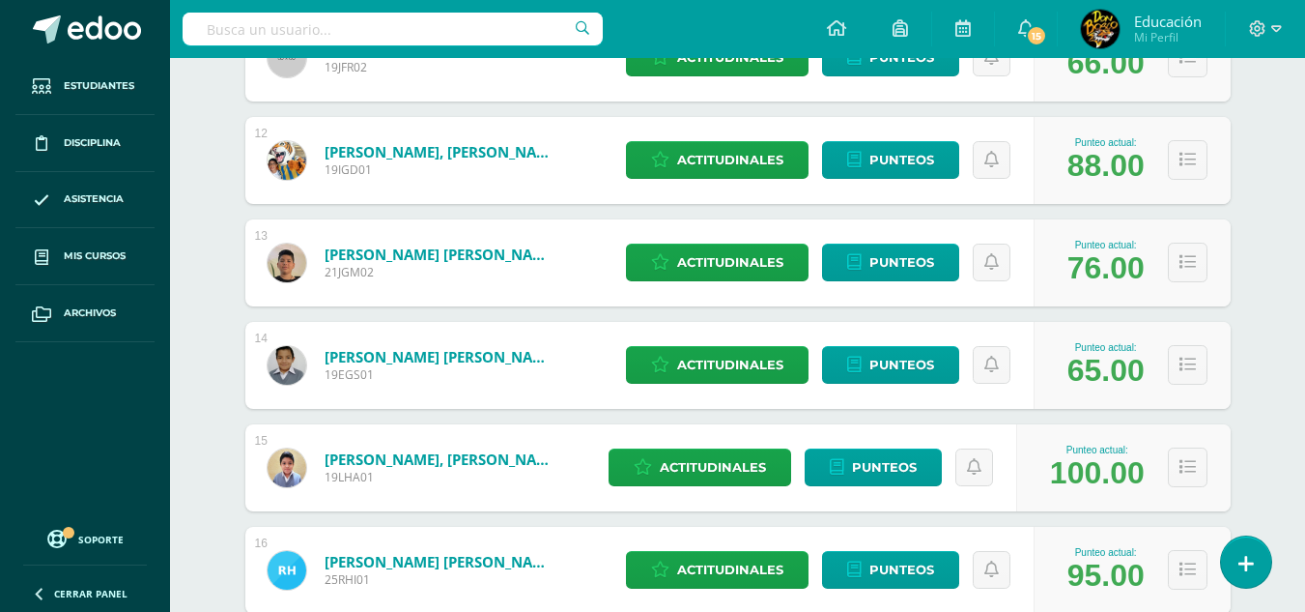
click at [1249, 443] on div "Estudiantes (36) Unidad 3 Unidad 4 Unidad 3 Unidad 2 Unidad 1 36 Estudiantes ac…" at bounding box center [738, 465] width 1063 height 3408
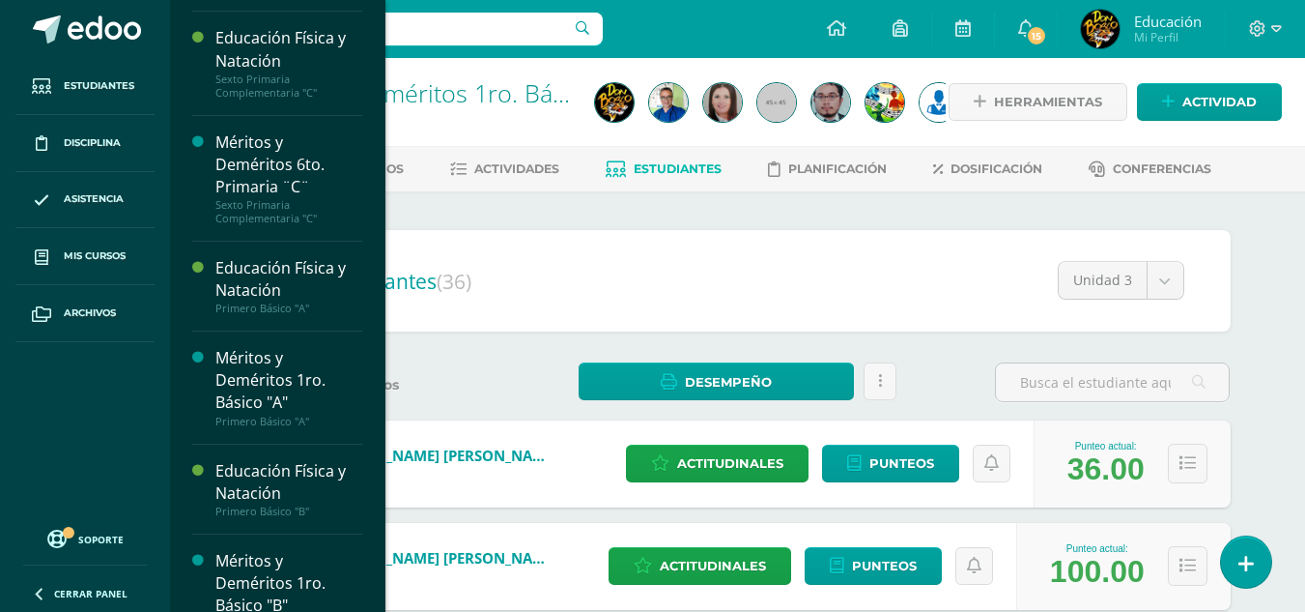
scroll to position [3211, 0]
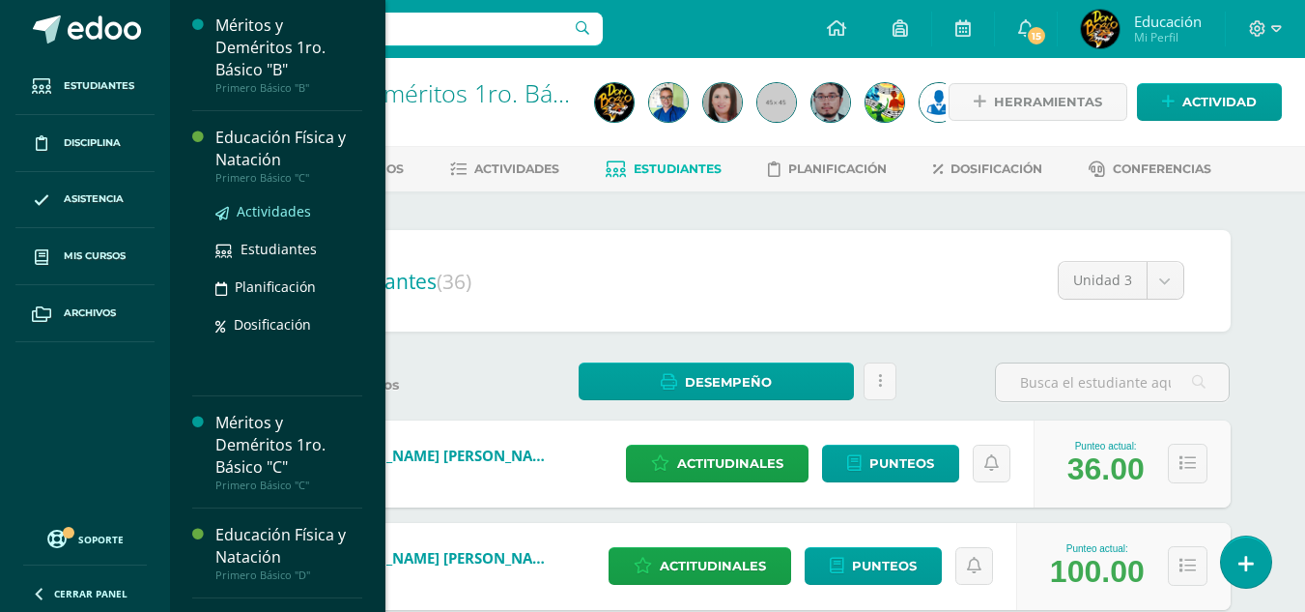
click at [267, 220] on span "Actividades" at bounding box center [274, 211] width 74 height 18
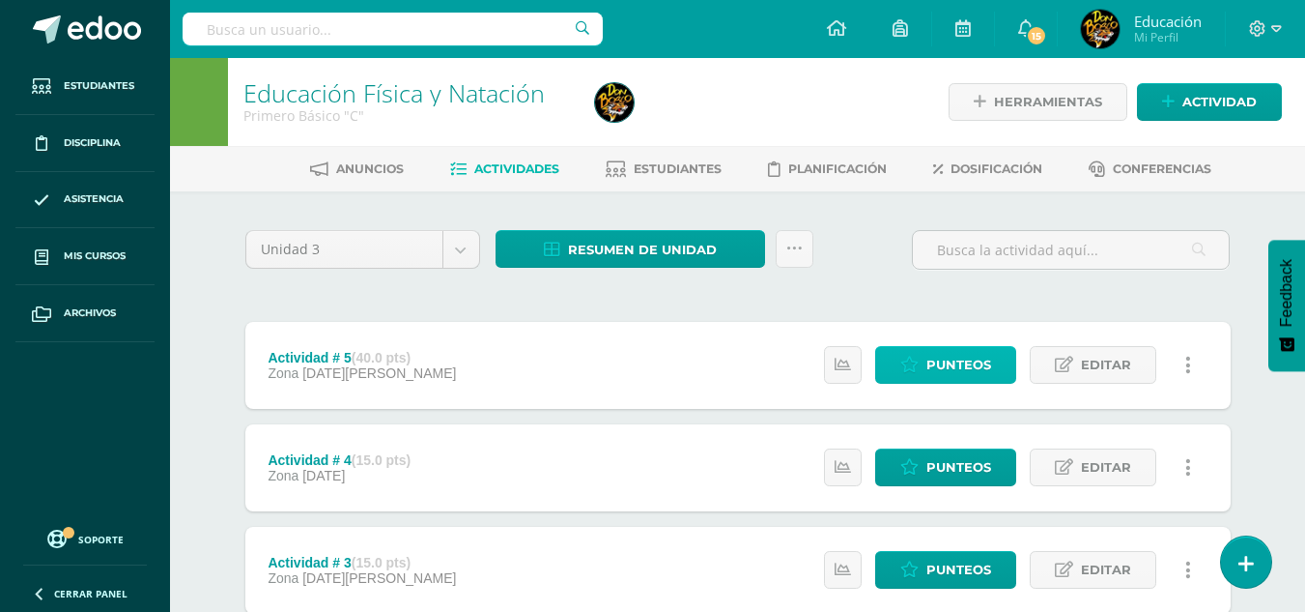
click at [973, 364] on span "Punteos" at bounding box center [959, 365] width 65 height 36
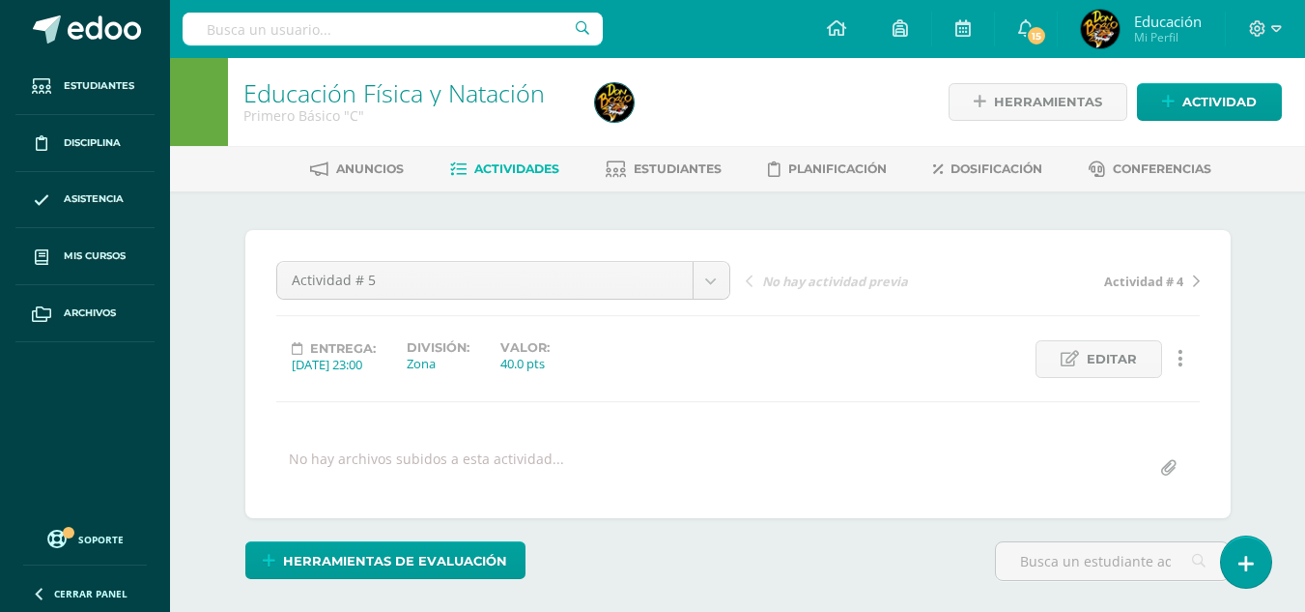
scroll to position [1, 0]
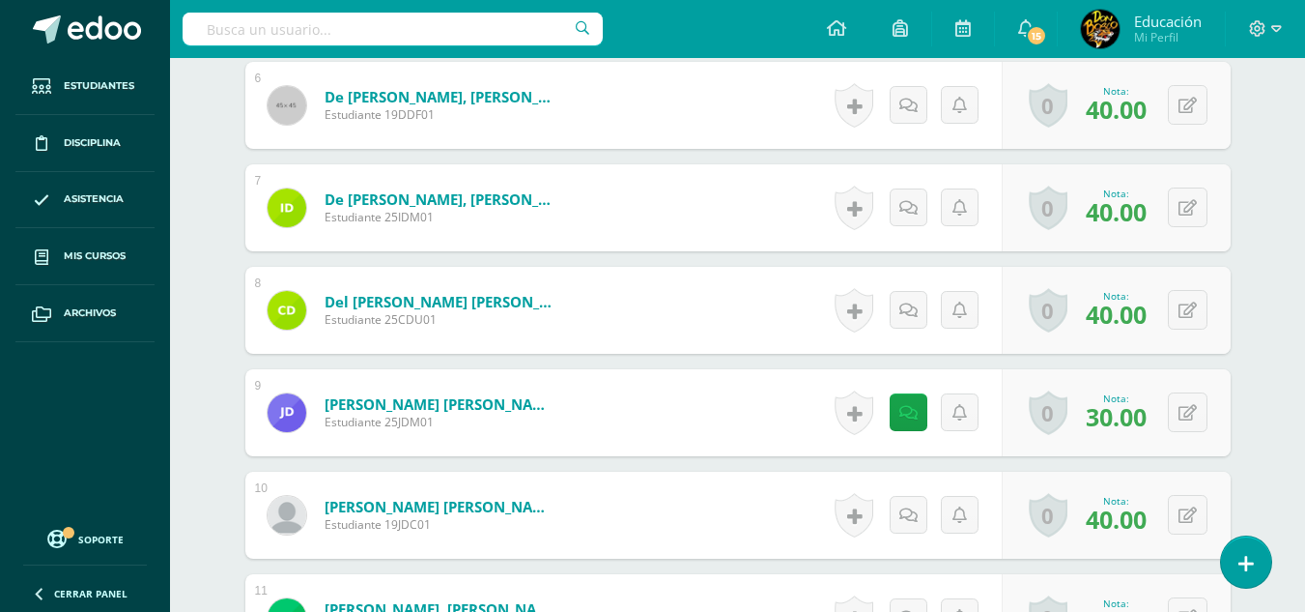
scroll to position [1160, 0]
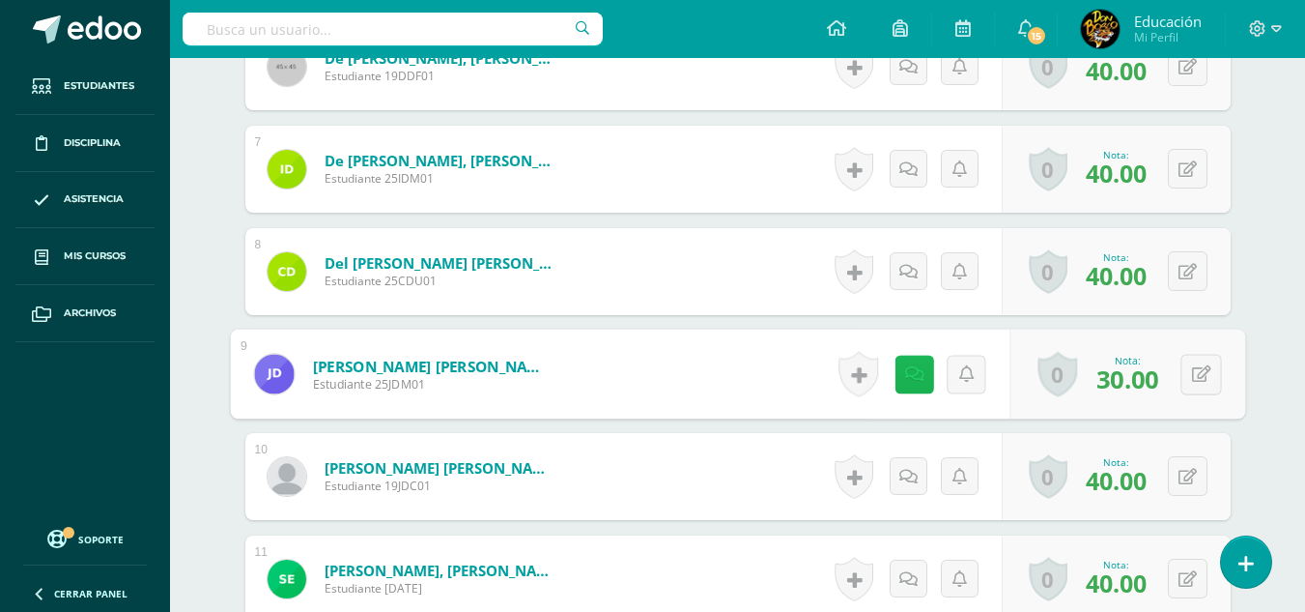
click at [915, 374] on icon at bounding box center [913, 373] width 19 height 16
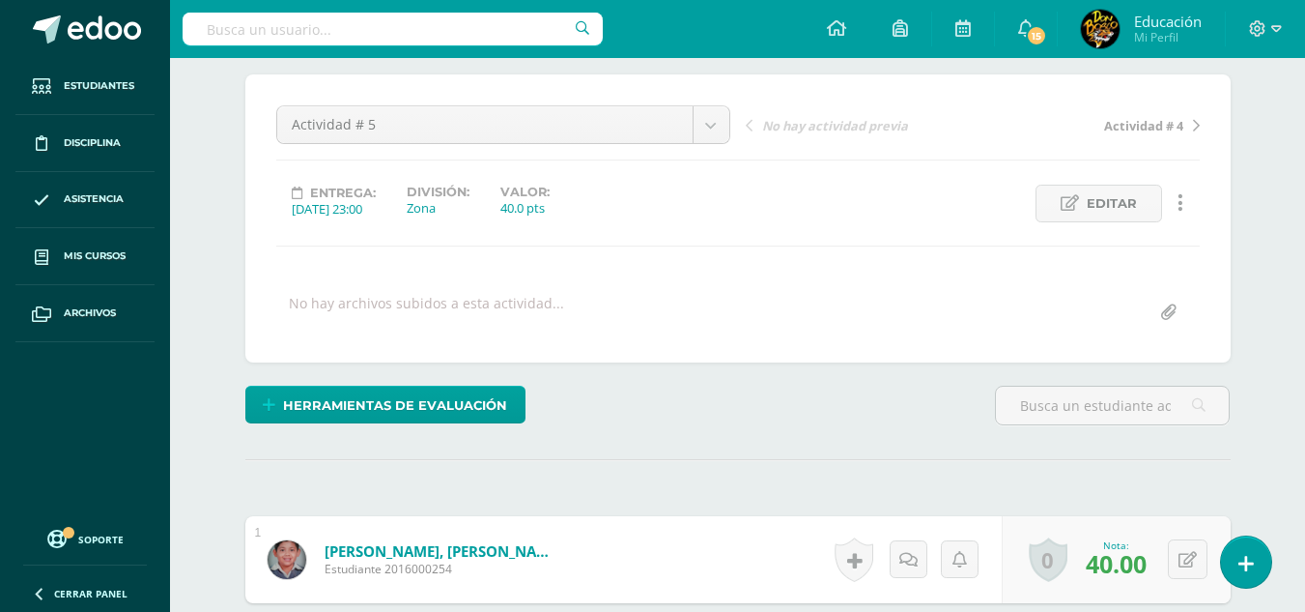
scroll to position [78, 0]
